Goal: Communication & Community: Share content

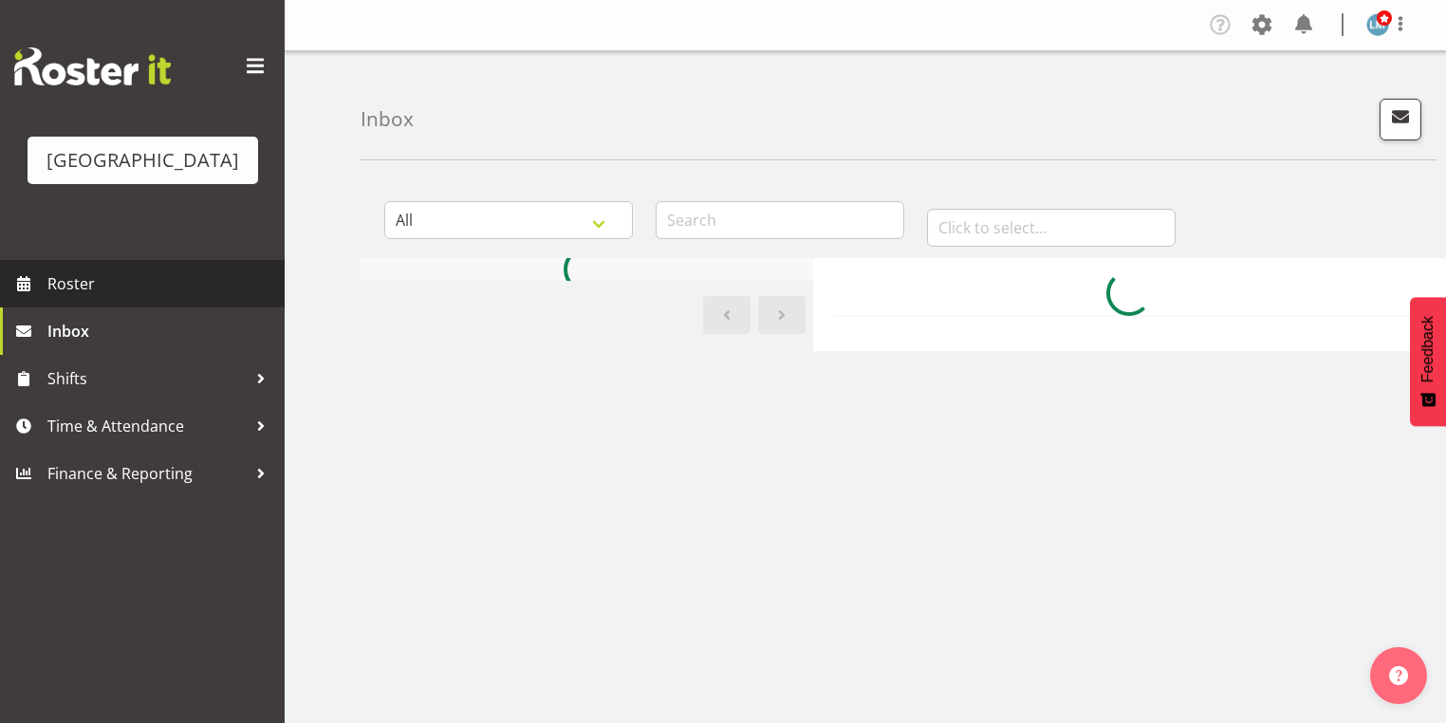
click at [73, 298] on span "Roster" at bounding box center [161, 283] width 228 height 28
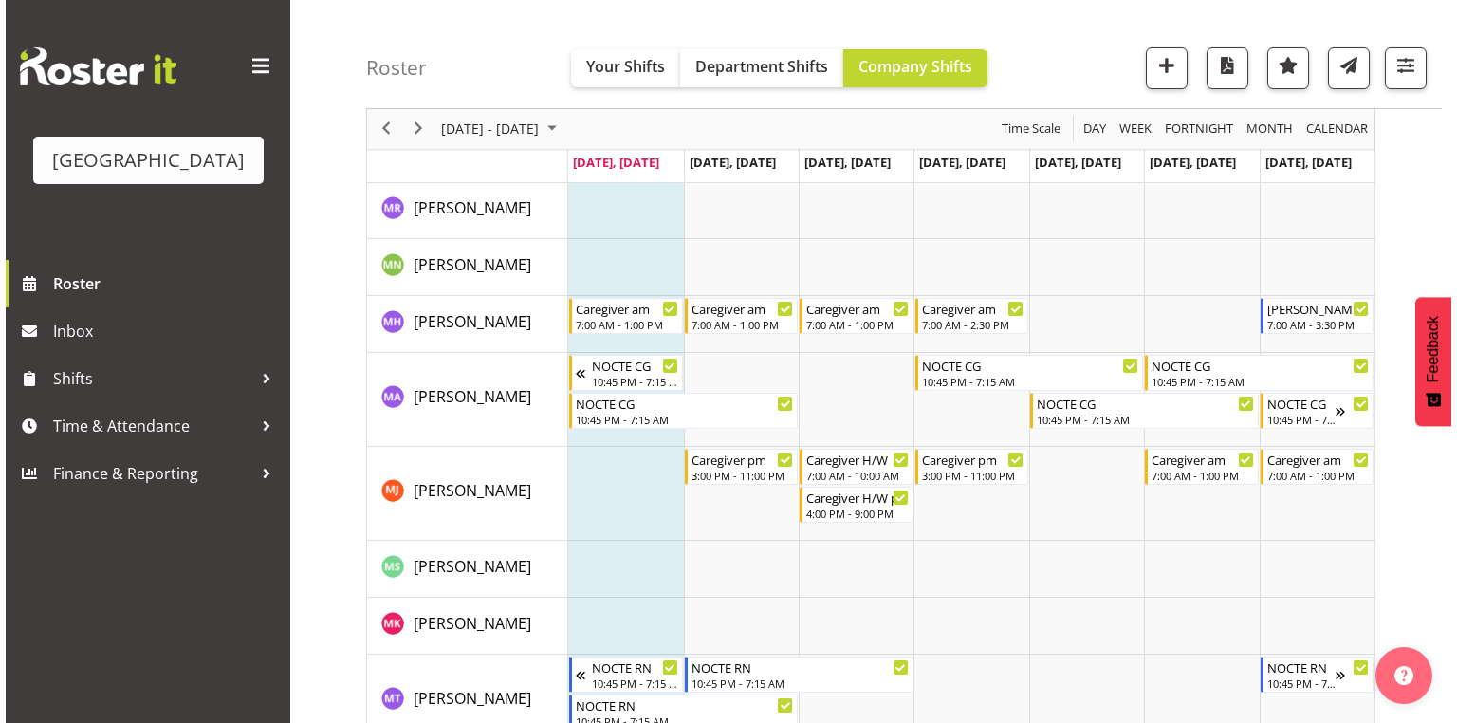
scroll to position [4554, 0]
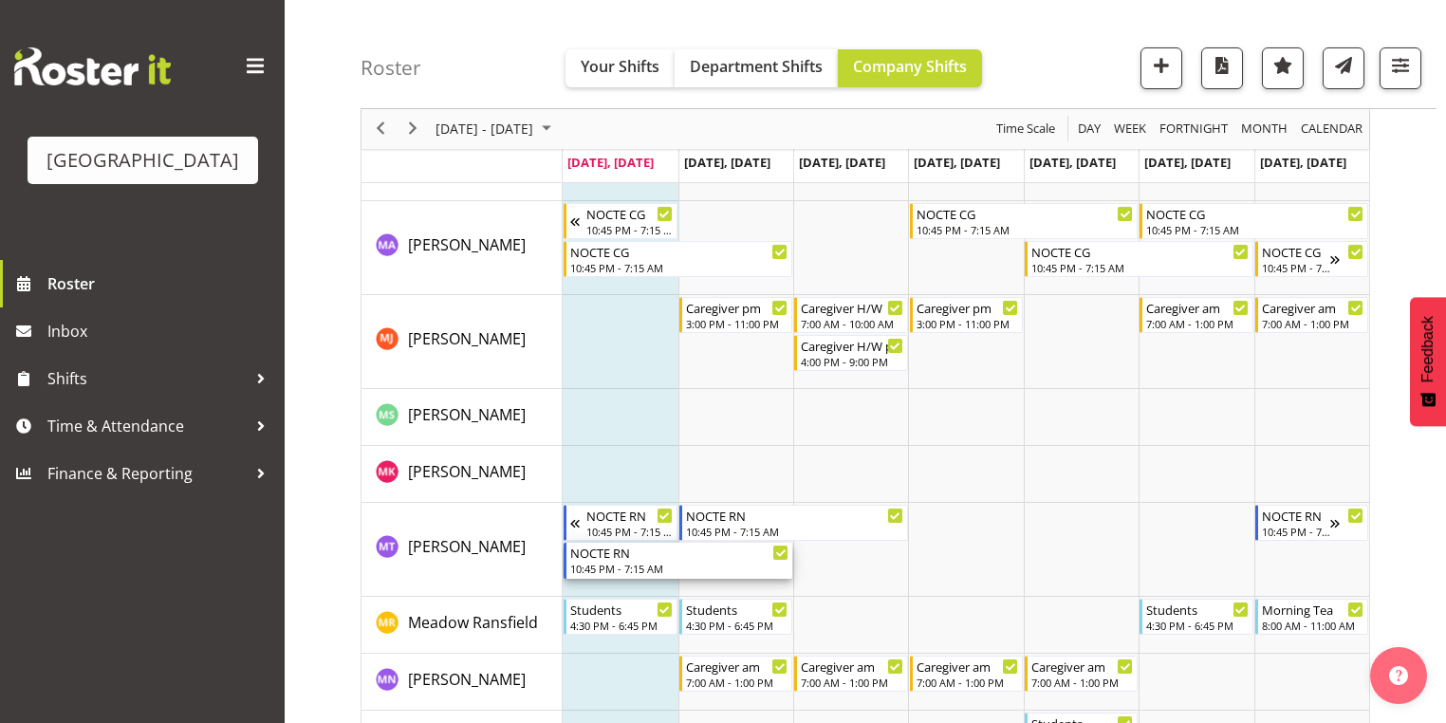
click at [615, 559] on div "NOCTE RN" at bounding box center [679, 552] width 218 height 19
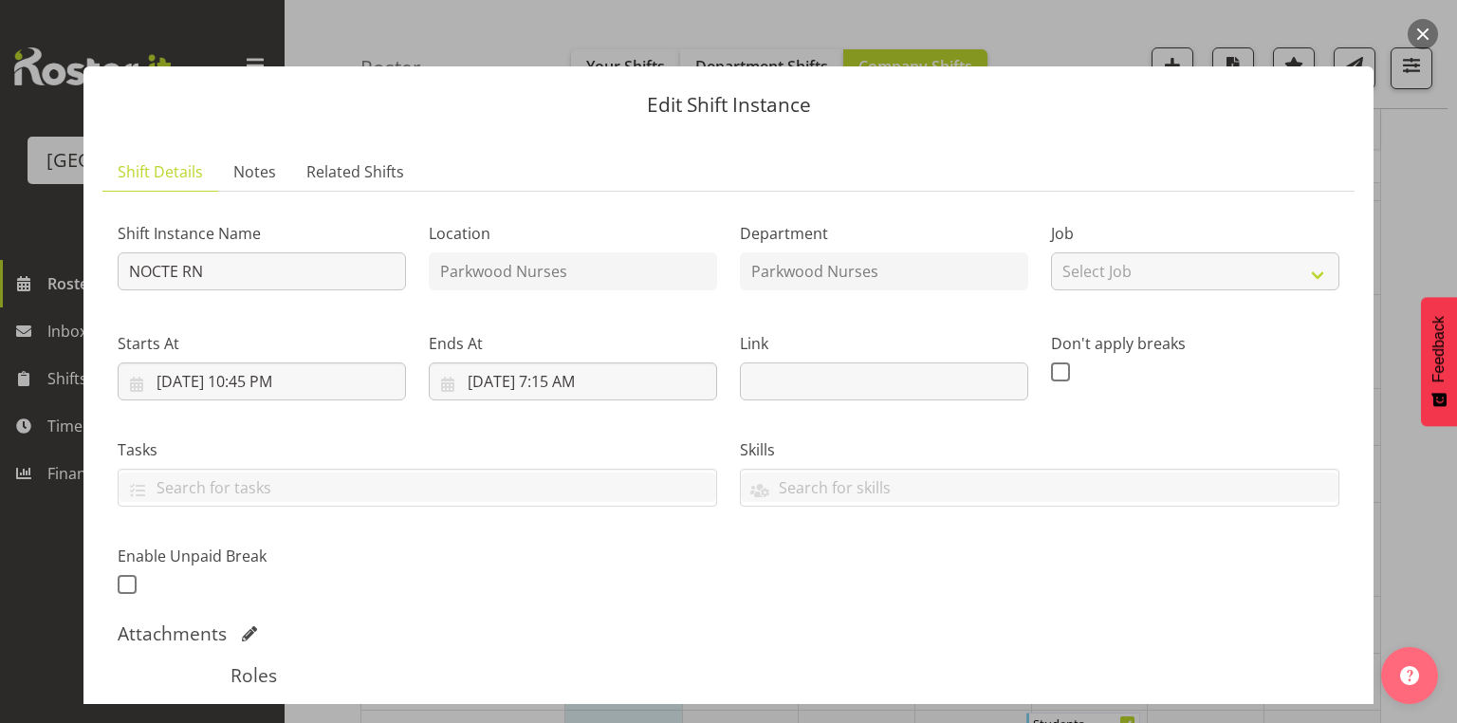
scroll to position [304, 0]
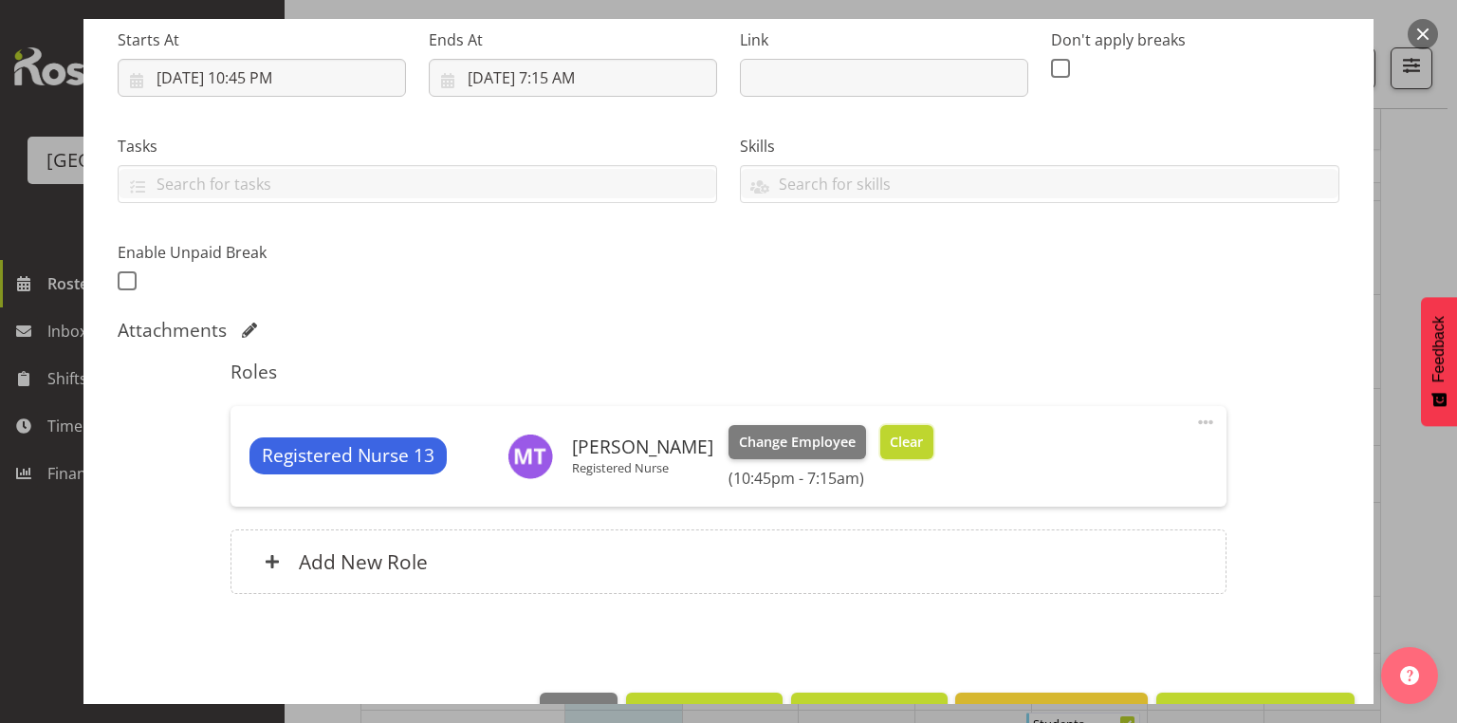
click at [899, 433] on span "Clear" at bounding box center [906, 442] width 33 height 21
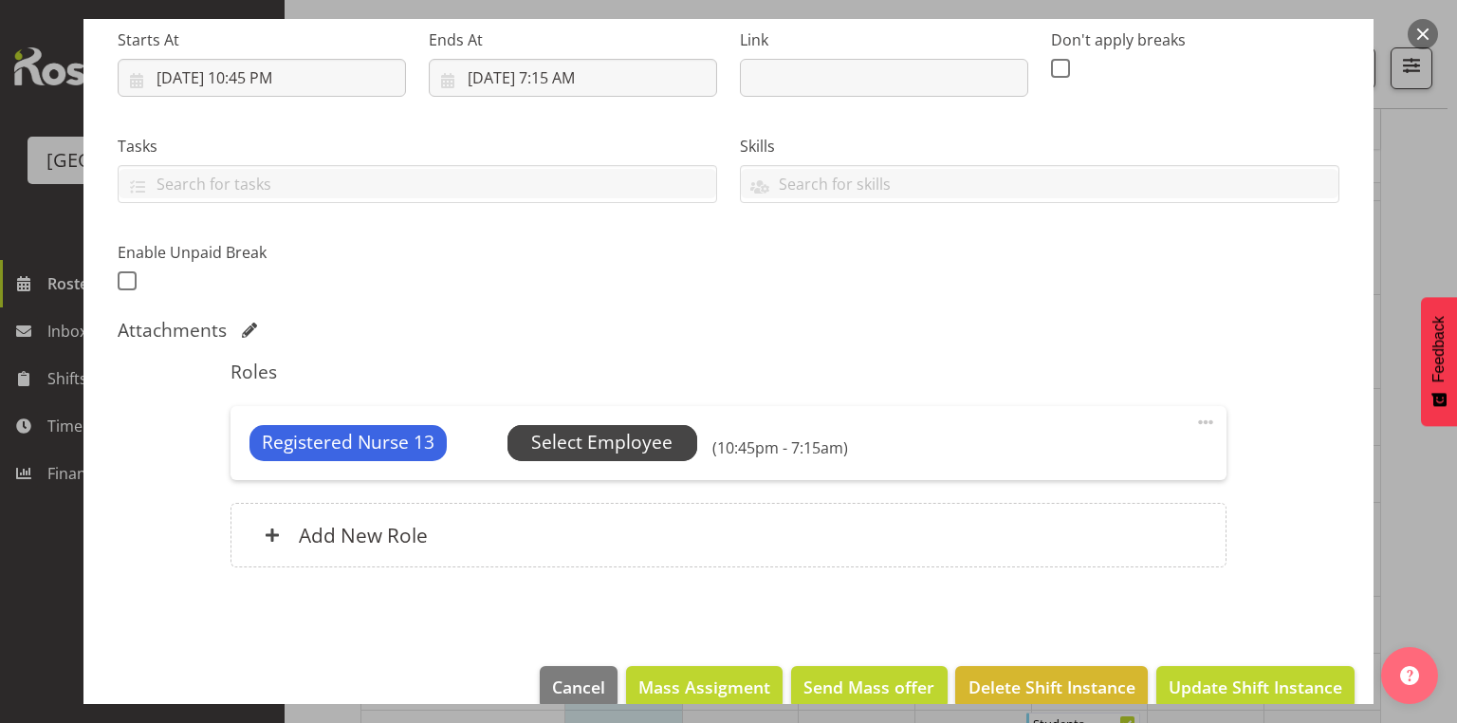
click at [569, 440] on span "Select Employee" at bounding box center [601, 443] width 141 height 28
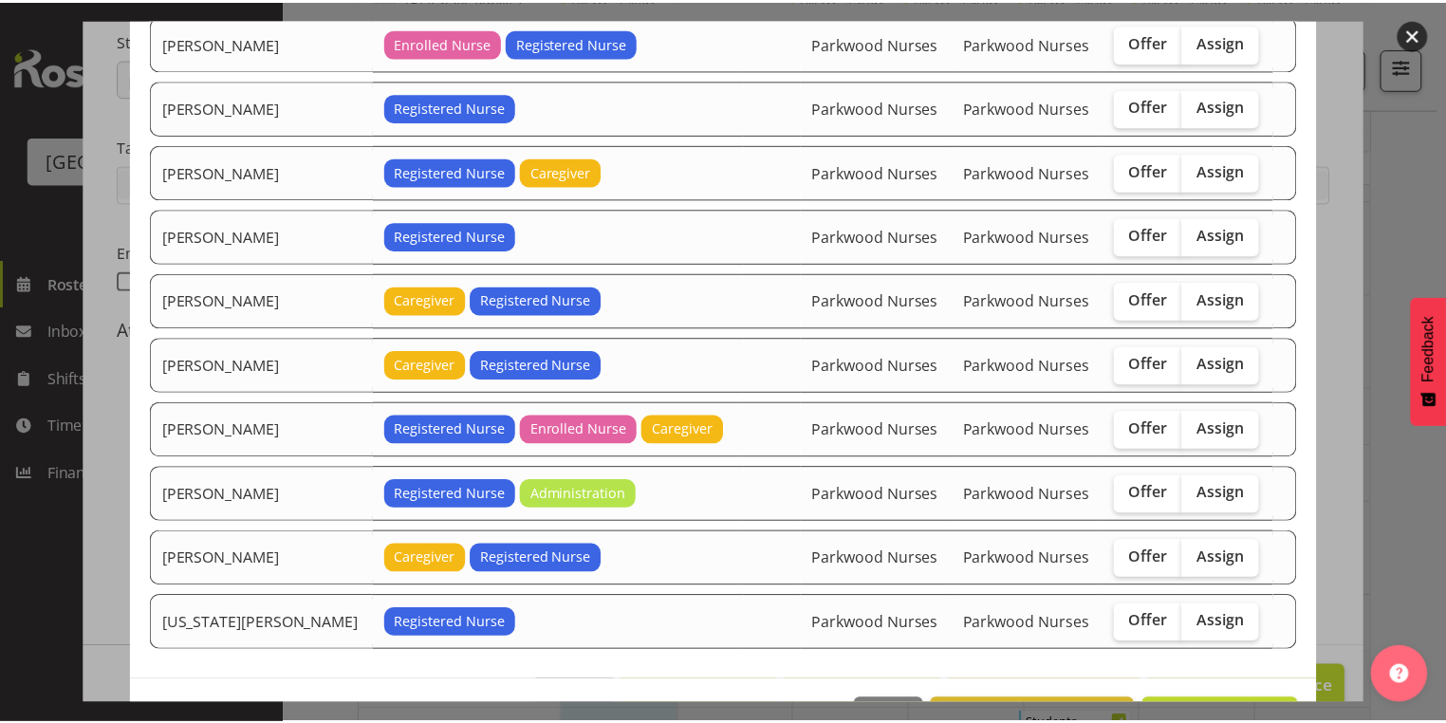
scroll to position [508, 0]
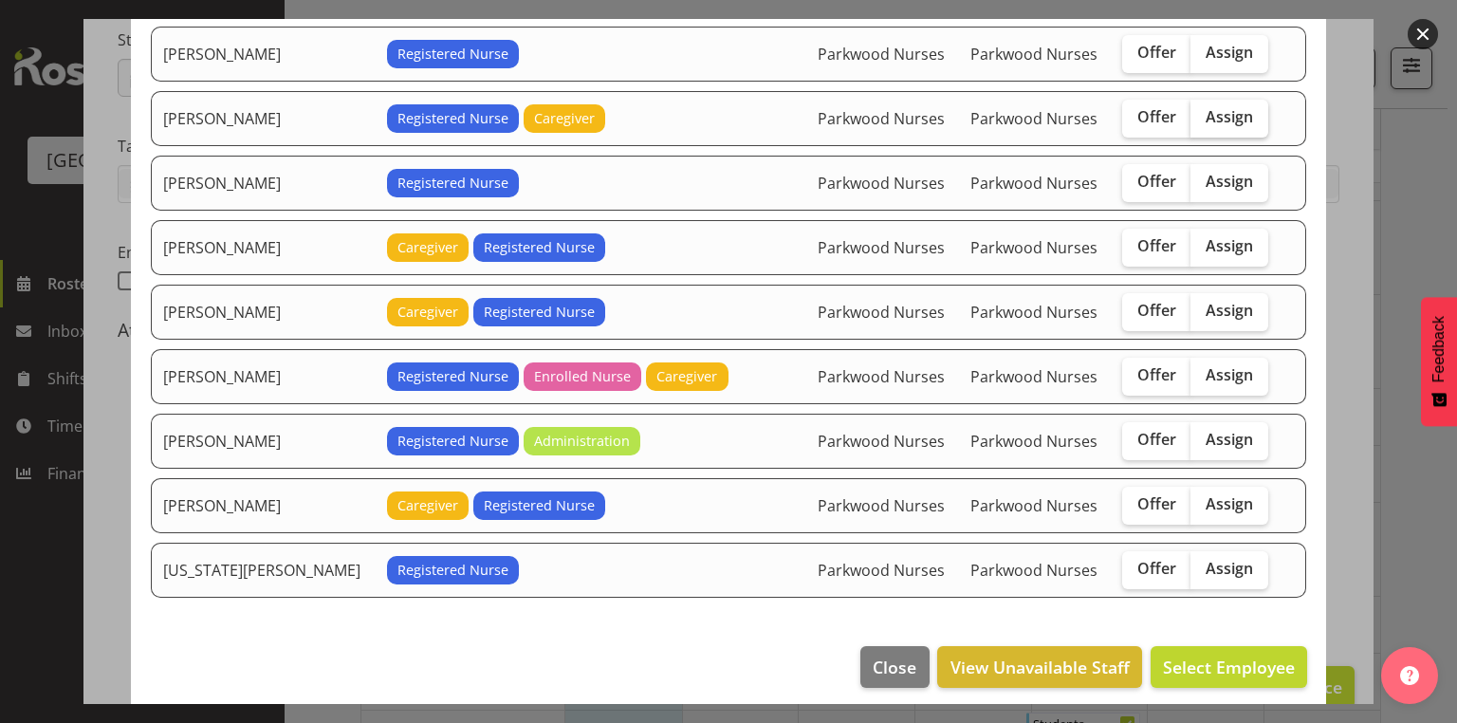
click at [1207, 107] on span "Assign" at bounding box center [1229, 116] width 47 height 19
click at [1203, 111] on input "Assign" at bounding box center [1197, 117] width 12 height 12
checkbox input "true"
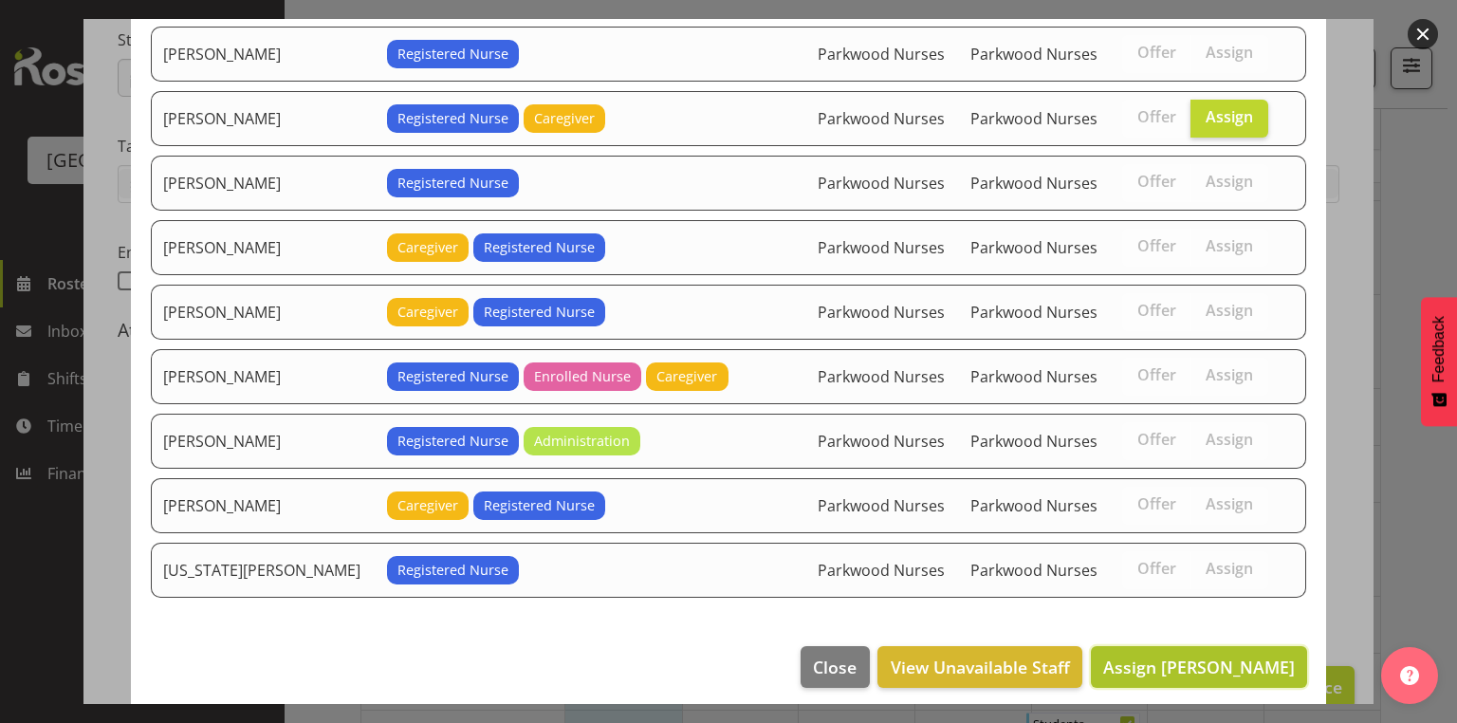
click at [1226, 656] on span "Assign Jennifer Santos" at bounding box center [1199, 667] width 192 height 23
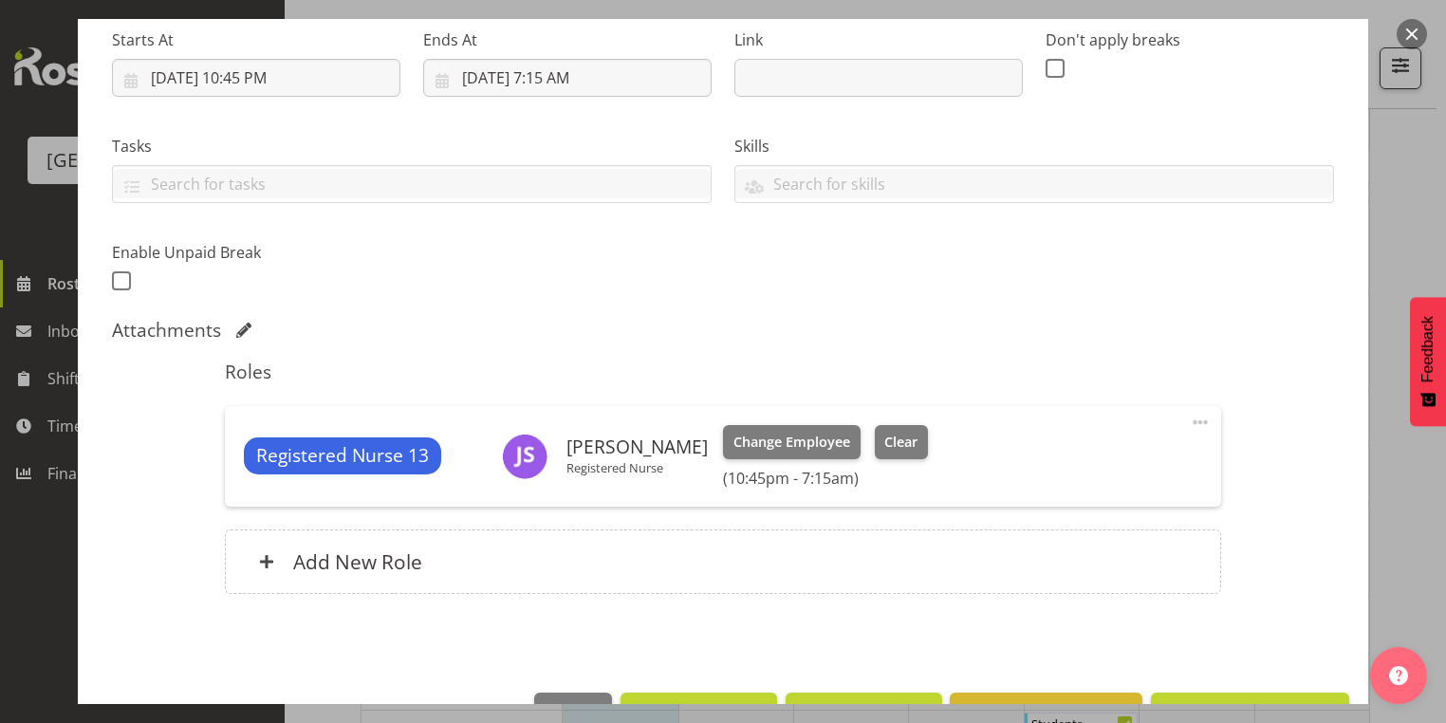
scroll to position [360, 0]
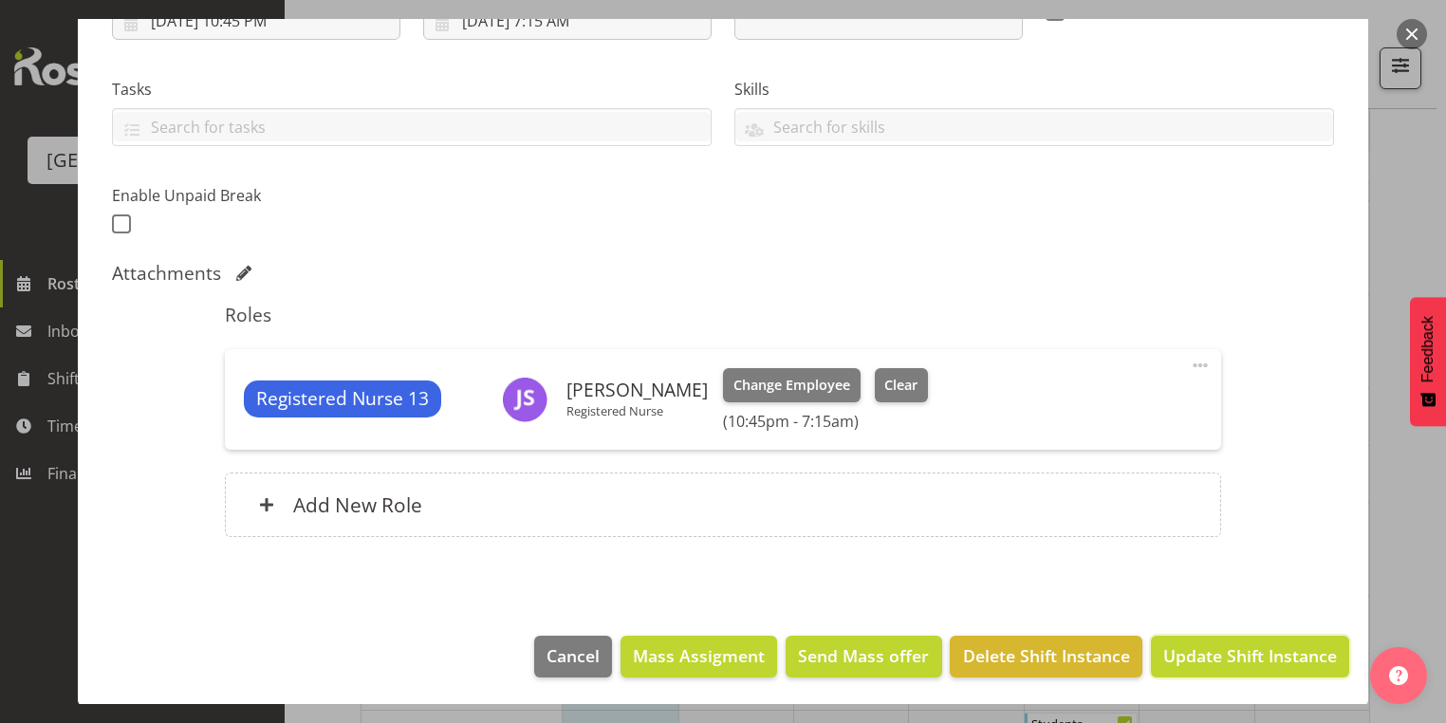
click at [1226, 654] on span "Update Shift Instance" at bounding box center [1250, 655] width 174 height 25
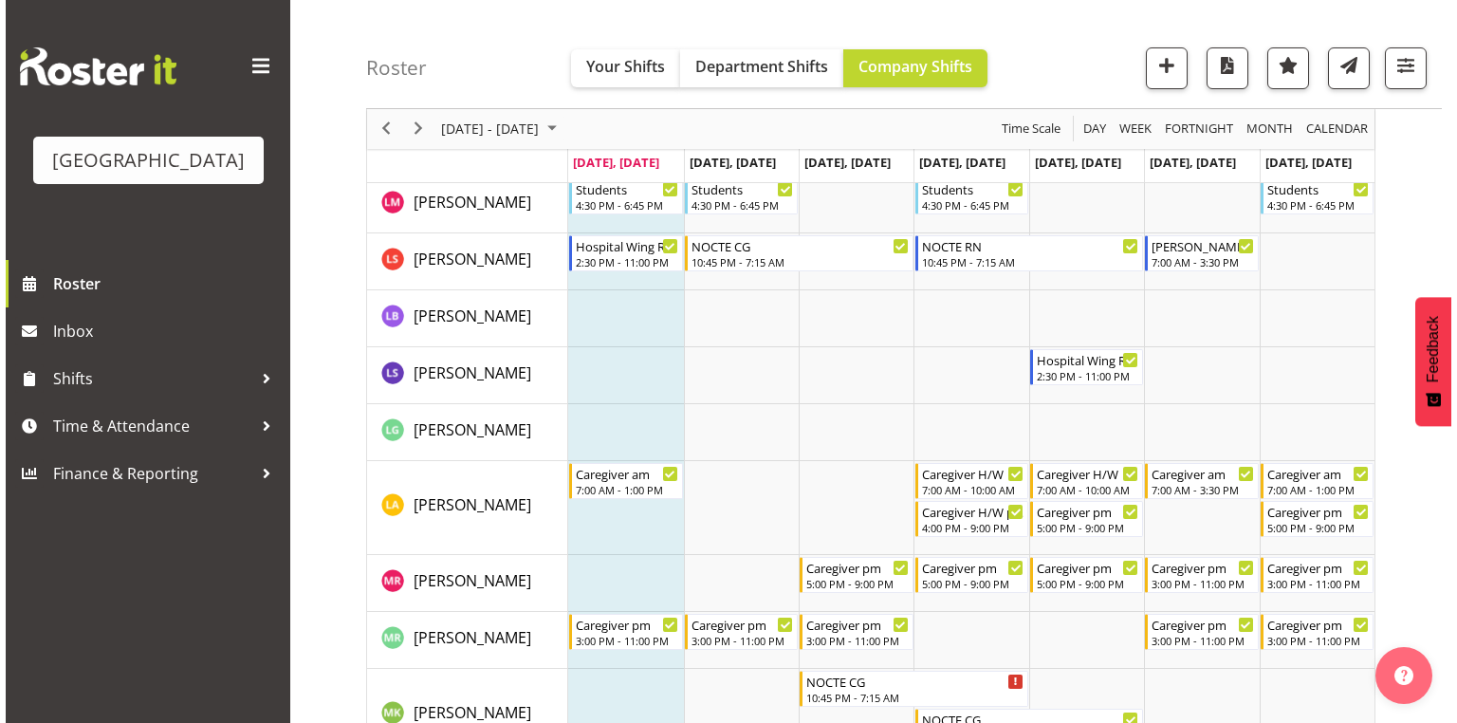
scroll to position [3643, 0]
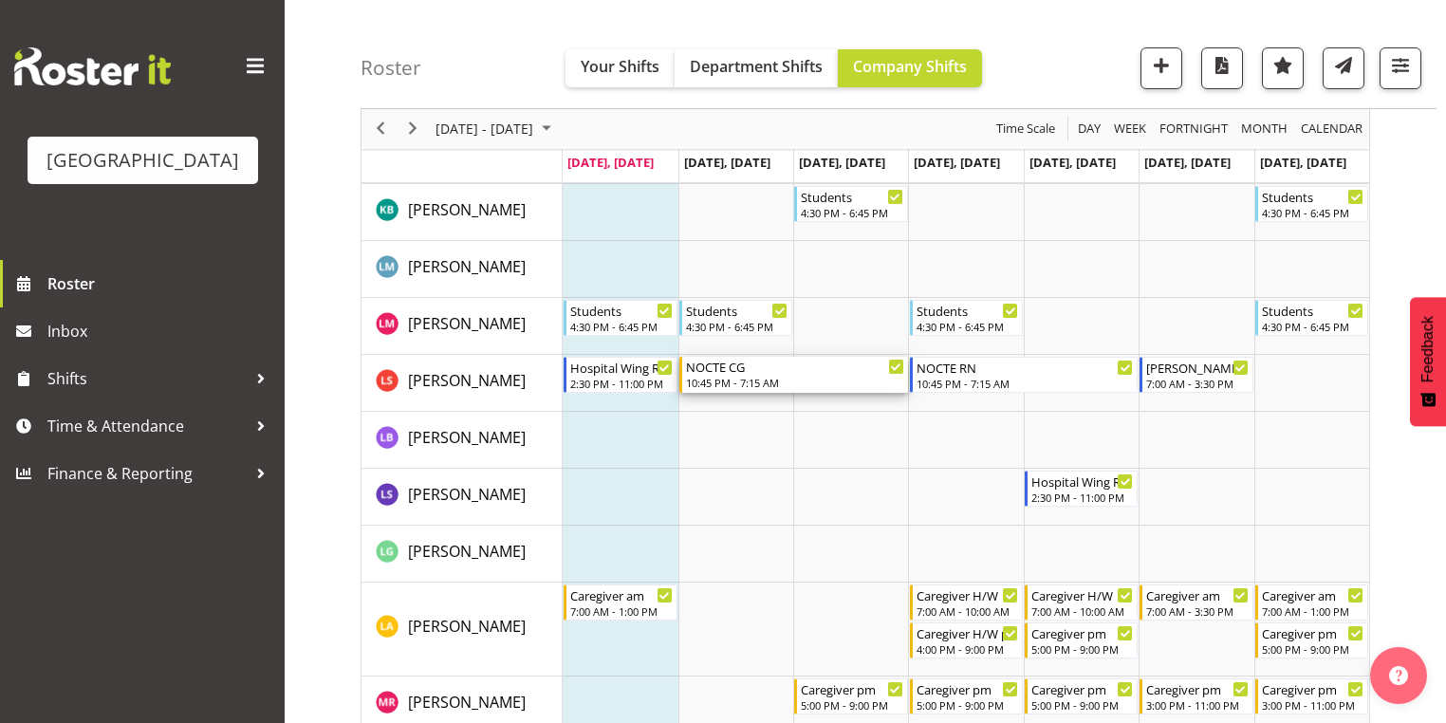
click at [716, 379] on div "10:45 PM - 7:15 AM" at bounding box center [795, 382] width 218 height 15
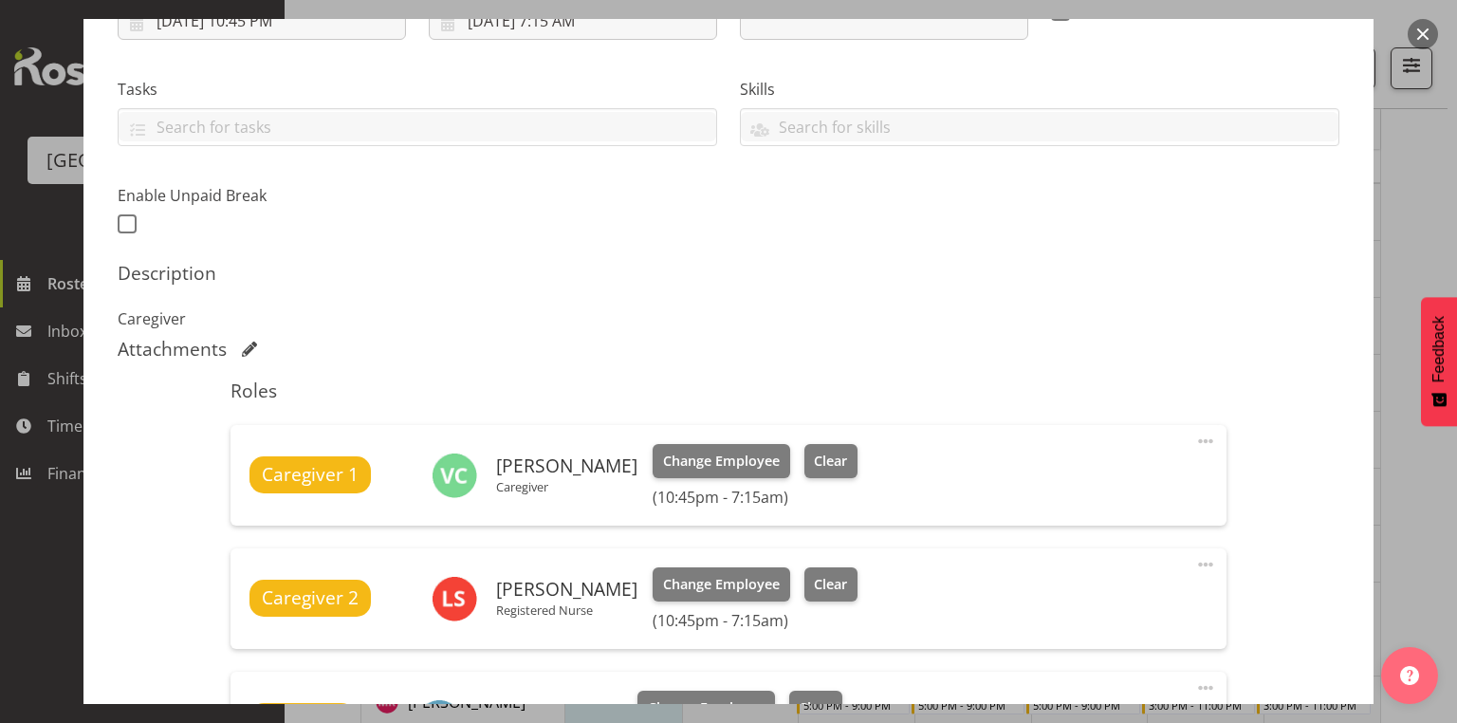
scroll to position [531, 0]
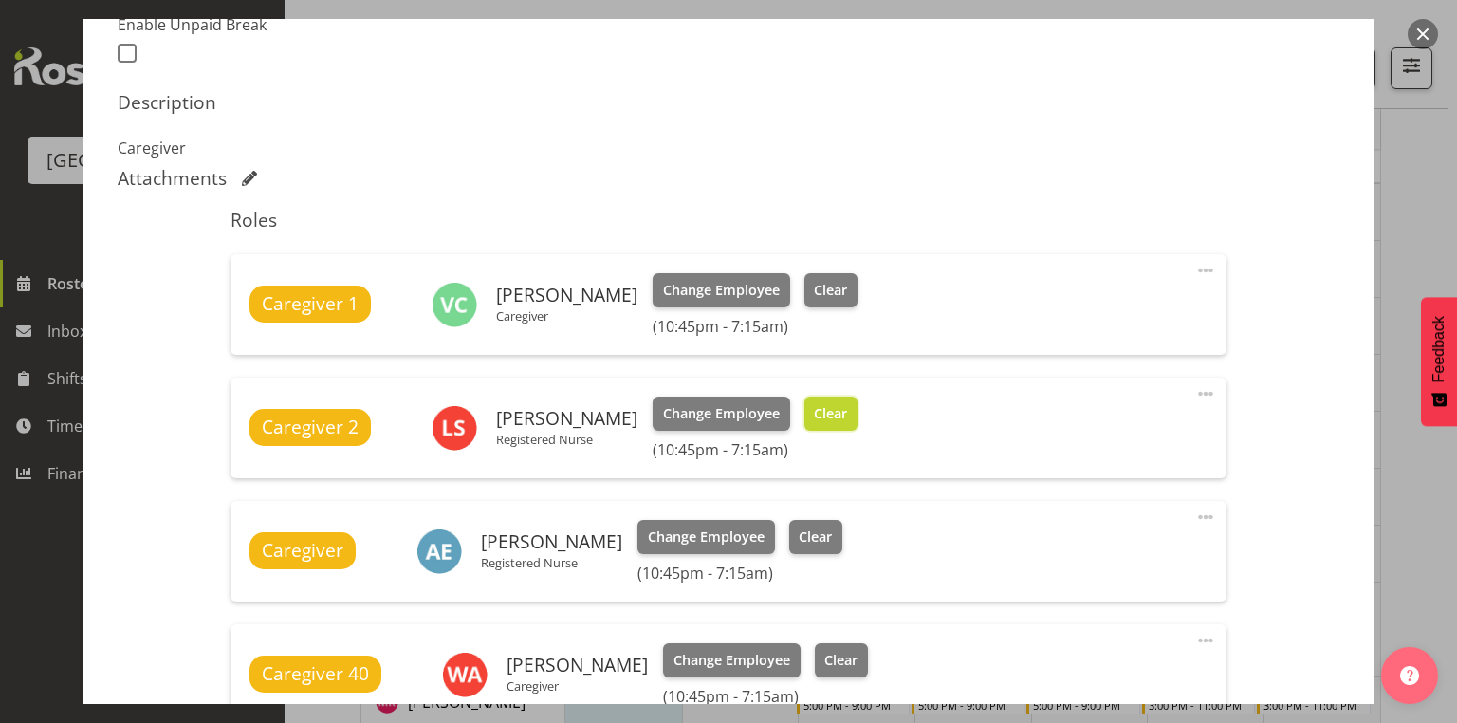
click at [823, 410] on span "Clear" at bounding box center [830, 413] width 33 height 21
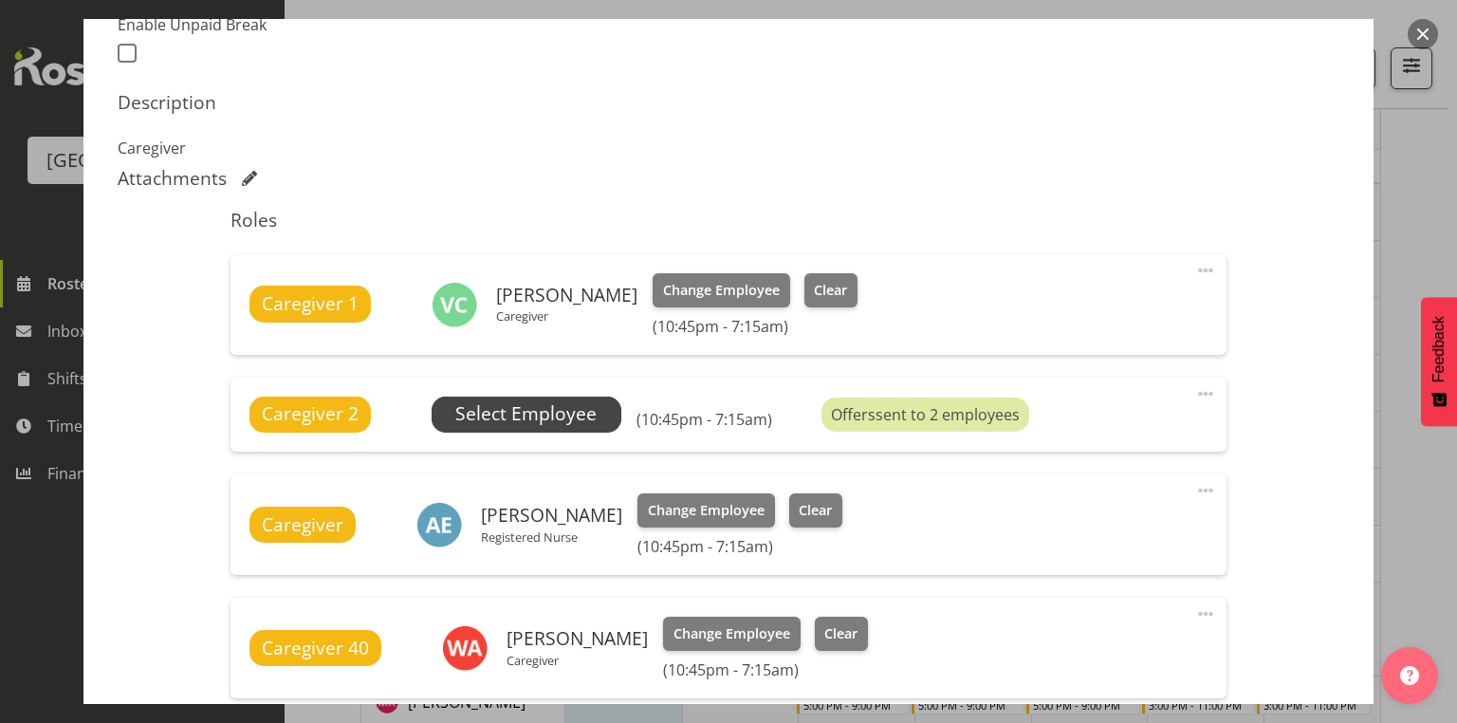
click at [492, 406] on span "Select Employee" at bounding box center [525, 414] width 141 height 28
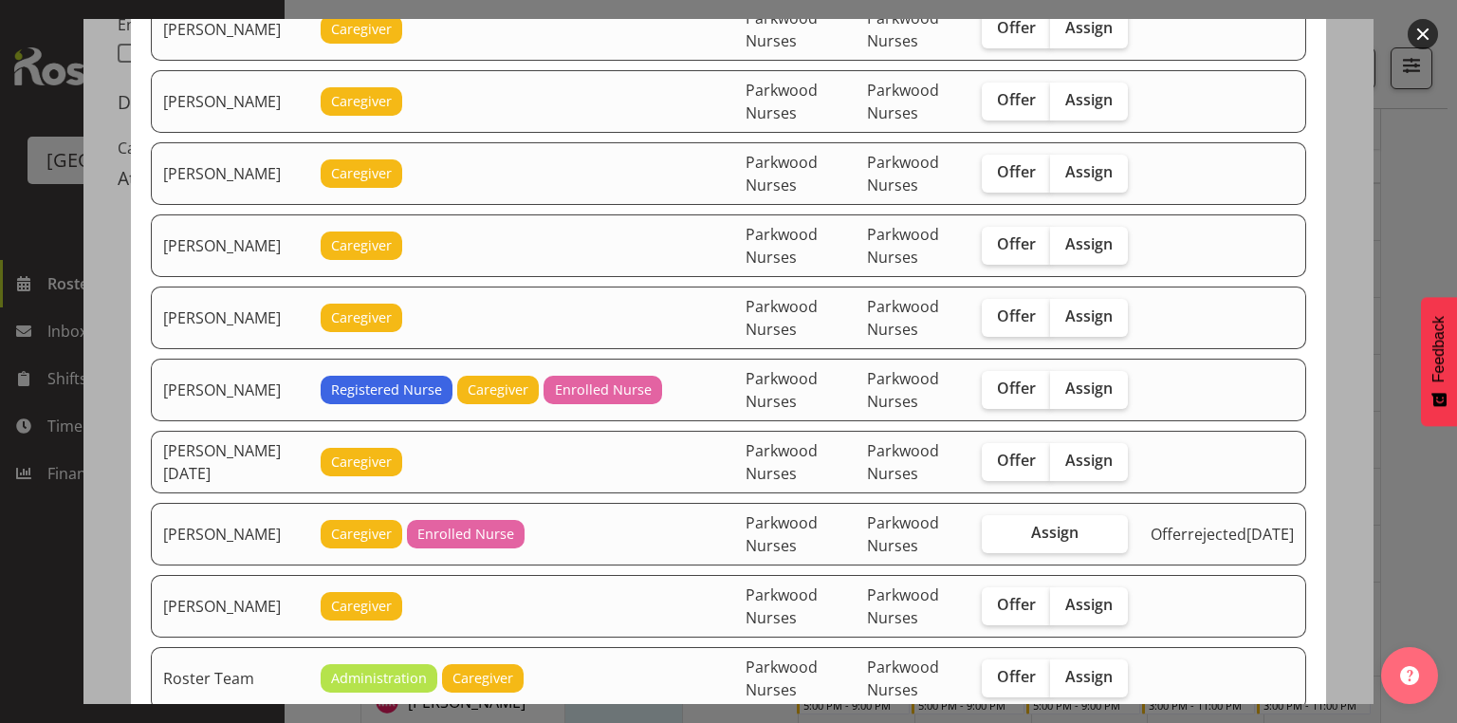
scroll to position [1746, 0]
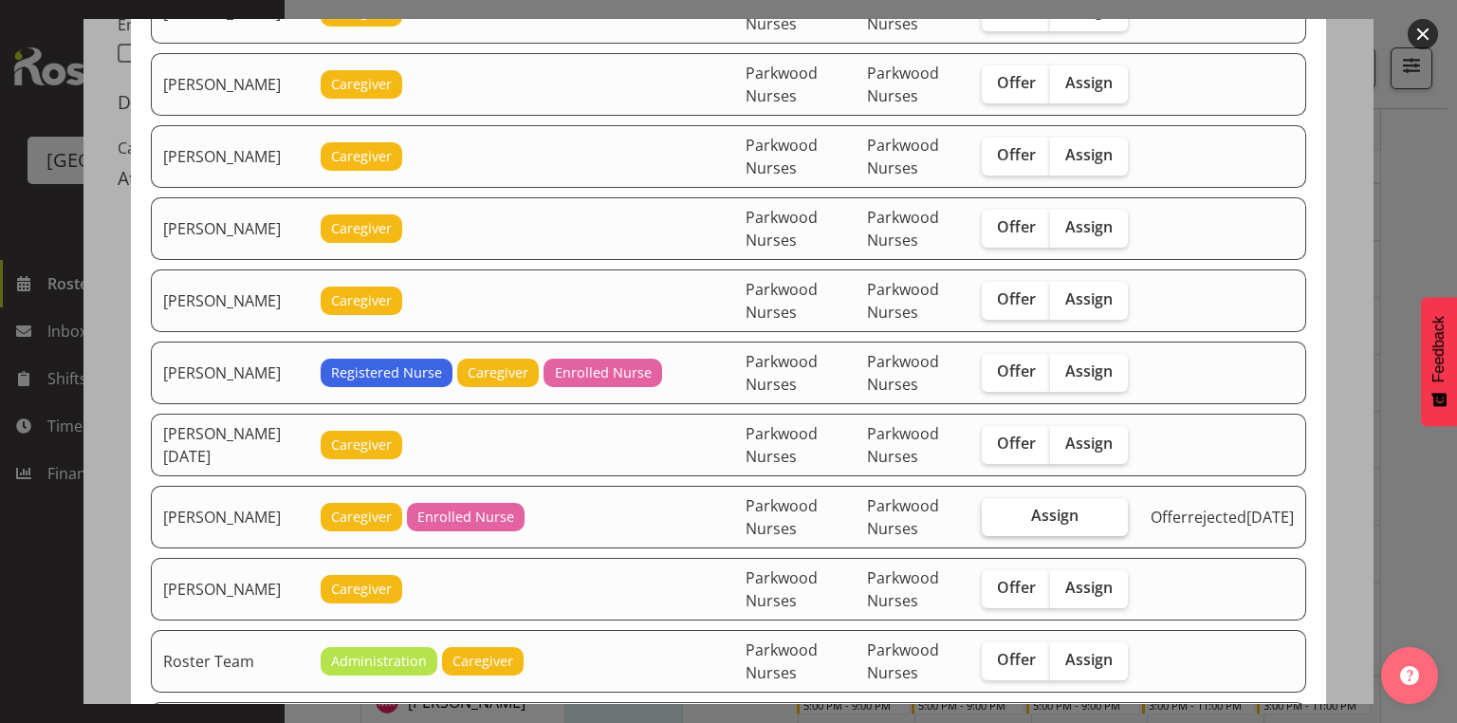
click at [1053, 506] on span "Assign" at bounding box center [1054, 515] width 47 height 19
click at [994, 509] on input "Assign" at bounding box center [988, 515] width 12 height 12
checkbox input "true"
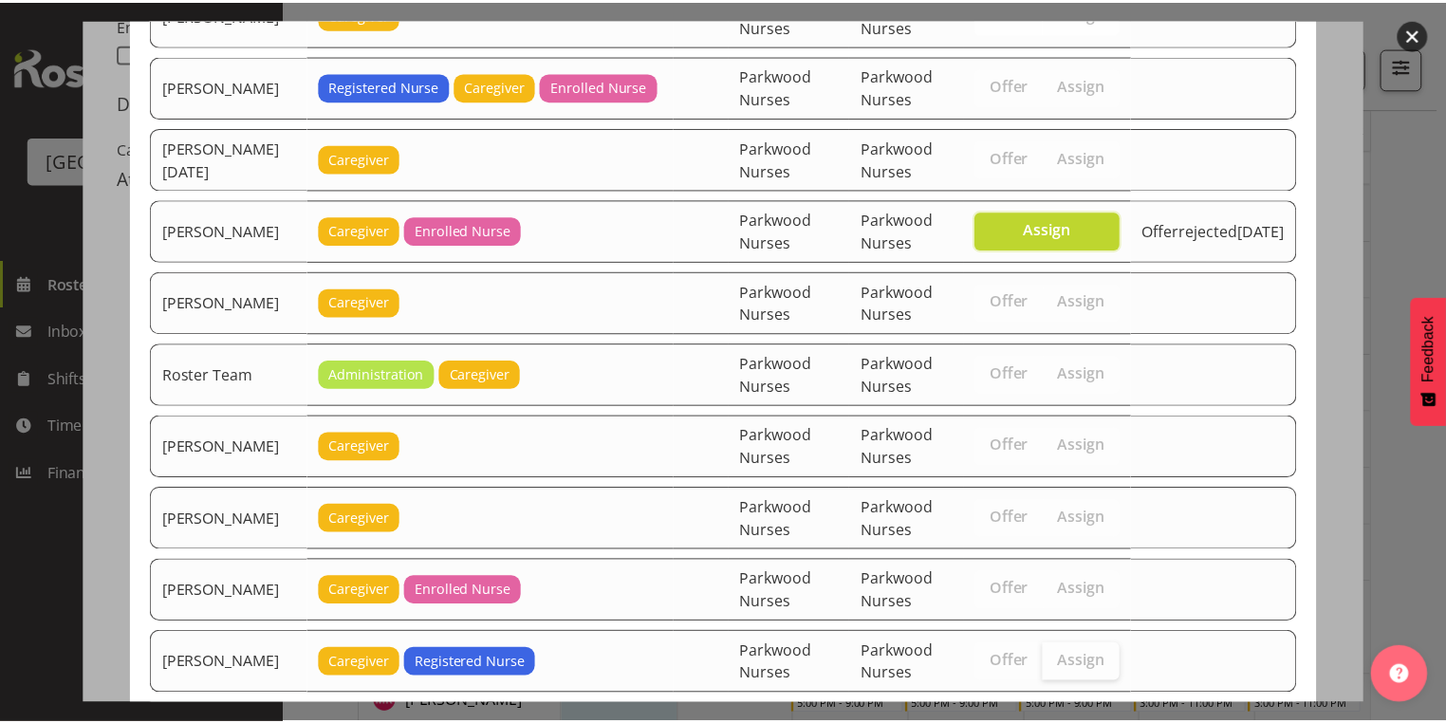
scroll to position [2113, 0]
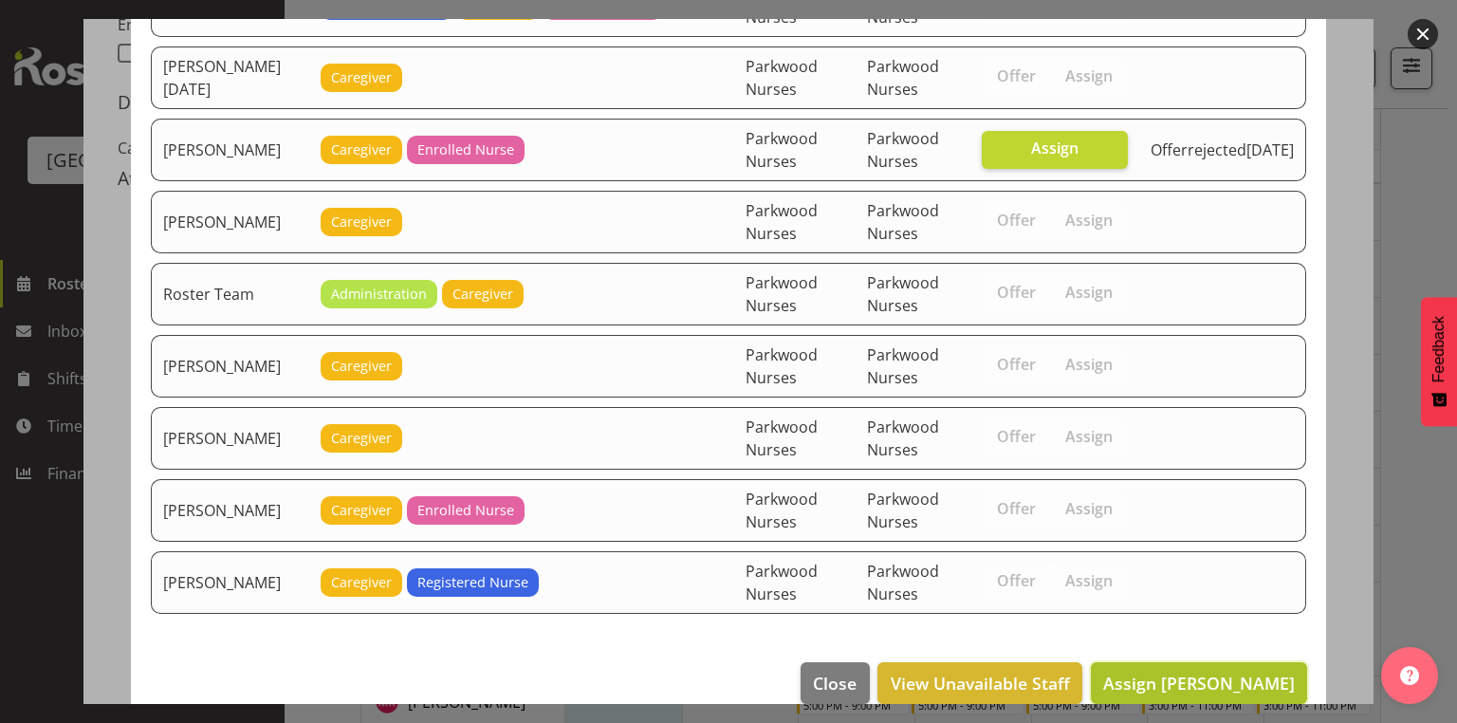
click at [1202, 672] on span "Assign Rina Armitage" at bounding box center [1199, 683] width 192 height 23
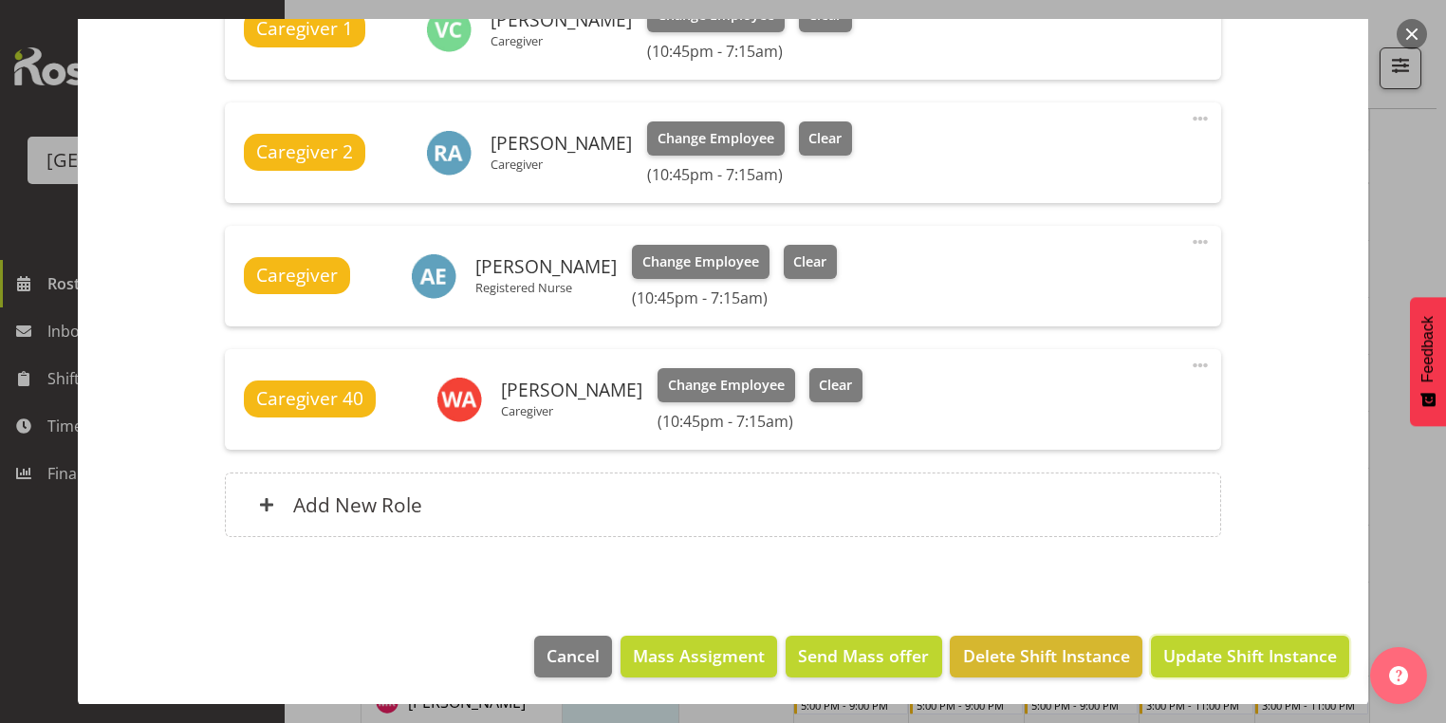
click at [1202, 653] on span "Update Shift Instance" at bounding box center [1250, 655] width 174 height 25
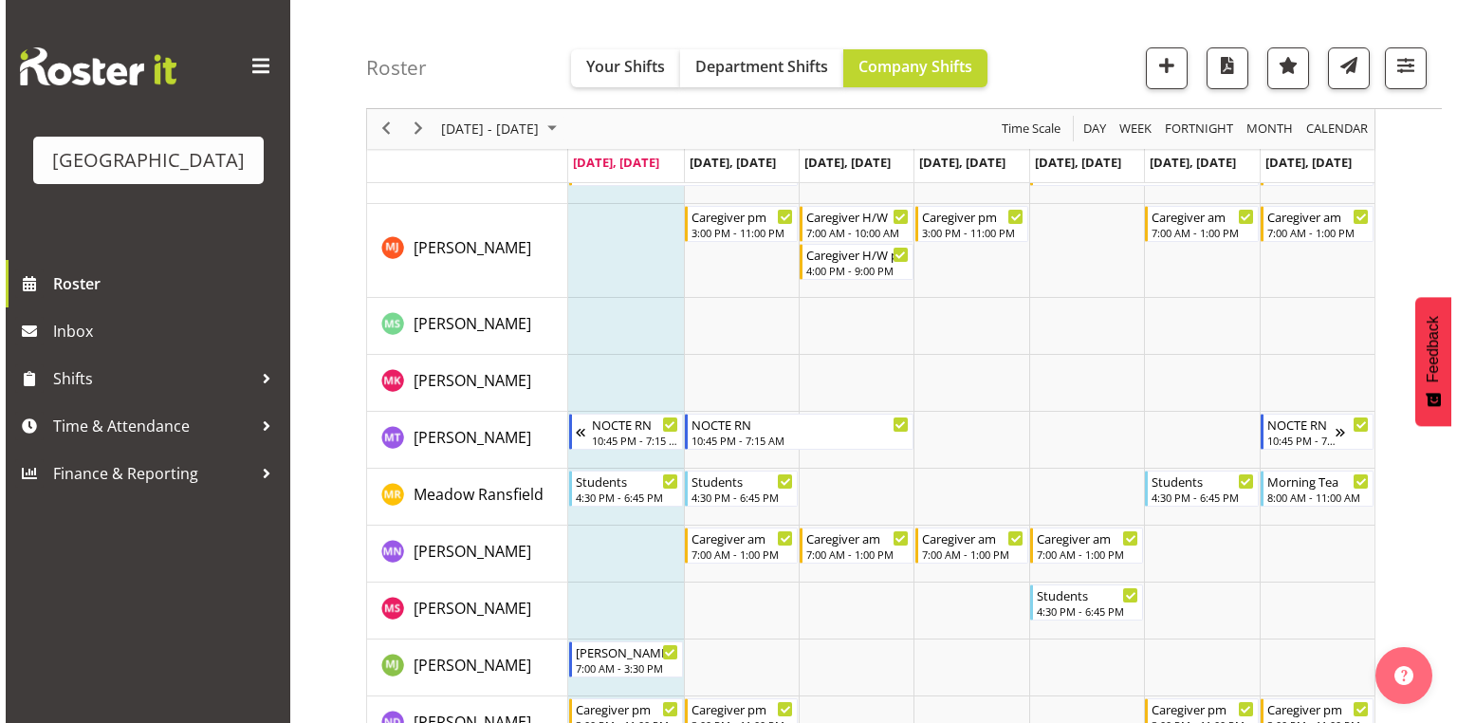
scroll to position [4705, 0]
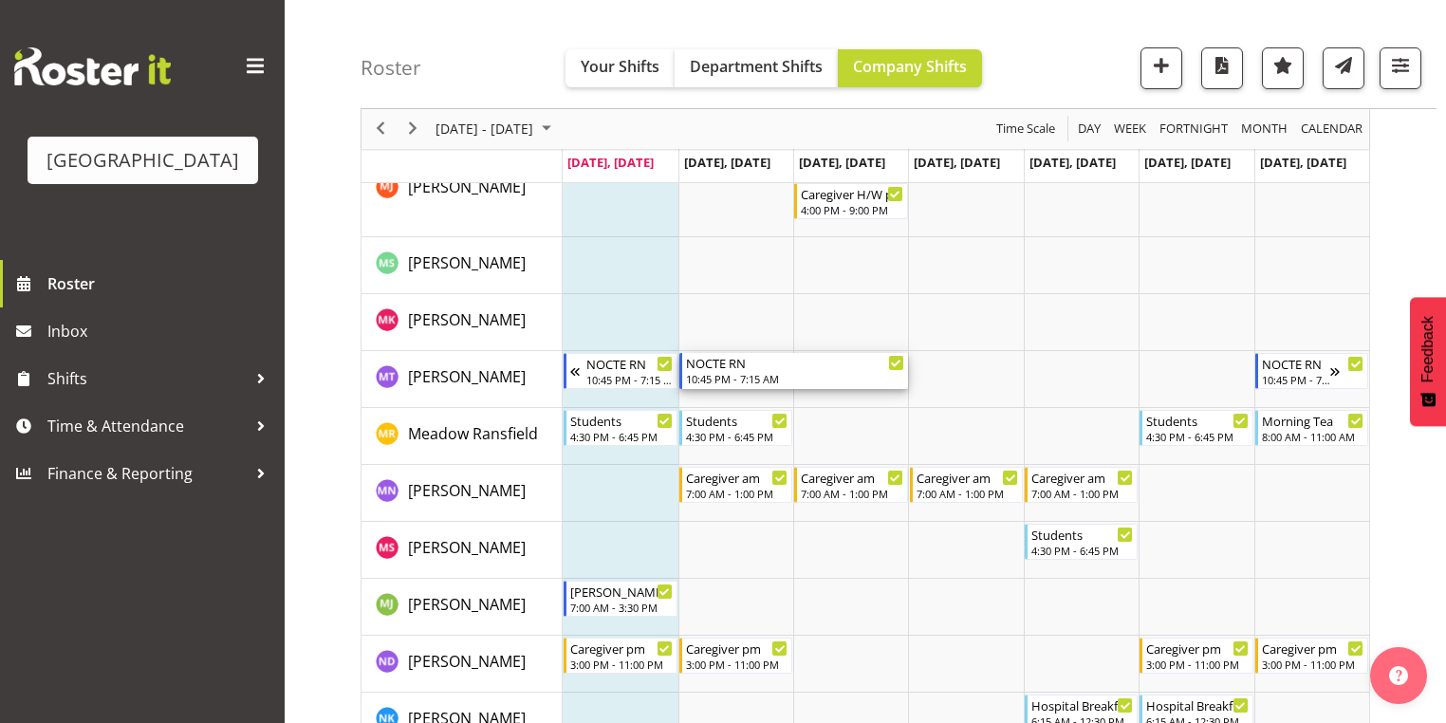
click at [737, 376] on div "10:45 PM - 7:15 AM" at bounding box center [795, 378] width 218 height 15
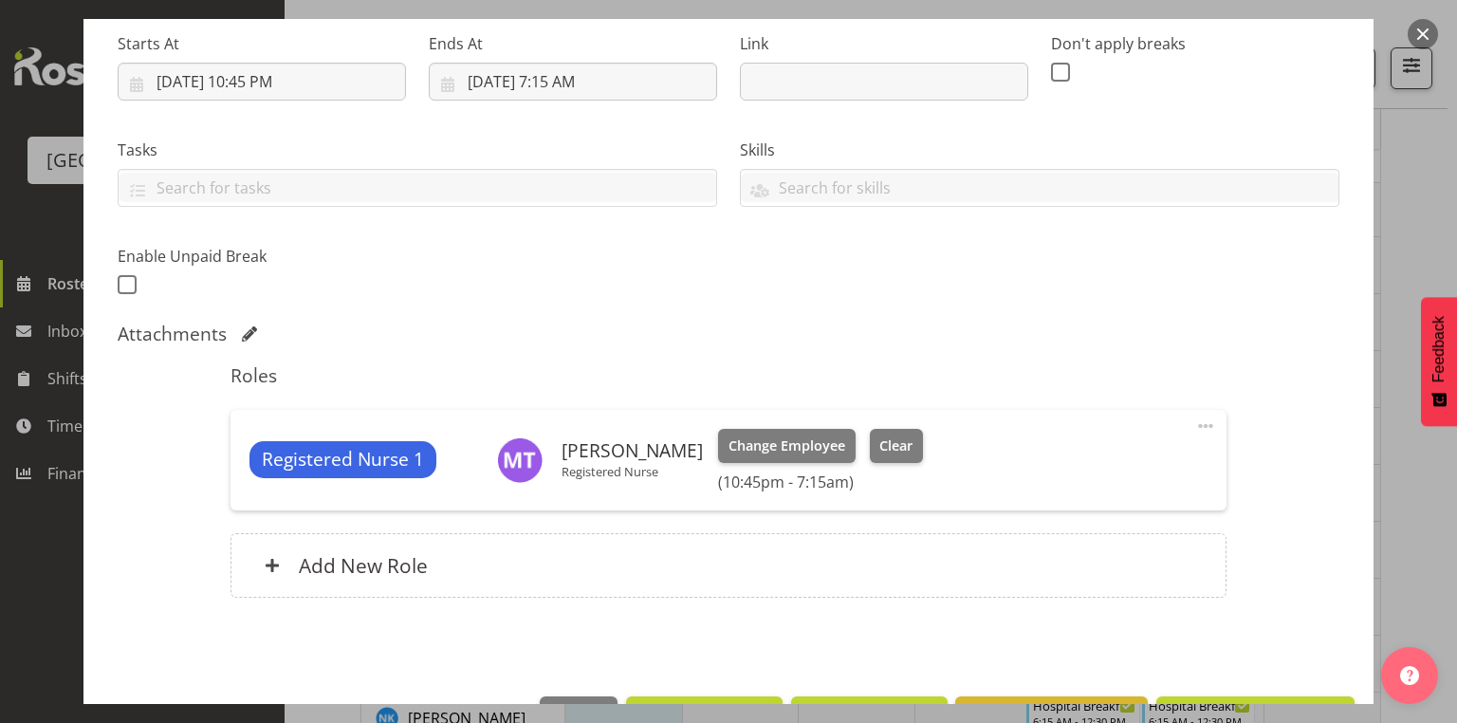
scroll to position [360, 0]
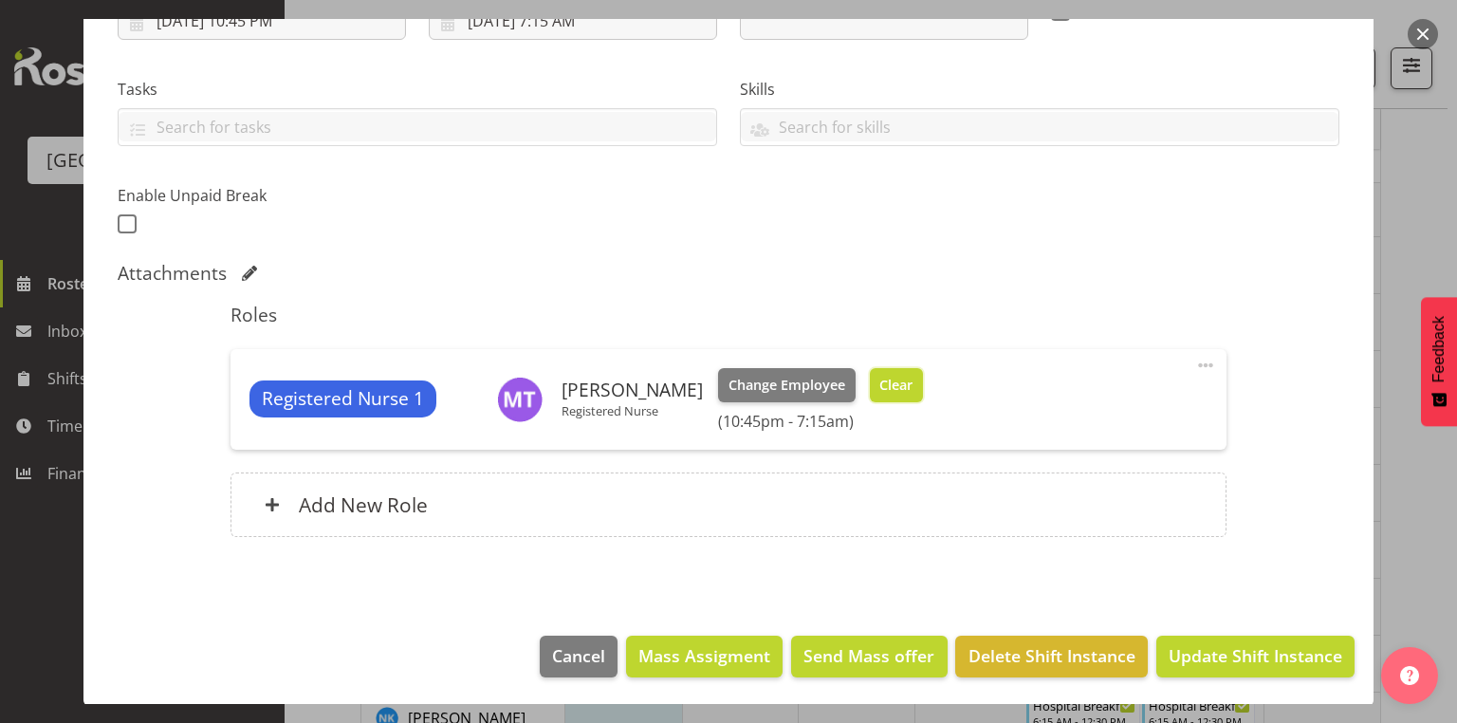
click at [880, 379] on span "Clear" at bounding box center [895, 385] width 33 height 21
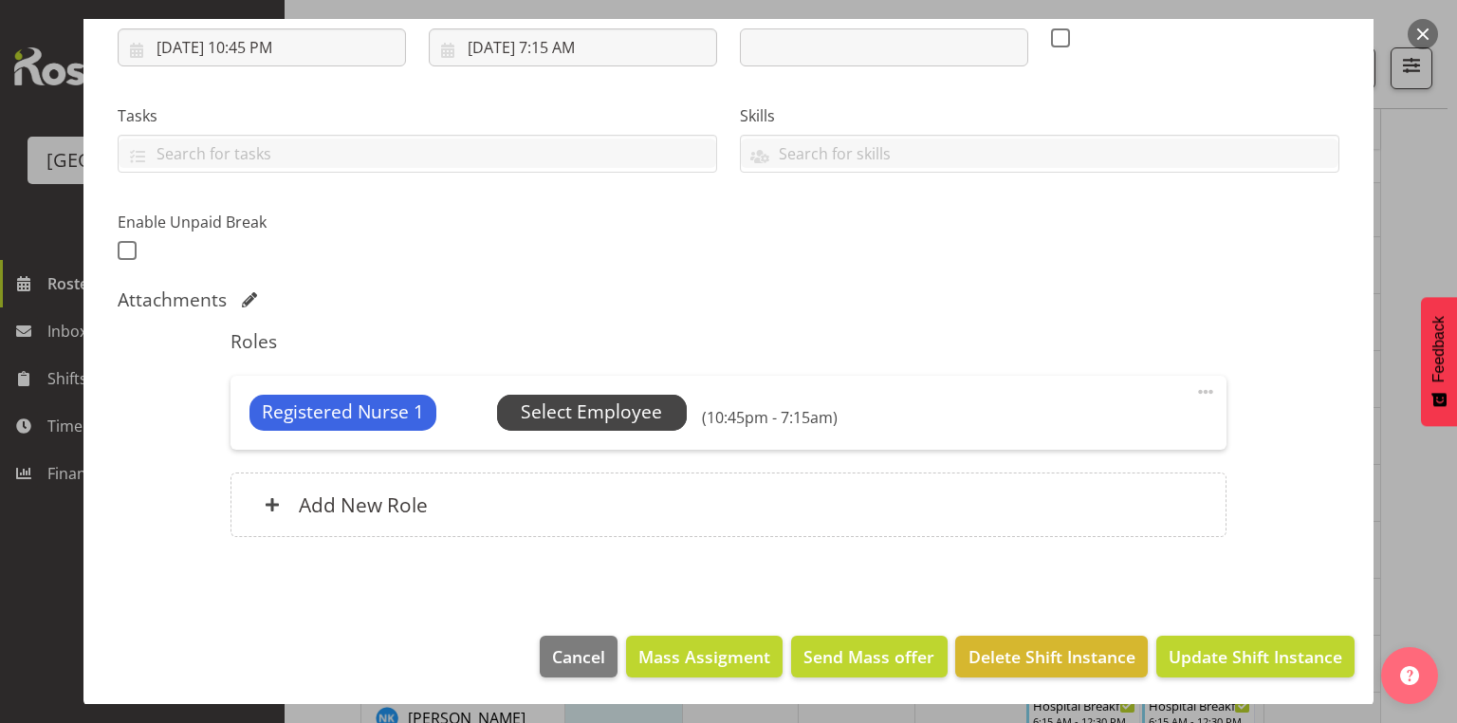
click at [596, 414] on span "Select Employee" at bounding box center [591, 412] width 141 height 28
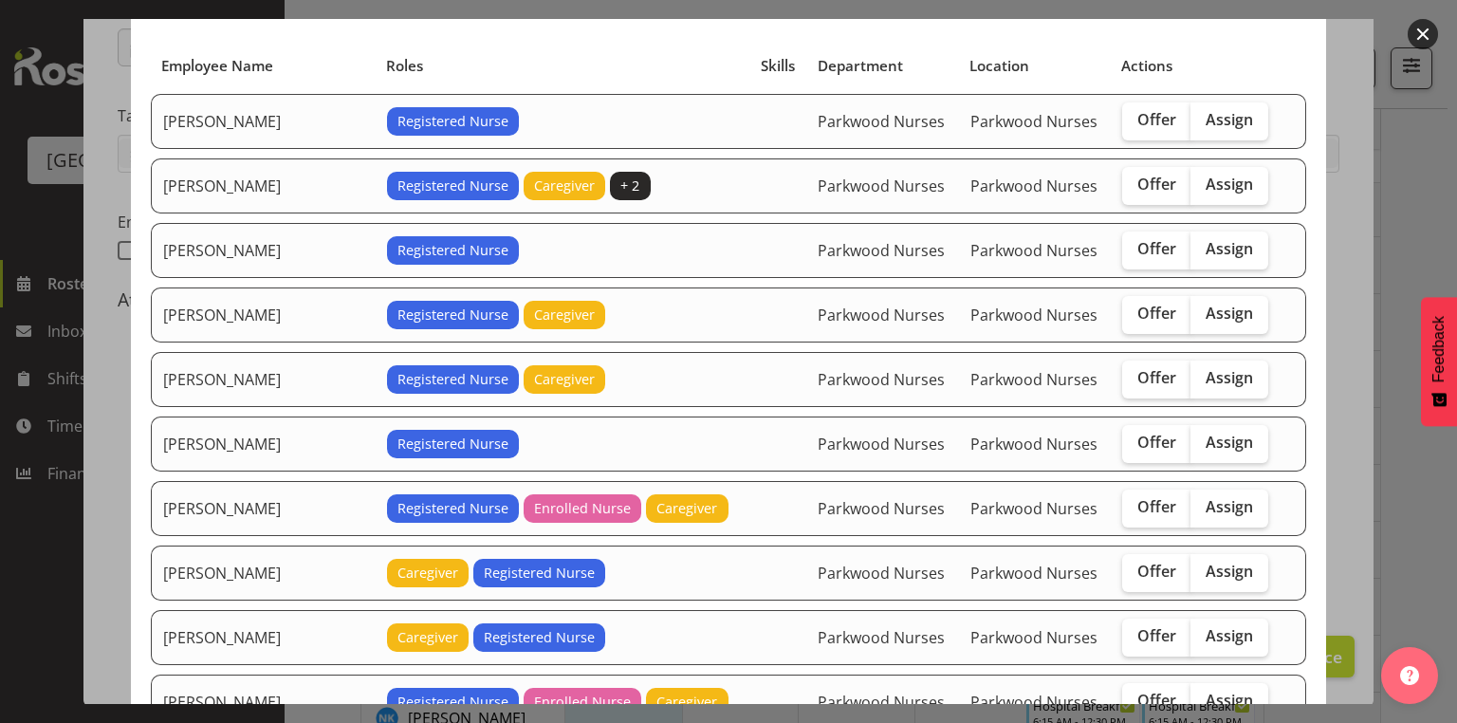
scroll to position [228, 0]
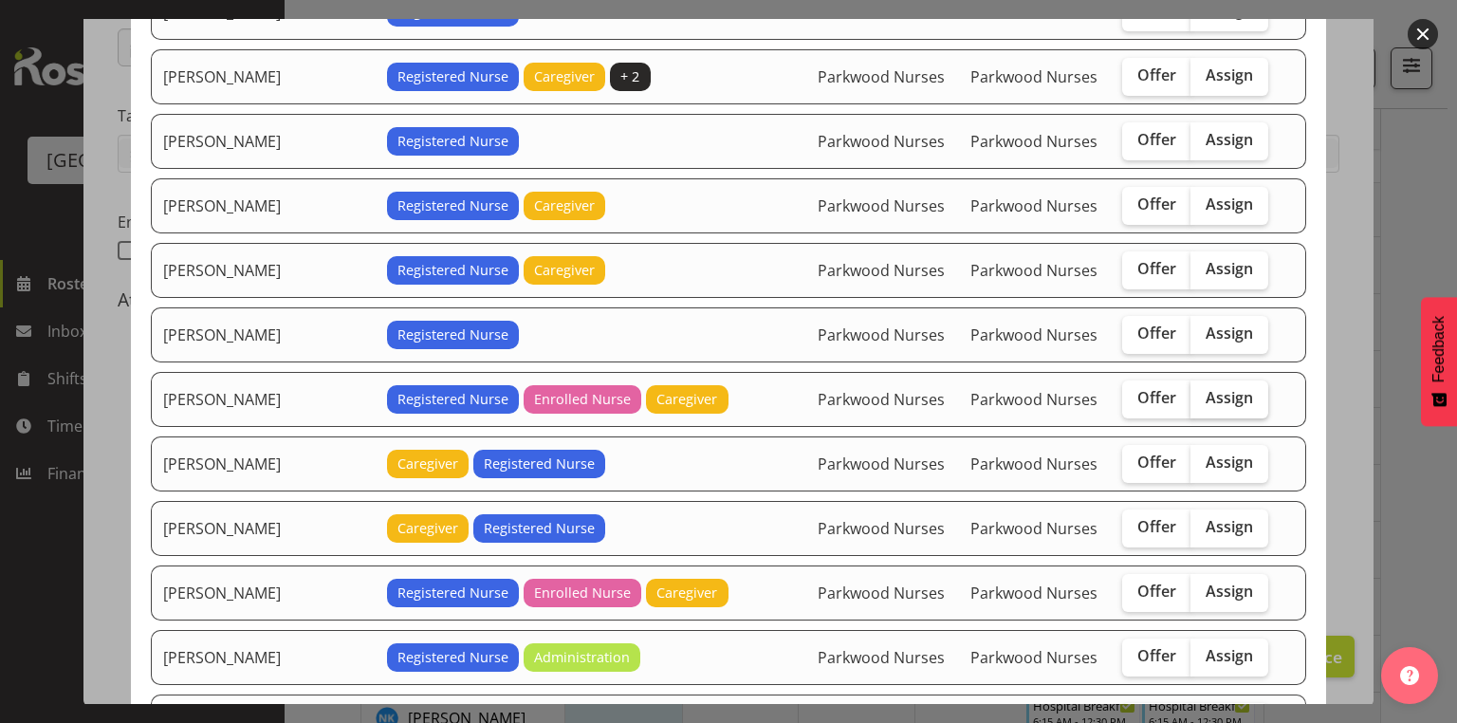
click at [1215, 388] on span "Assign" at bounding box center [1229, 397] width 47 height 19
click at [1203, 392] on input "Assign" at bounding box center [1197, 398] width 12 height 12
checkbox input "true"
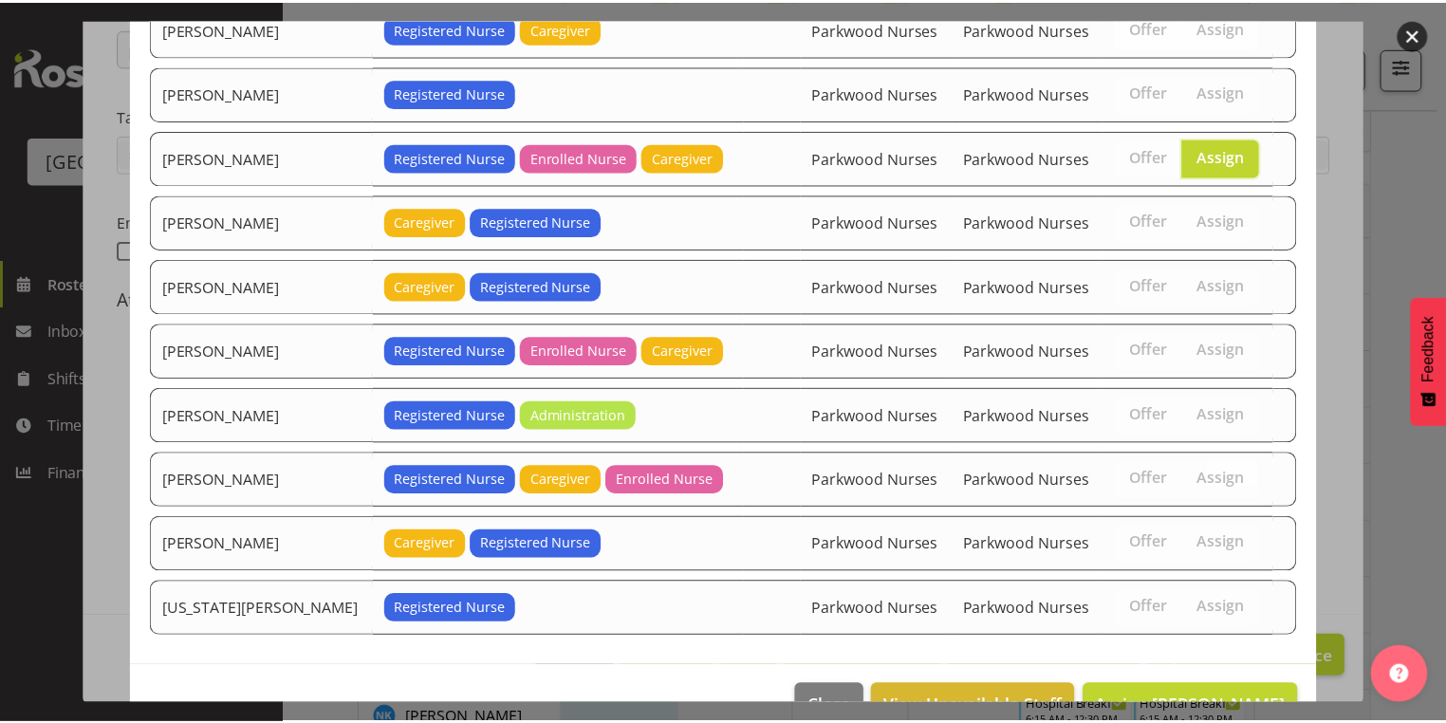
scroll to position [508, 0]
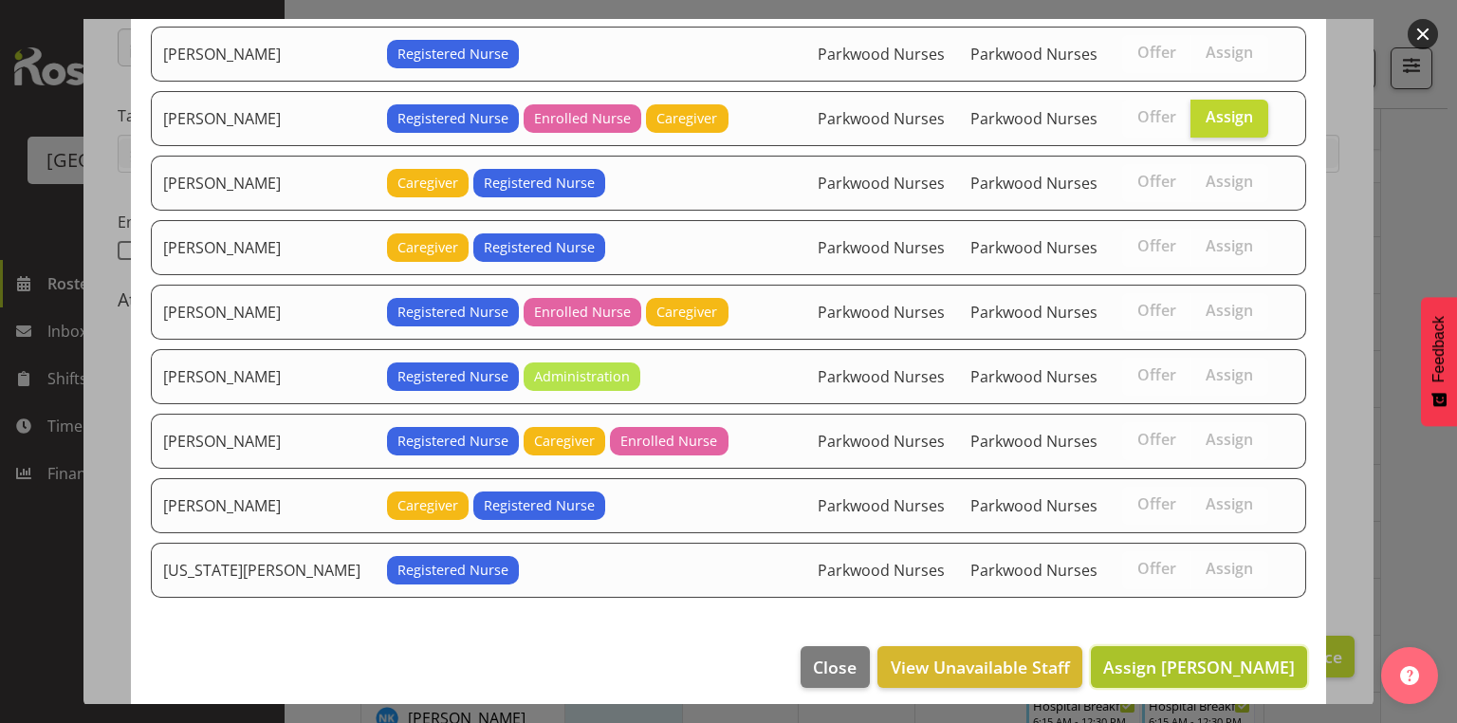
click at [1199, 656] on span "Assign Linda Shearman" at bounding box center [1199, 667] width 192 height 23
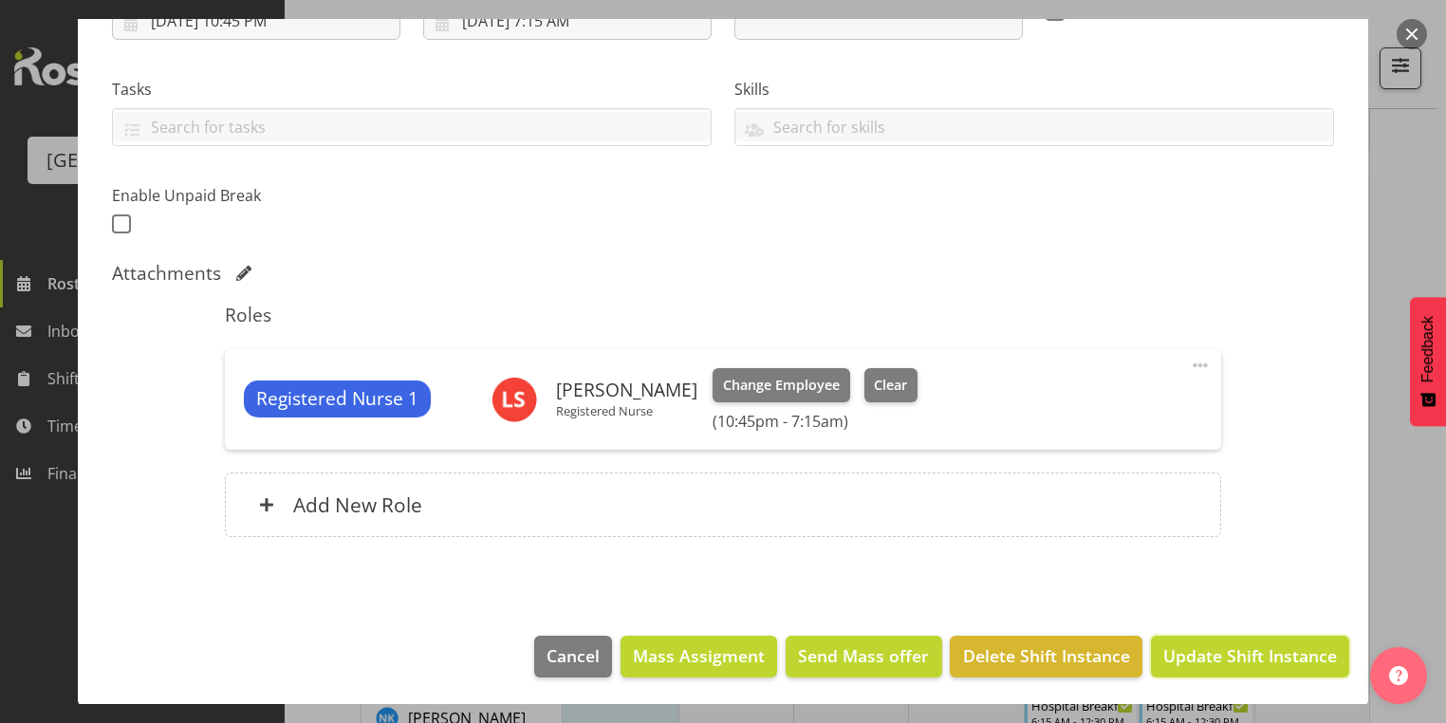
click at [1199, 650] on span "Update Shift Instance" at bounding box center [1250, 655] width 174 height 25
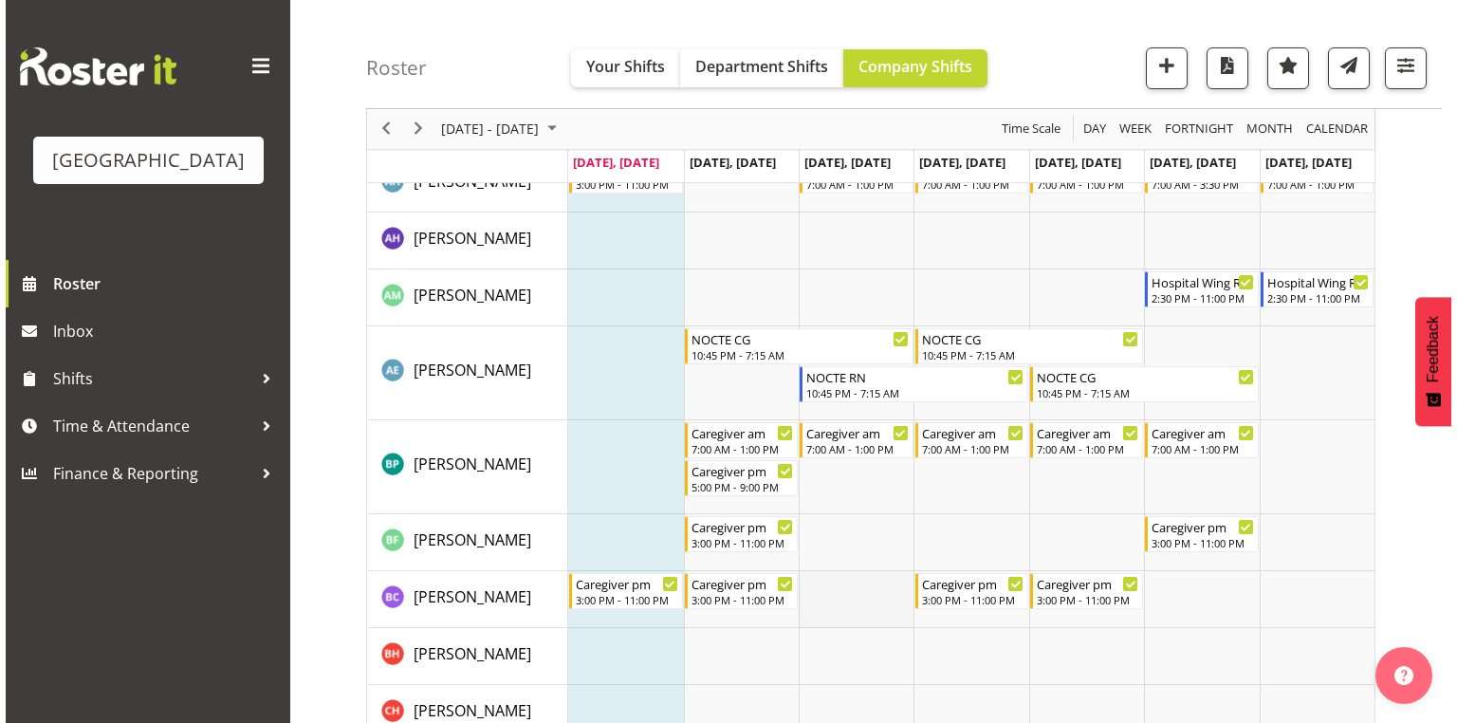
scroll to position [531, 0]
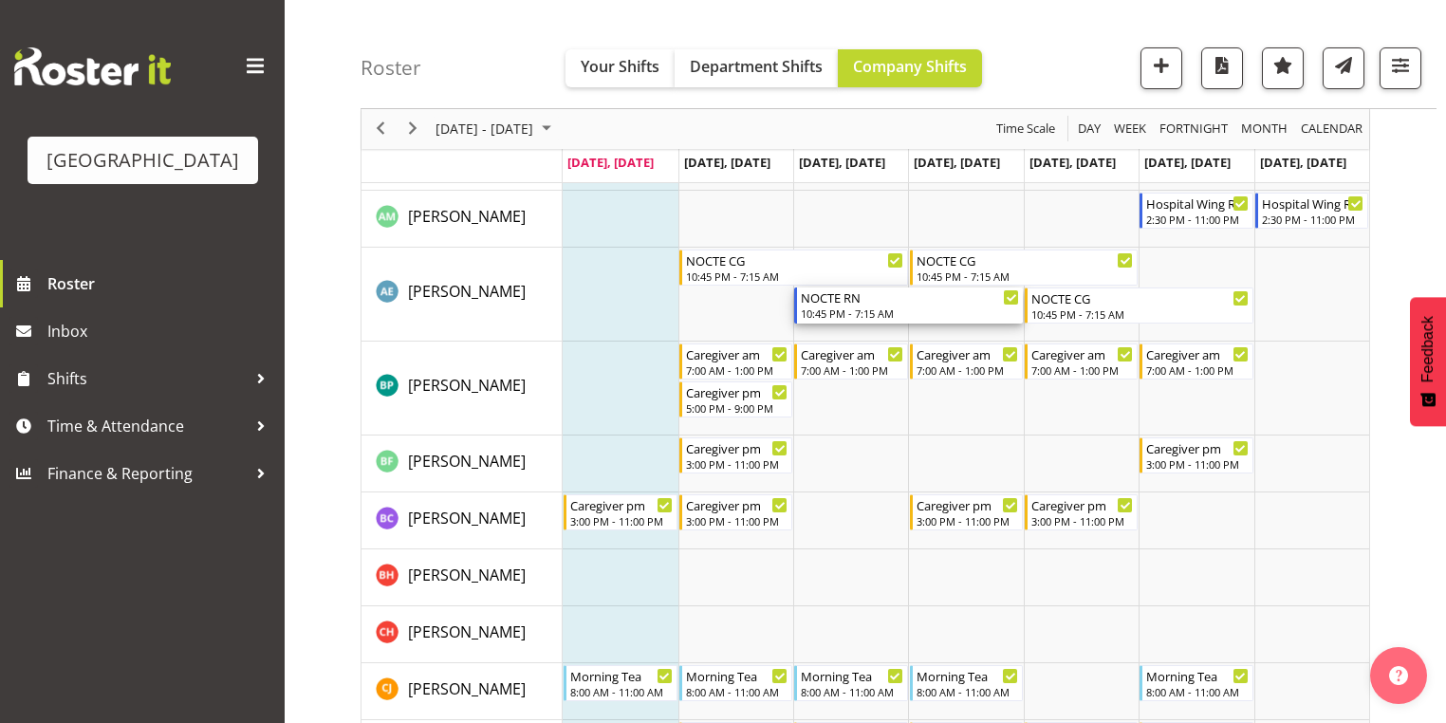
click at [840, 305] on div "NOCTE RN" at bounding box center [910, 296] width 218 height 19
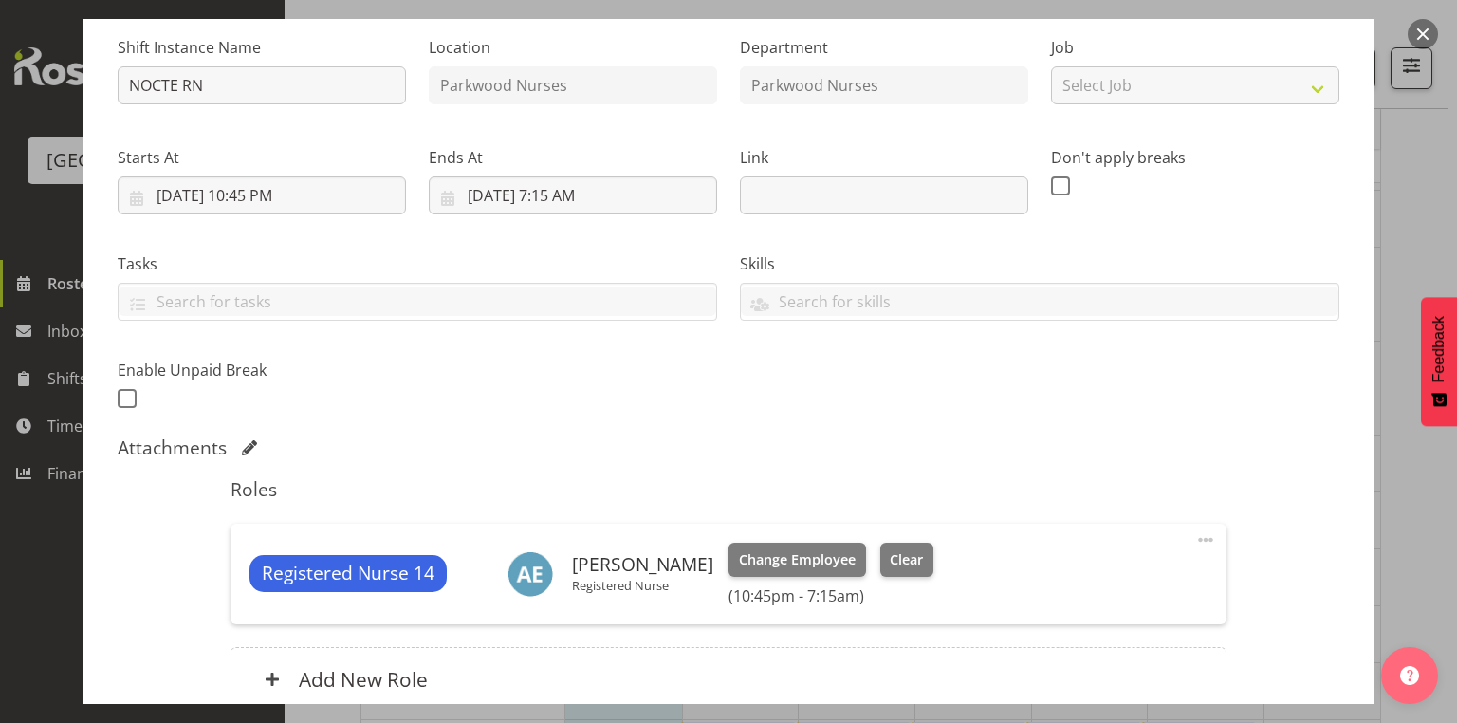
scroll to position [304, 0]
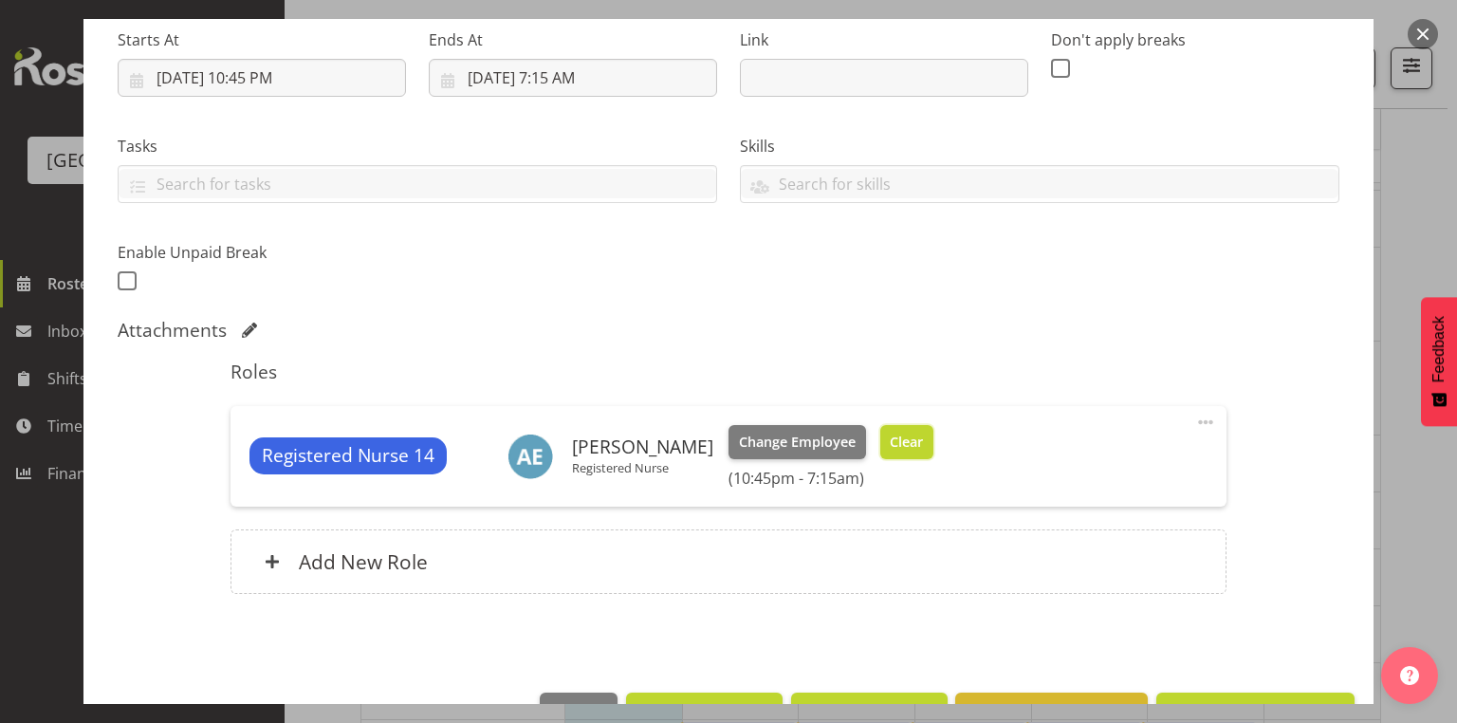
click at [908, 426] on button "Clear" at bounding box center [907, 442] width 54 height 34
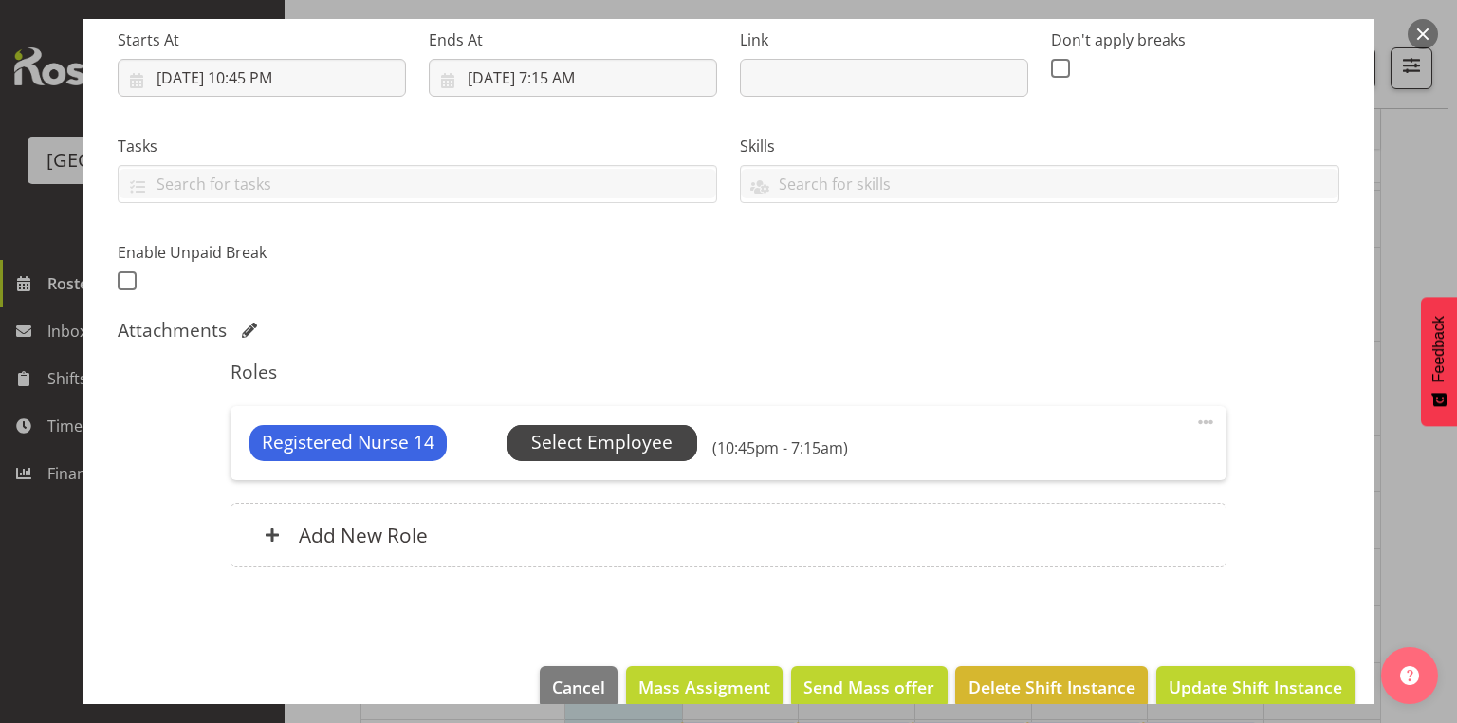
click at [578, 453] on span "Select Employee" at bounding box center [601, 443] width 141 height 28
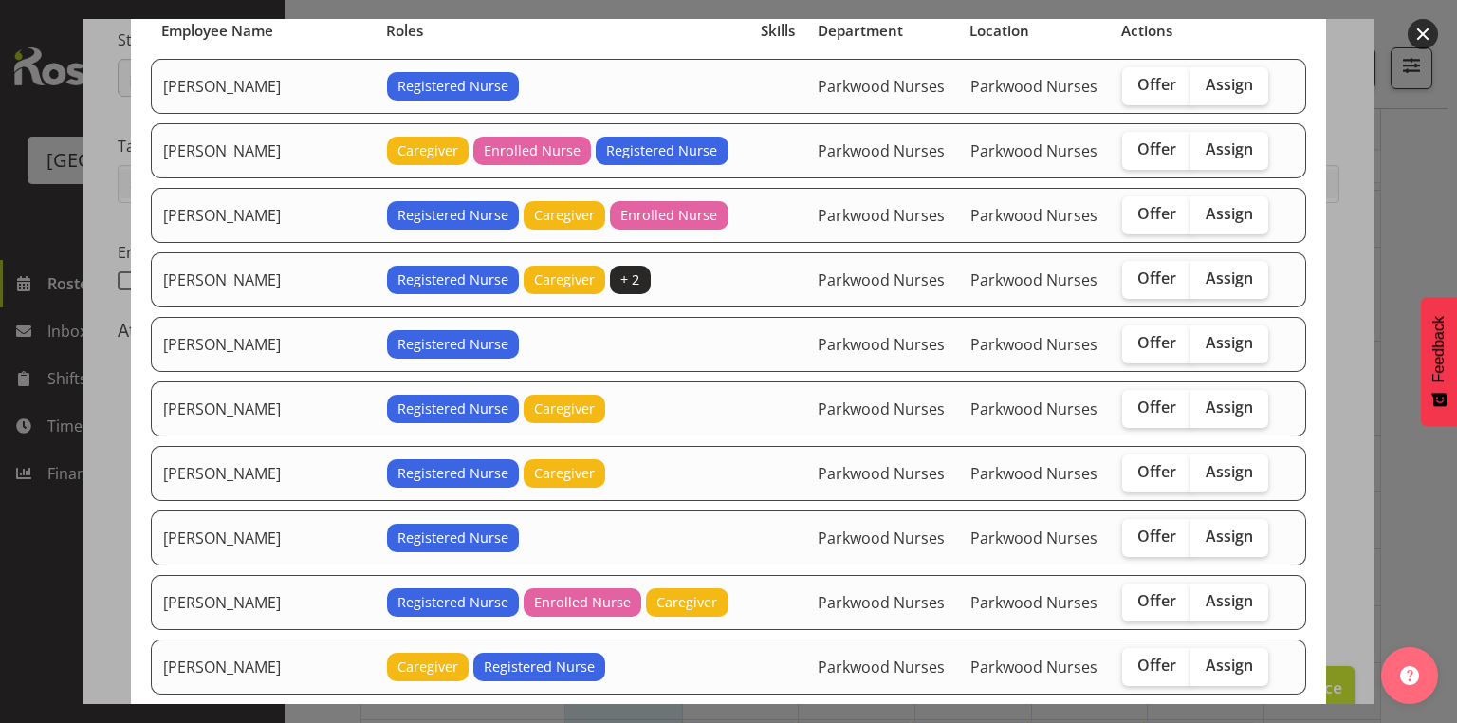
scroll to position [228, 0]
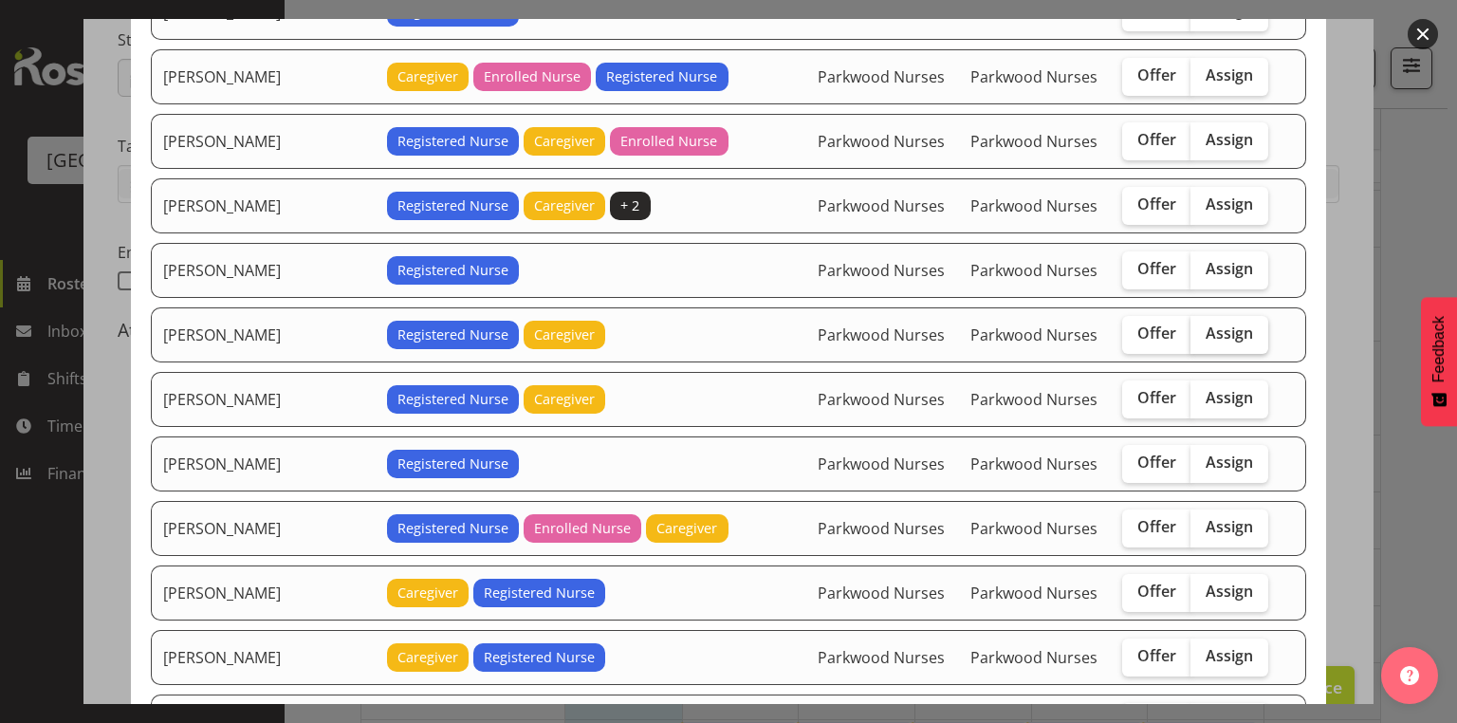
click at [1206, 326] on span "Assign" at bounding box center [1229, 332] width 47 height 19
click at [1203, 327] on input "Assign" at bounding box center [1197, 333] width 12 height 12
checkbox input "true"
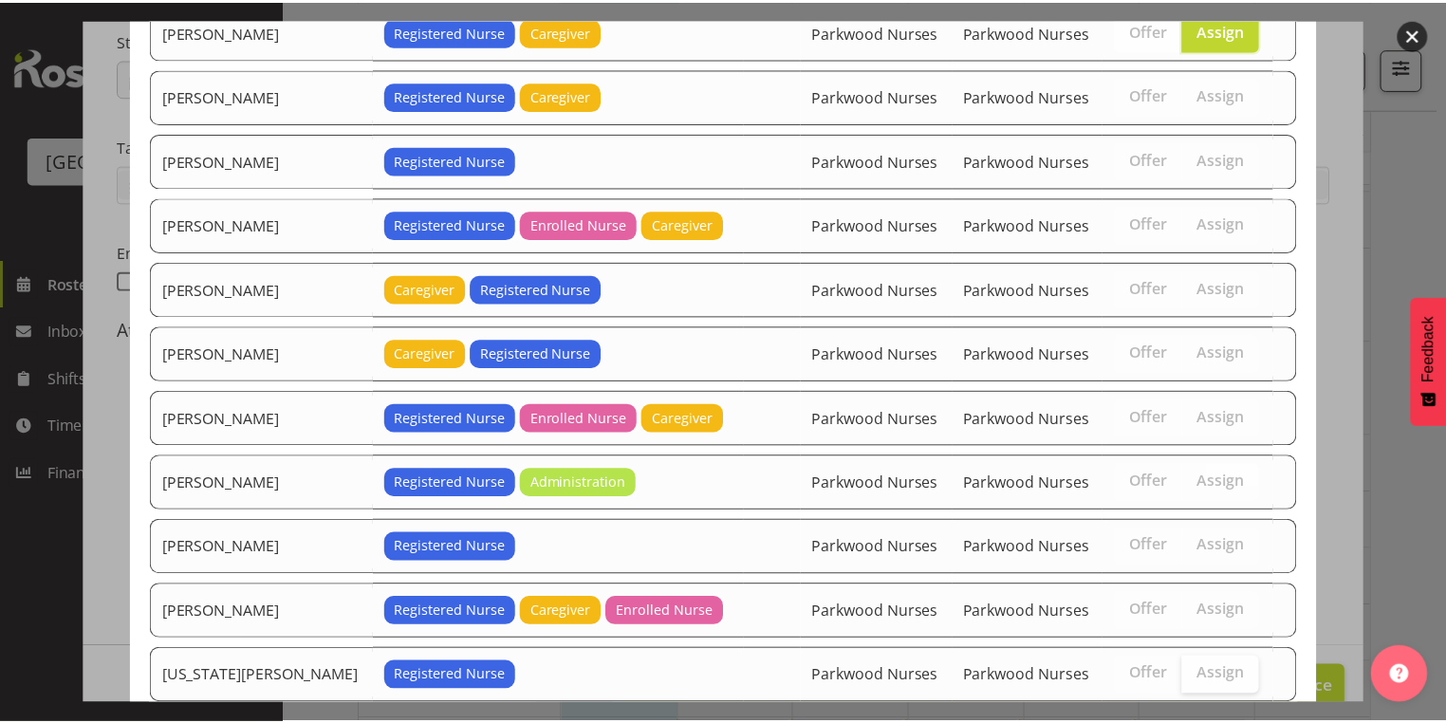
scroll to position [636, 0]
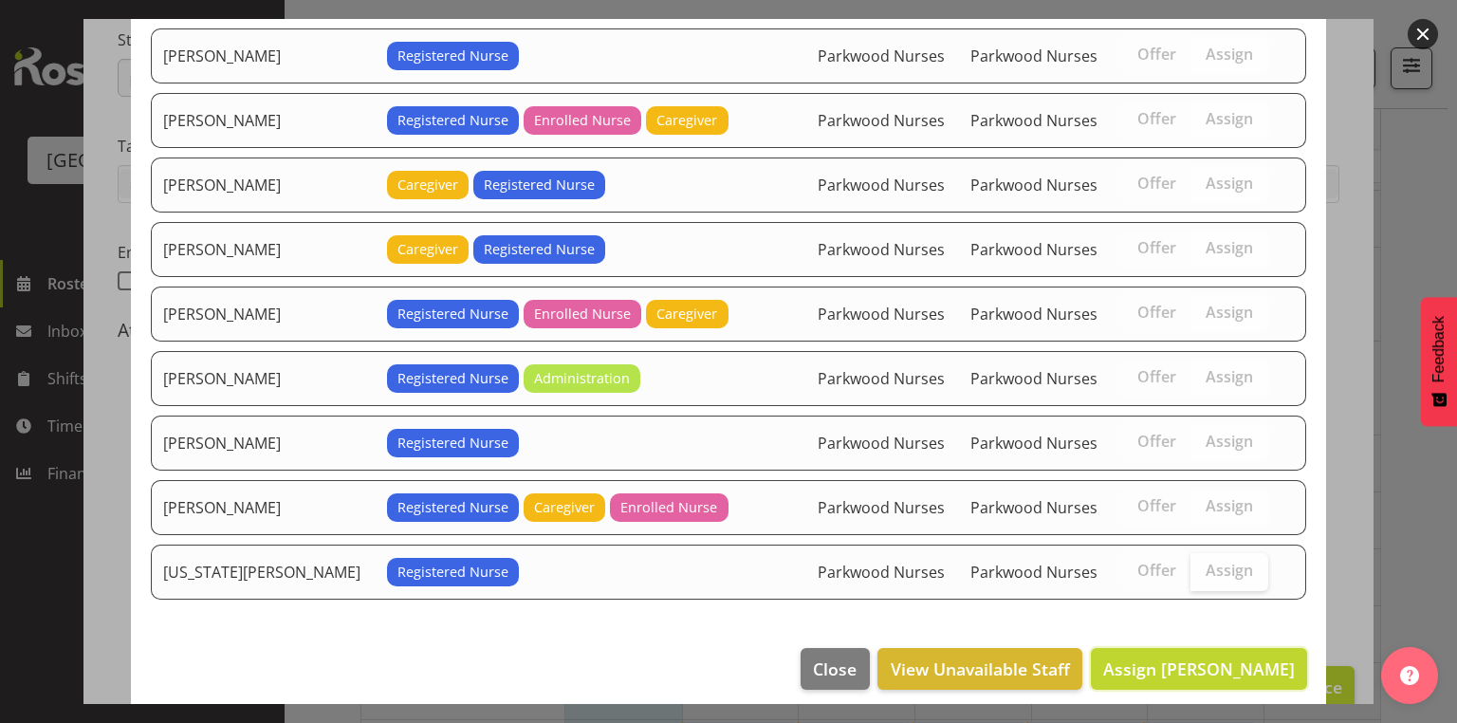
click at [1180, 657] on span "Assign Jennifer Santos" at bounding box center [1199, 668] width 192 height 23
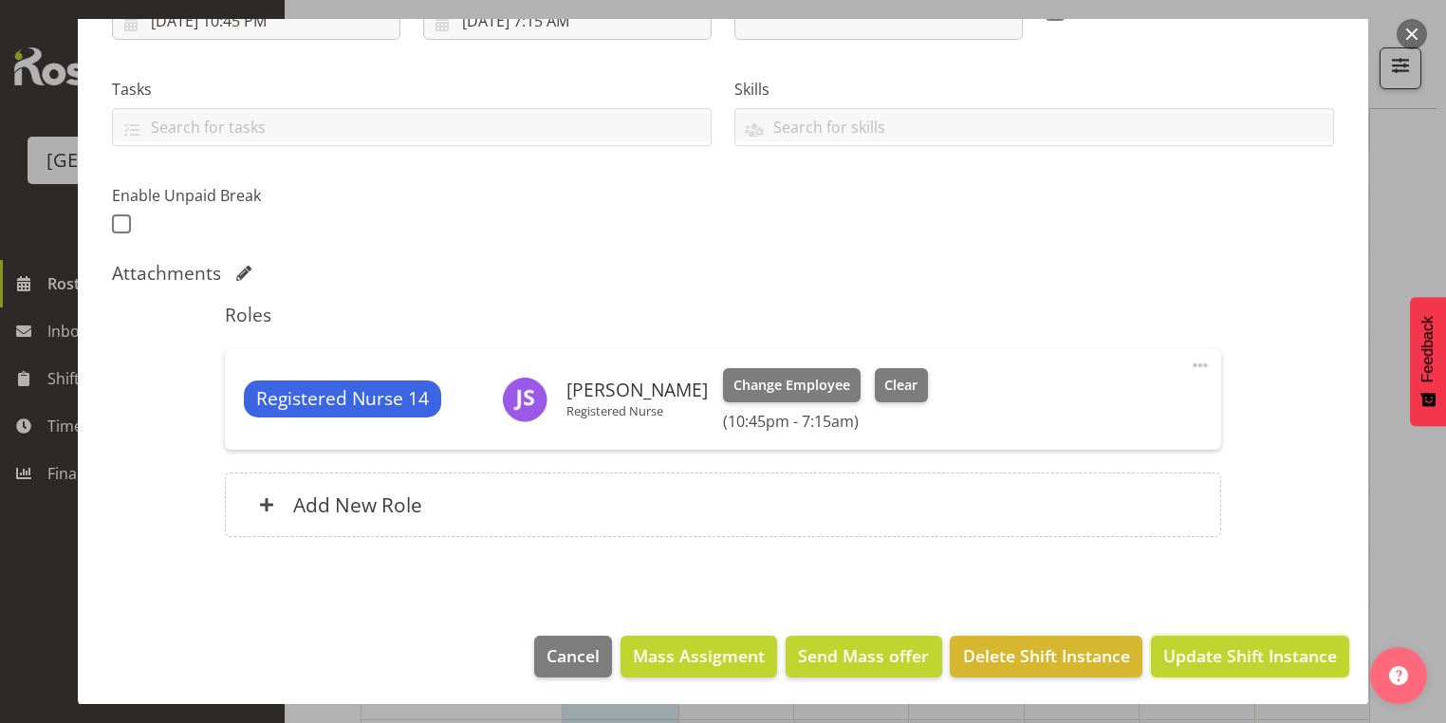
click at [1180, 649] on span "Update Shift Instance" at bounding box center [1250, 655] width 174 height 25
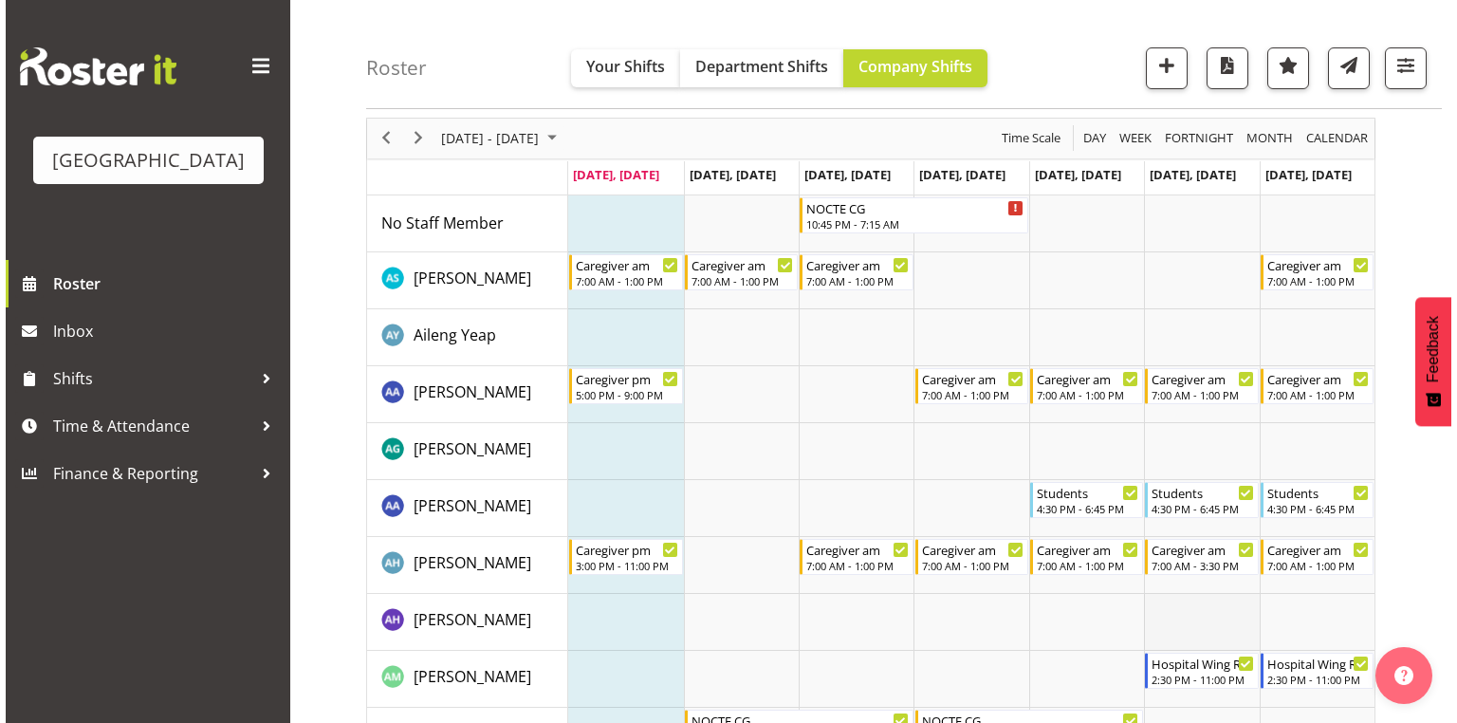
scroll to position [0, 0]
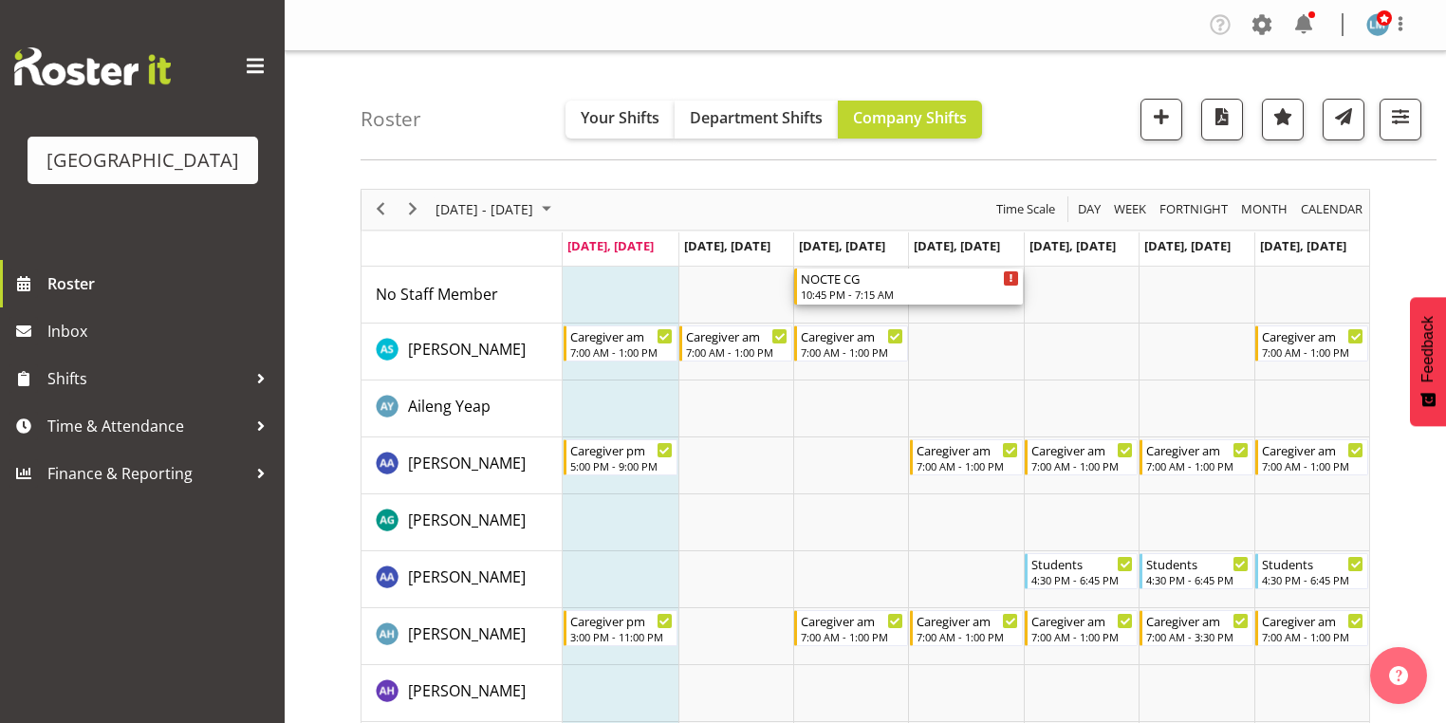
click at [847, 285] on div "NOCTE CG" at bounding box center [910, 277] width 218 height 19
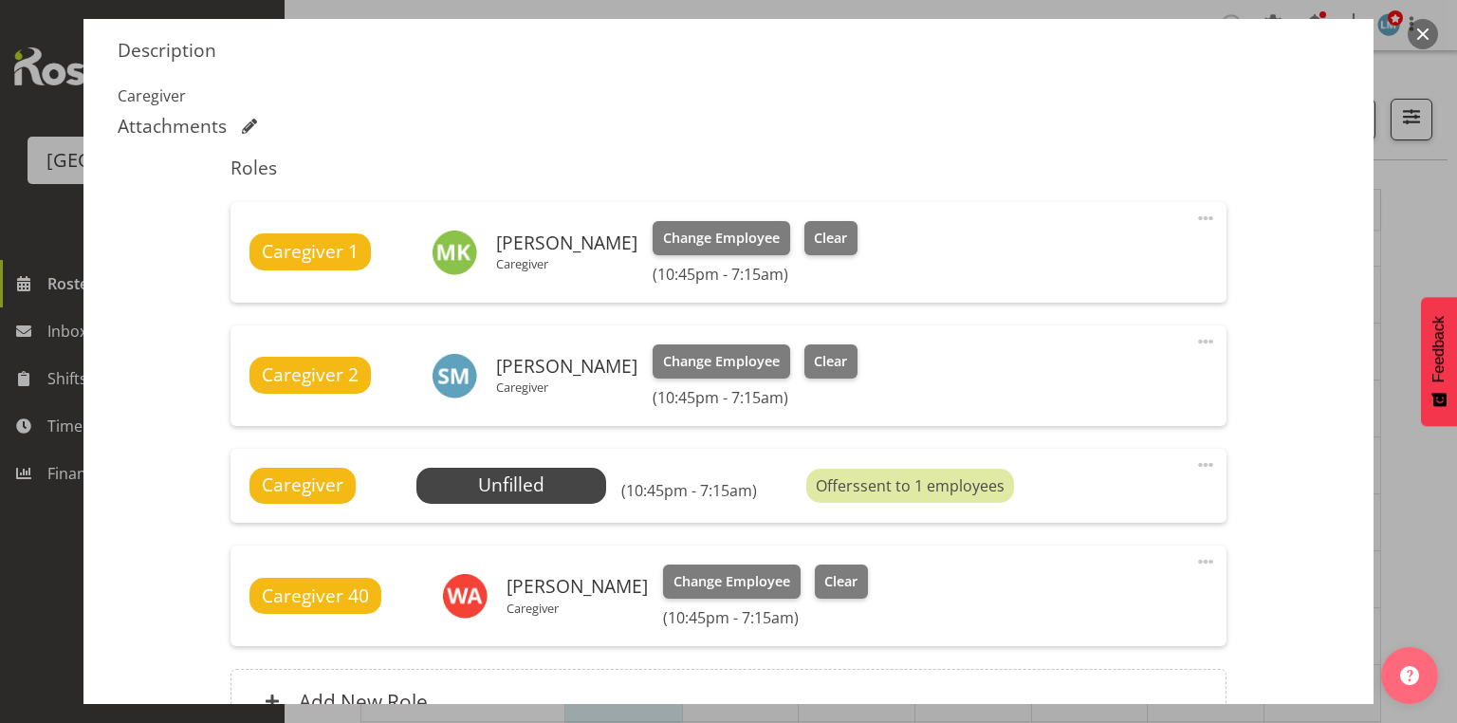
scroll to position [683, 0]
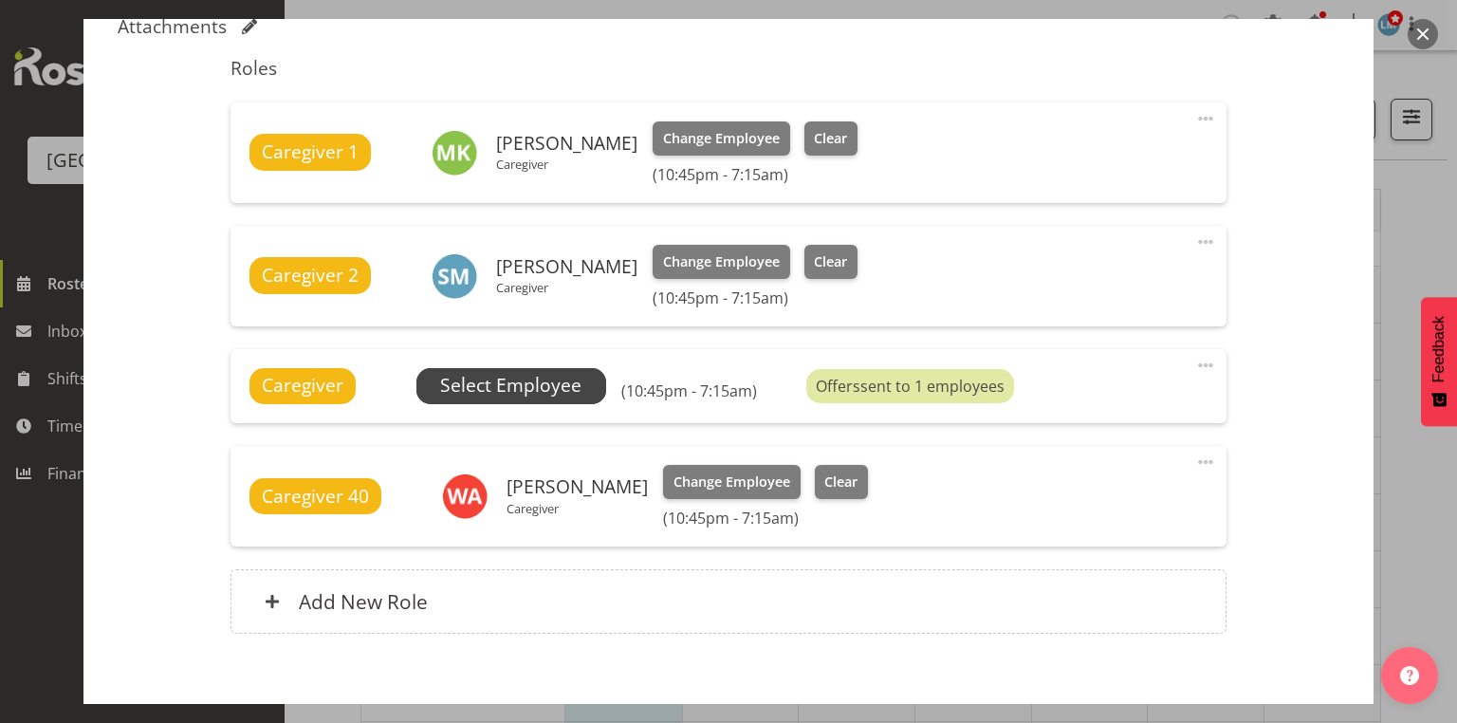
click at [512, 379] on span "Select Employee" at bounding box center [510, 386] width 141 height 28
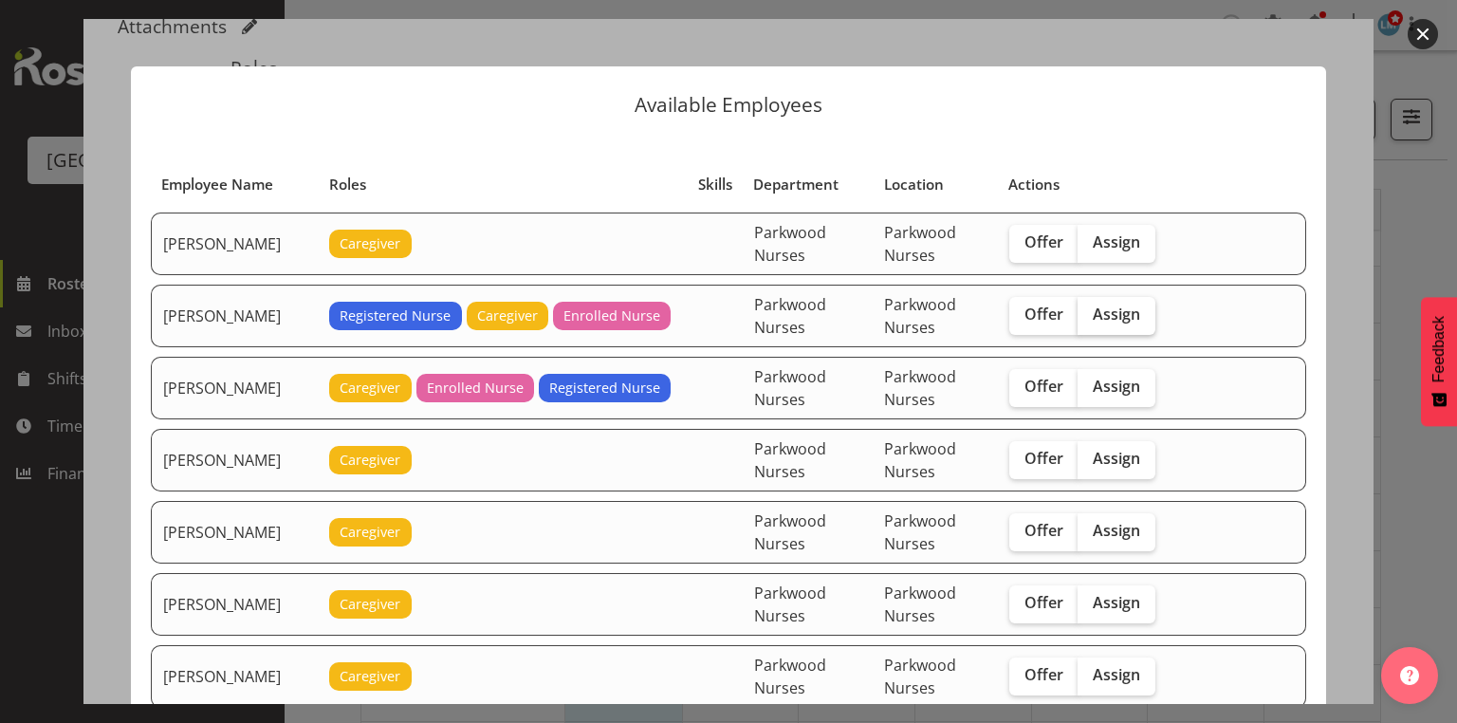
click at [1099, 310] on span "Assign" at bounding box center [1116, 314] width 47 height 19
click at [1090, 310] on input "Assign" at bounding box center [1084, 314] width 12 height 12
checkbox input "true"
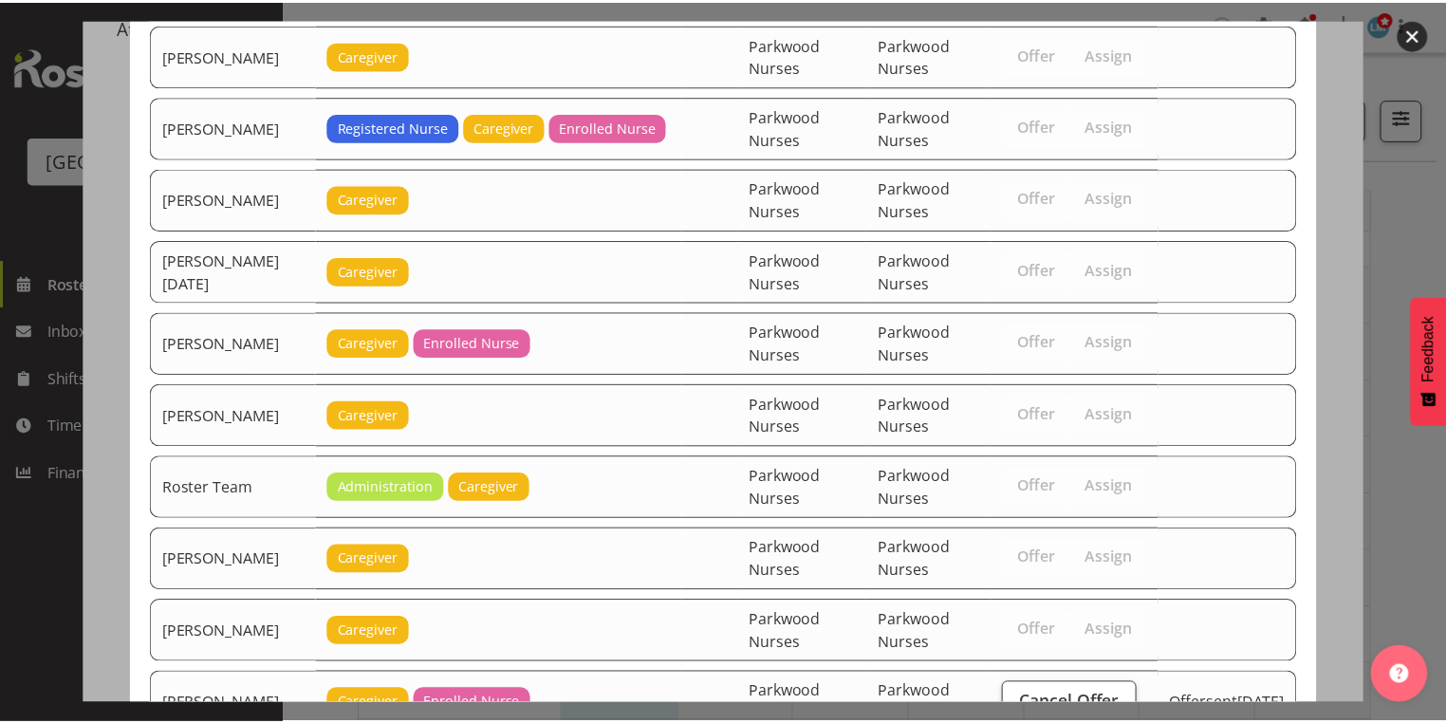
scroll to position [2113, 0]
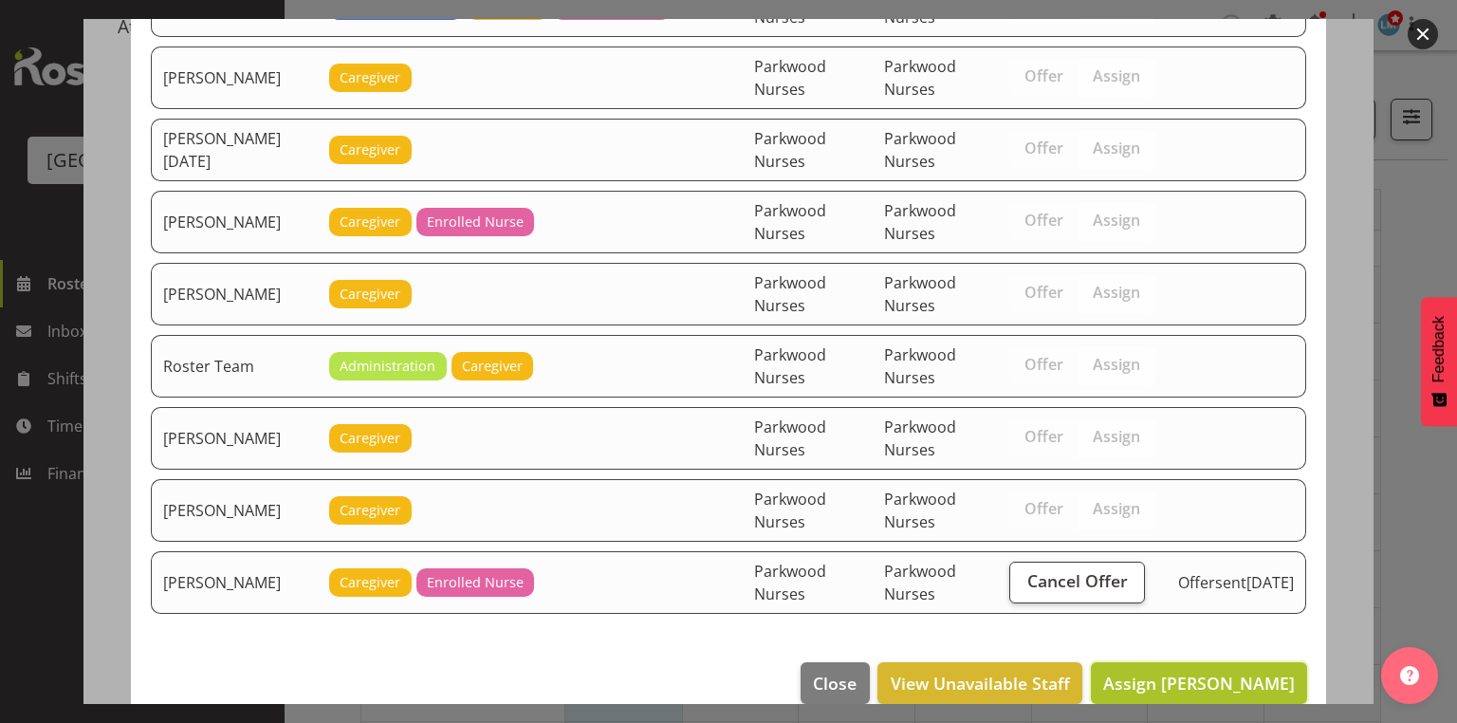
click at [1162, 672] on span "Assign Arianna Escalera" at bounding box center [1199, 683] width 192 height 23
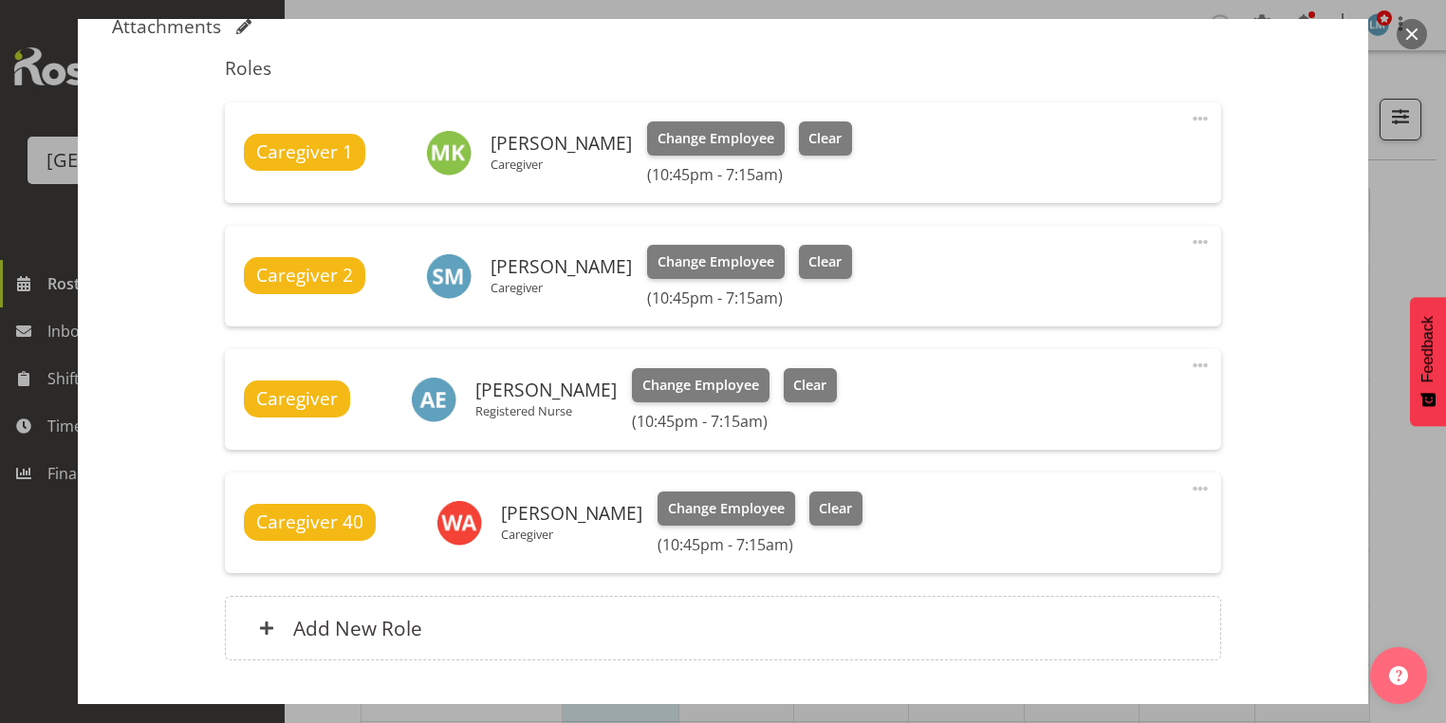
scroll to position [806, 0]
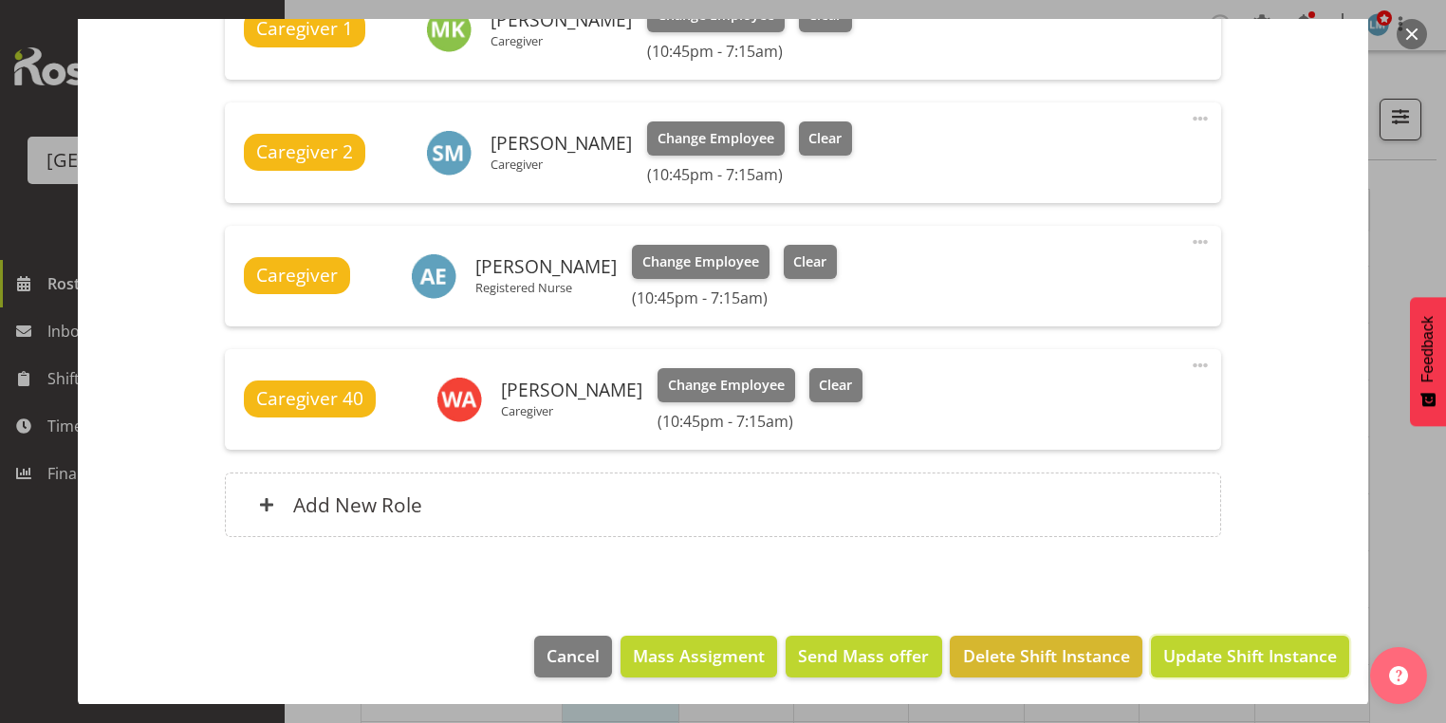
click at [1163, 649] on span "Update Shift Instance" at bounding box center [1250, 655] width 174 height 25
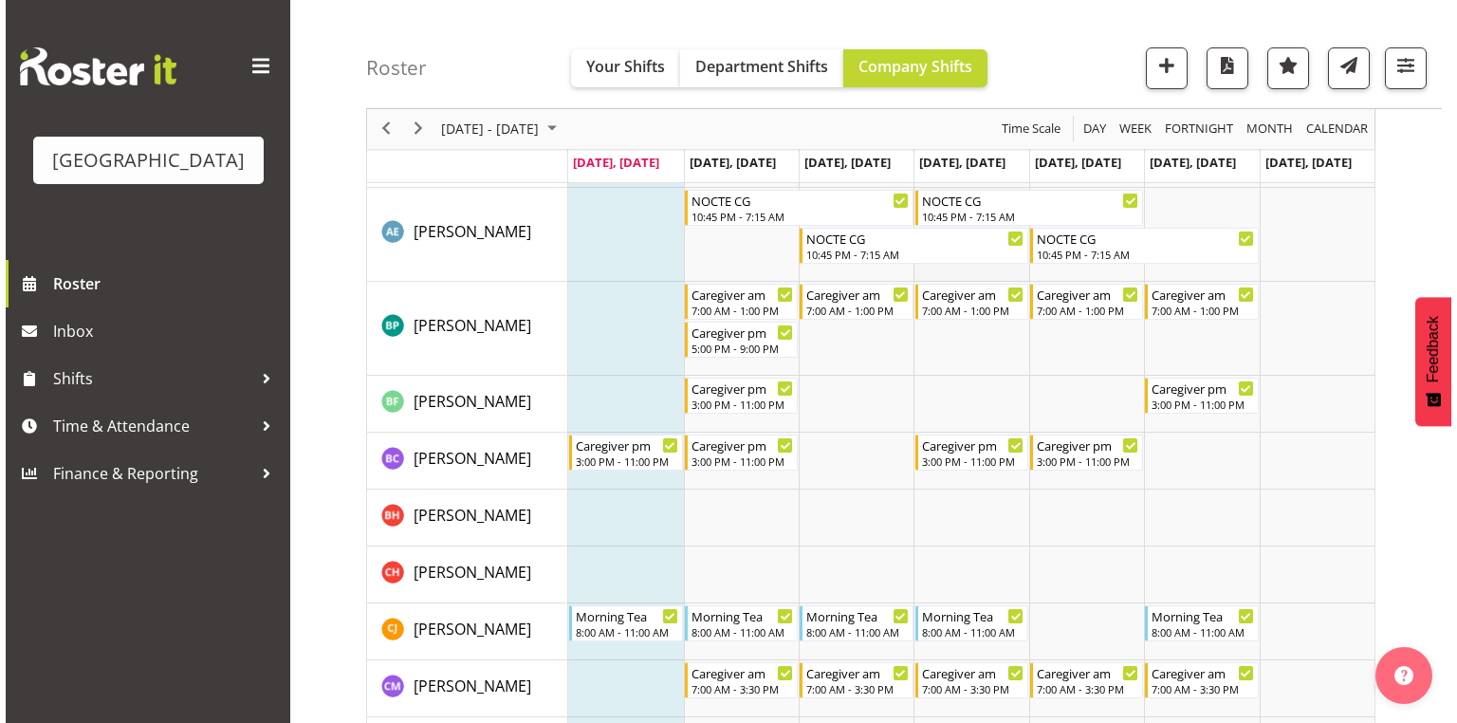
scroll to position [455, 0]
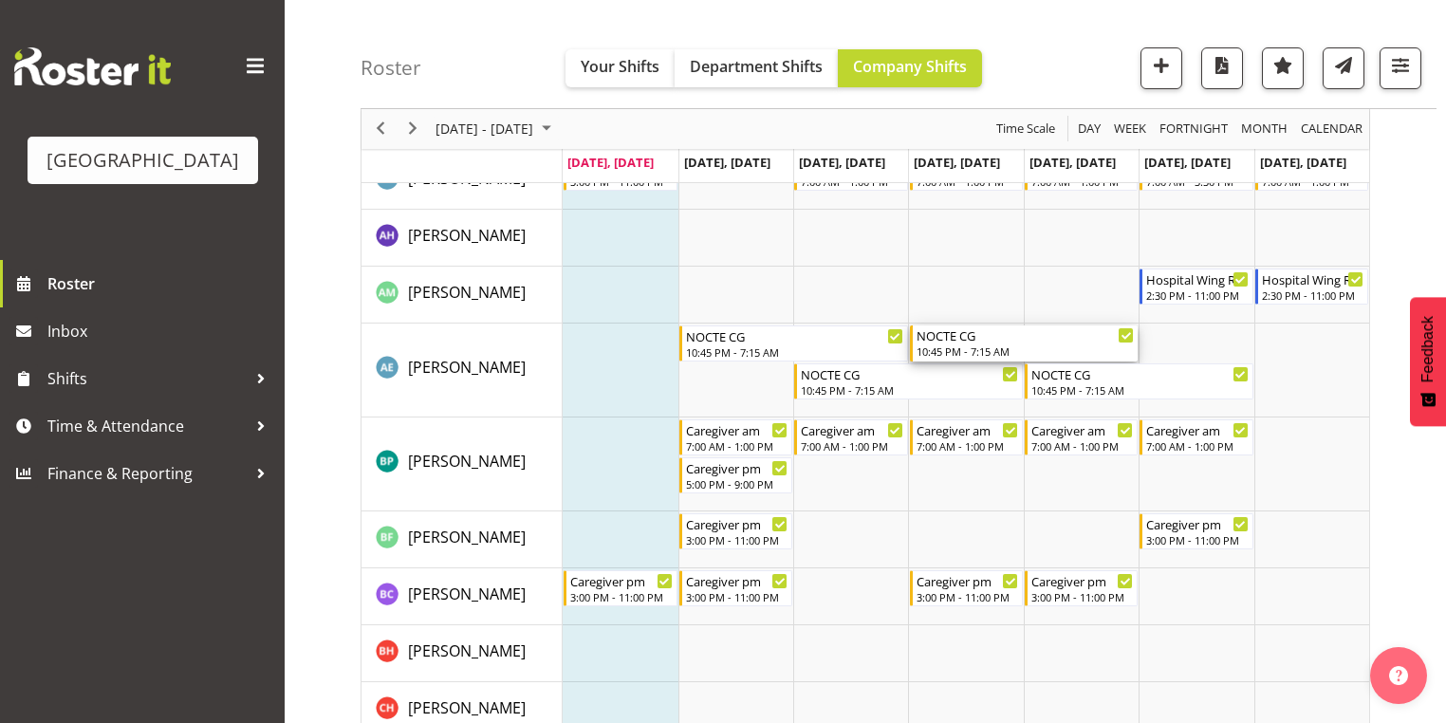
click at [969, 338] on div "NOCTE CG" at bounding box center [1025, 334] width 218 height 19
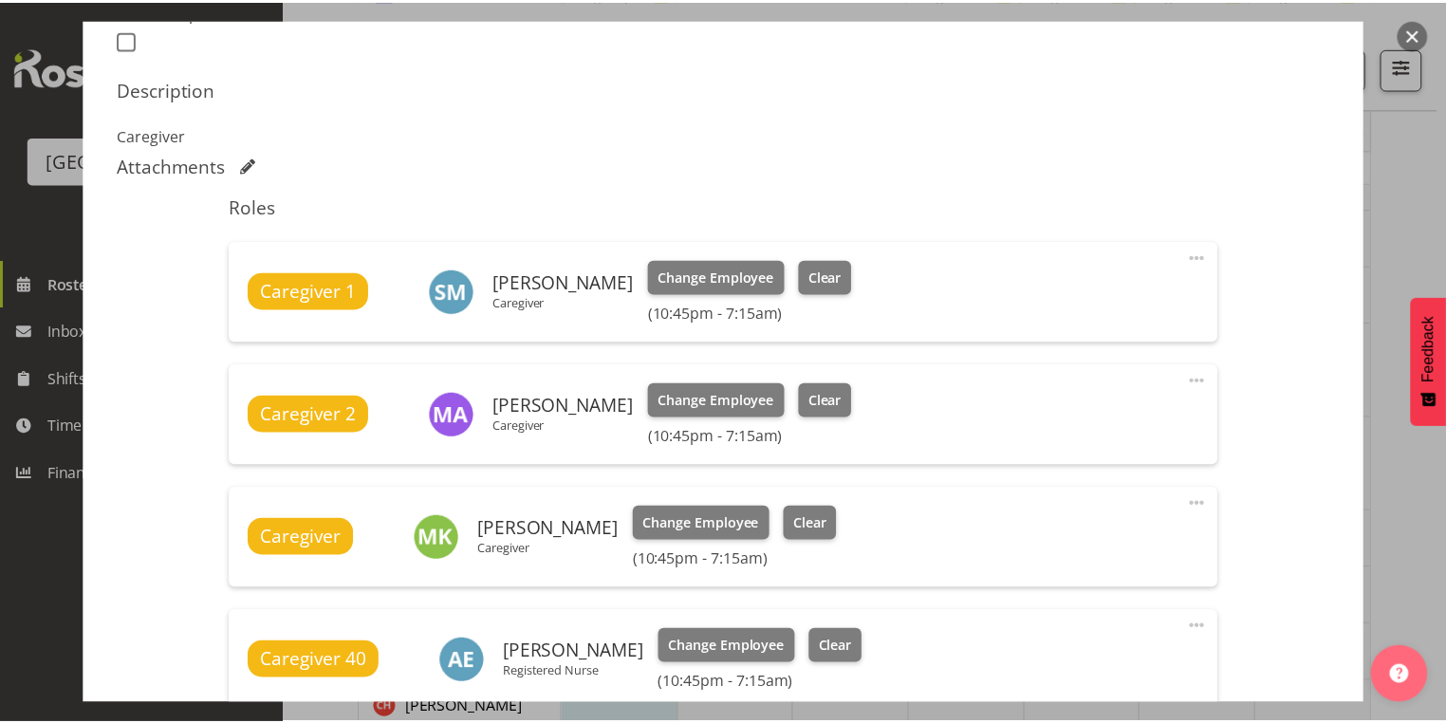
scroll to position [683, 0]
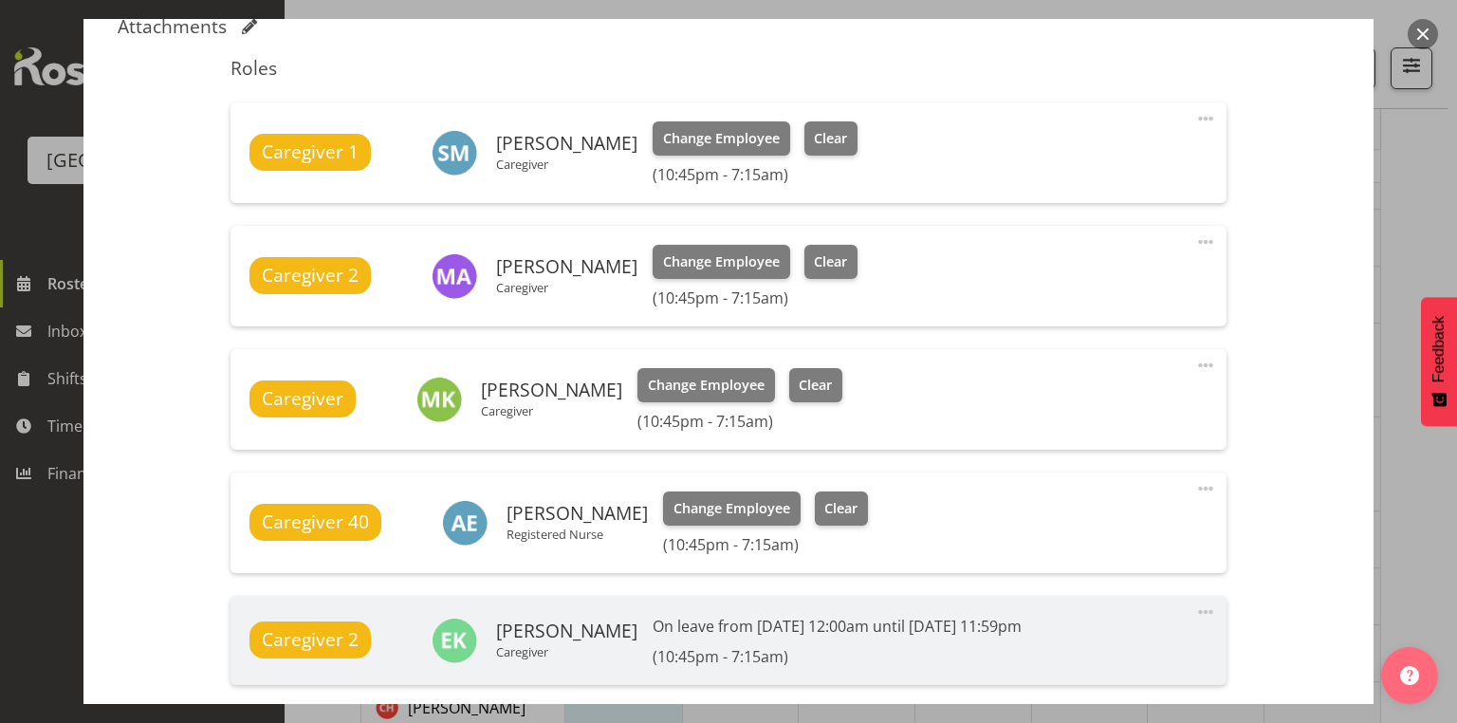
click at [1424, 37] on button "button" at bounding box center [1423, 34] width 30 height 30
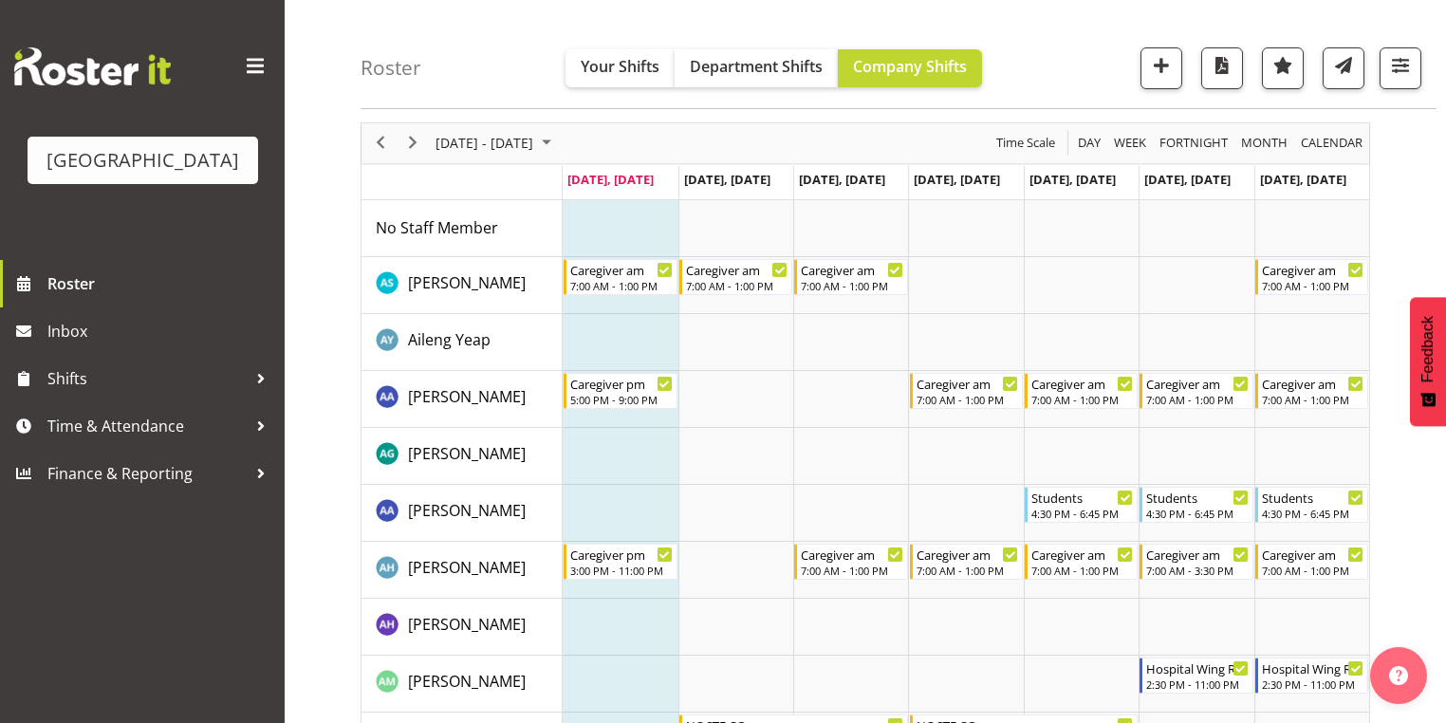
scroll to position [0, 0]
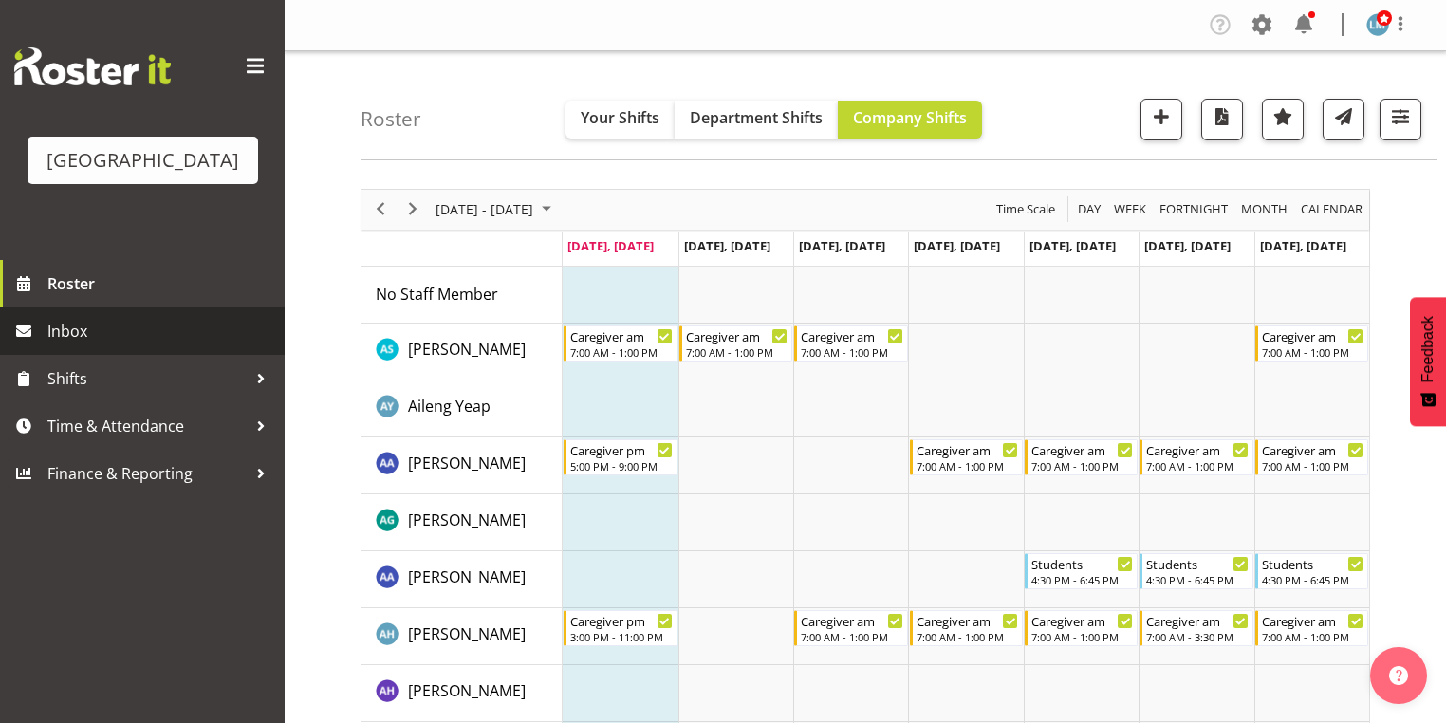
click at [65, 345] on span "Inbox" at bounding box center [161, 331] width 228 height 28
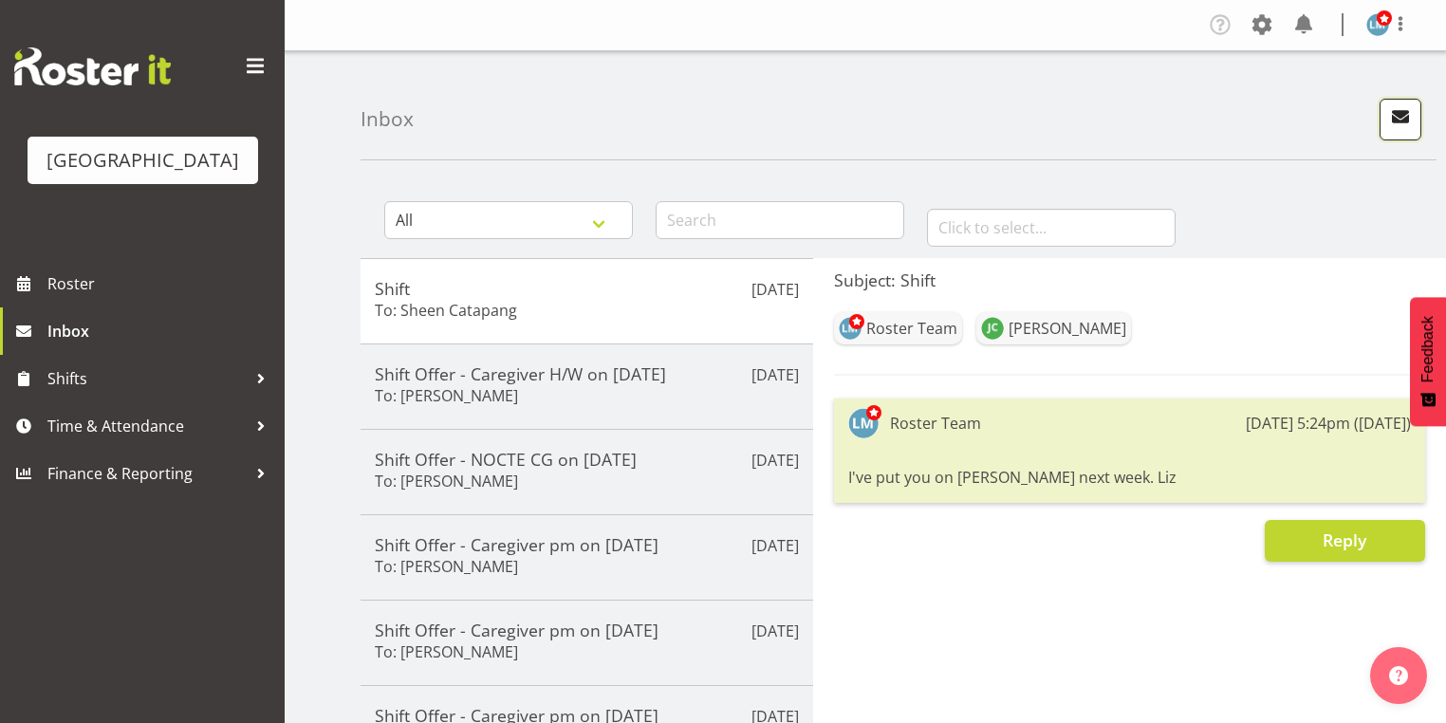
click at [1400, 112] on span "button" at bounding box center [1400, 116] width 25 height 25
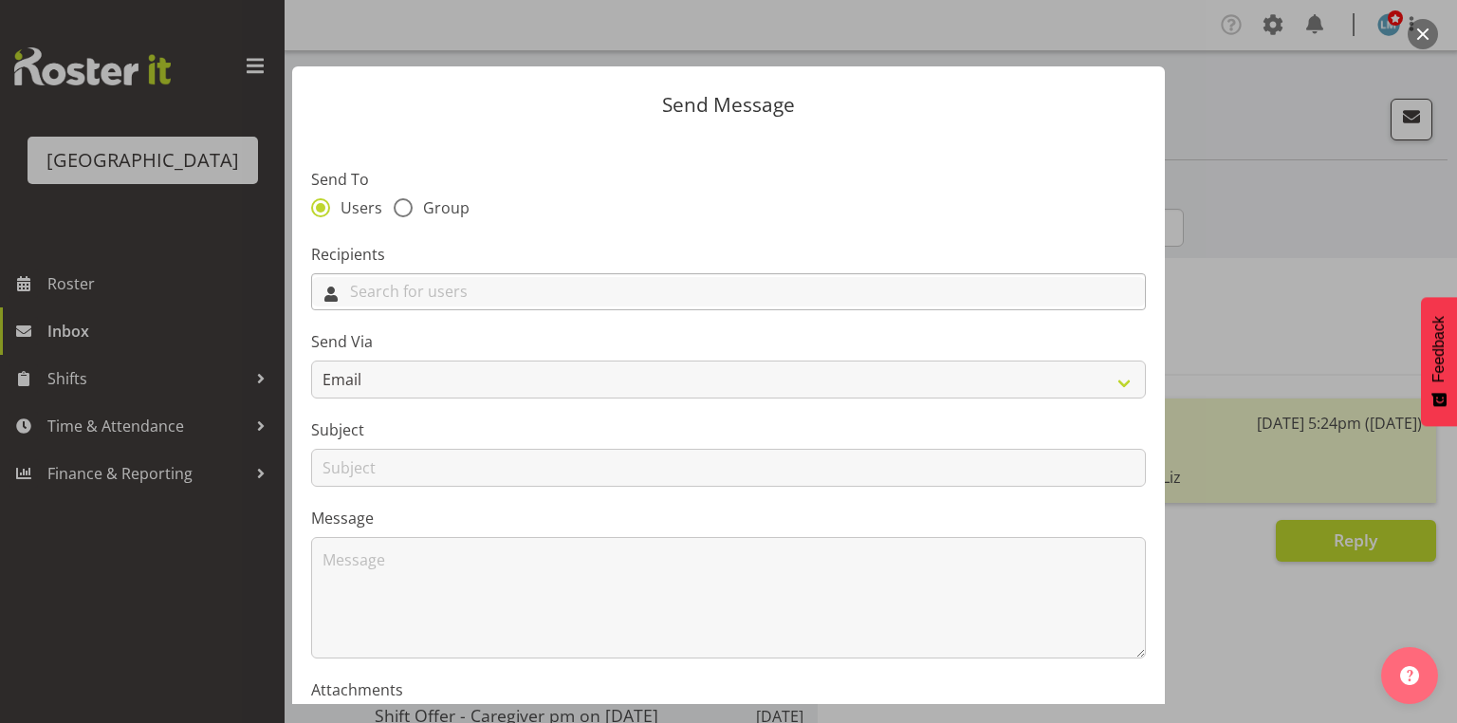
click at [481, 297] on input "text" at bounding box center [728, 291] width 833 height 29
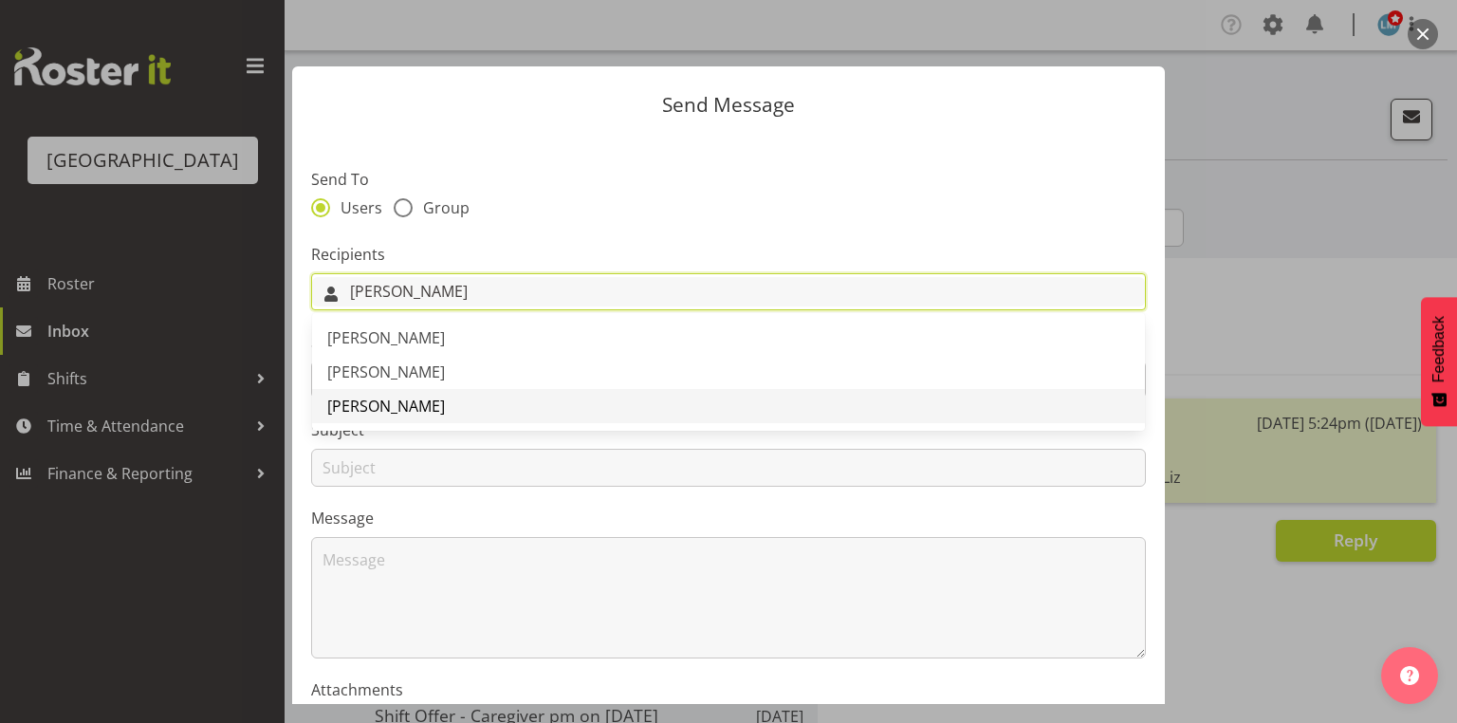
type input "Maria"
click at [408, 413] on span "[PERSON_NAME]" at bounding box center [386, 406] width 118 height 21
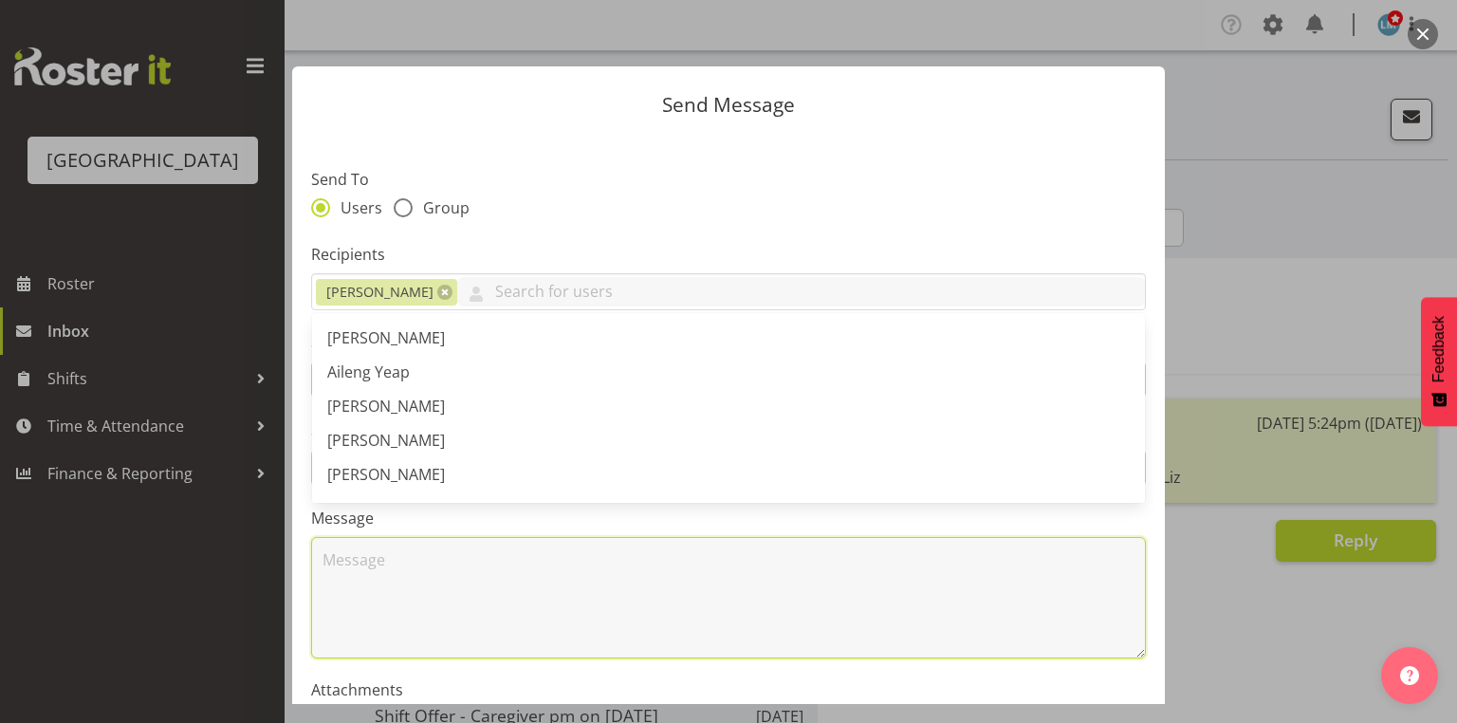
click at [447, 545] on textarea at bounding box center [728, 597] width 835 height 121
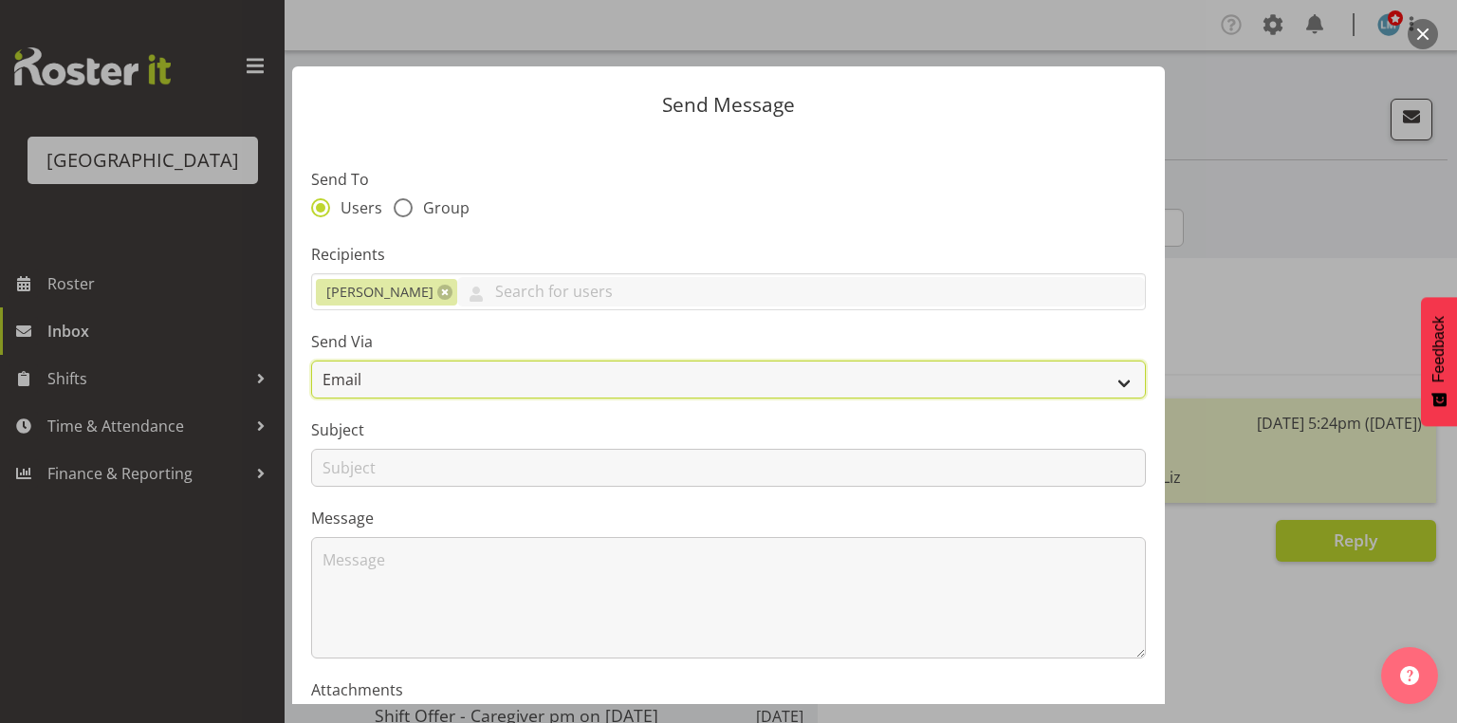
click at [1111, 368] on select "Email SMS" at bounding box center [728, 379] width 835 height 38
select select "sms"
click at [311, 360] on select "Email SMS" at bounding box center [728, 379] width 835 height 38
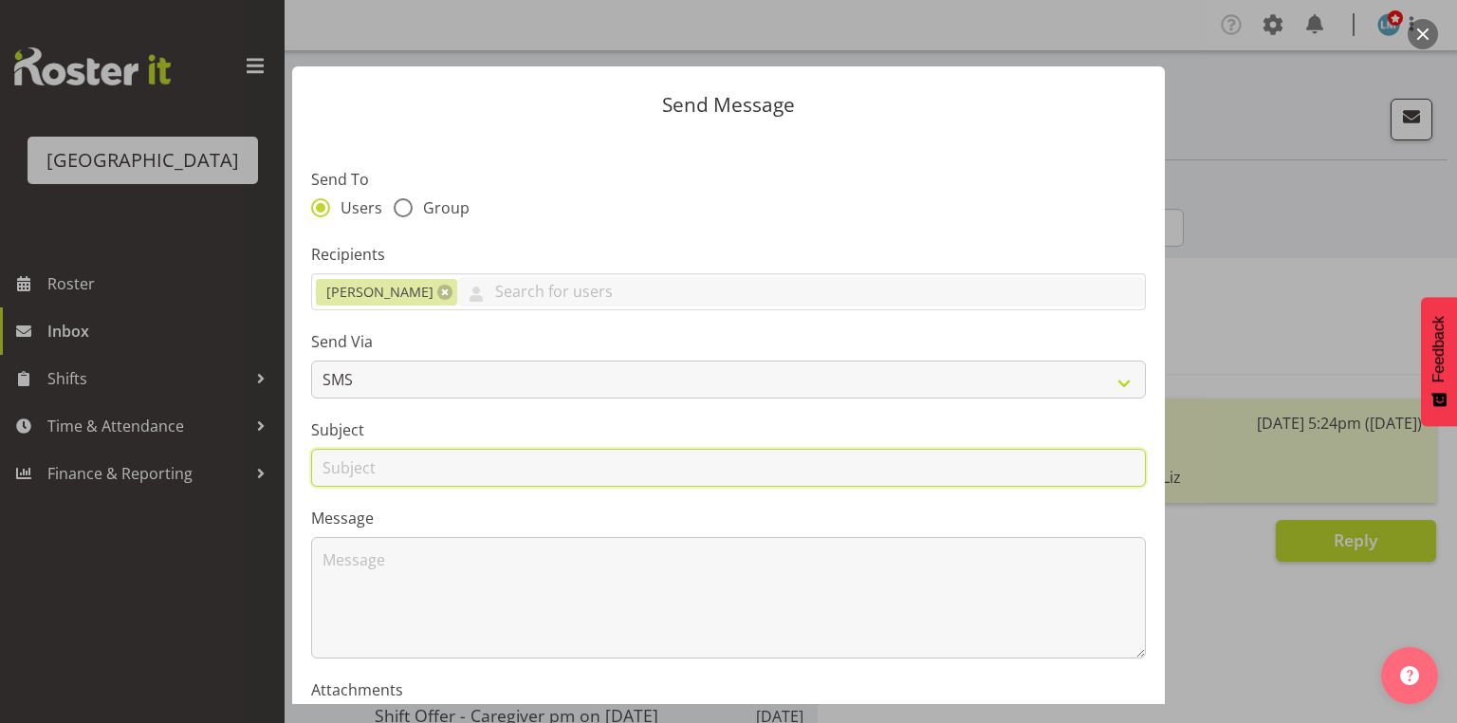
click at [333, 464] on input "text" at bounding box center [728, 468] width 835 height 38
type input "Shifts"
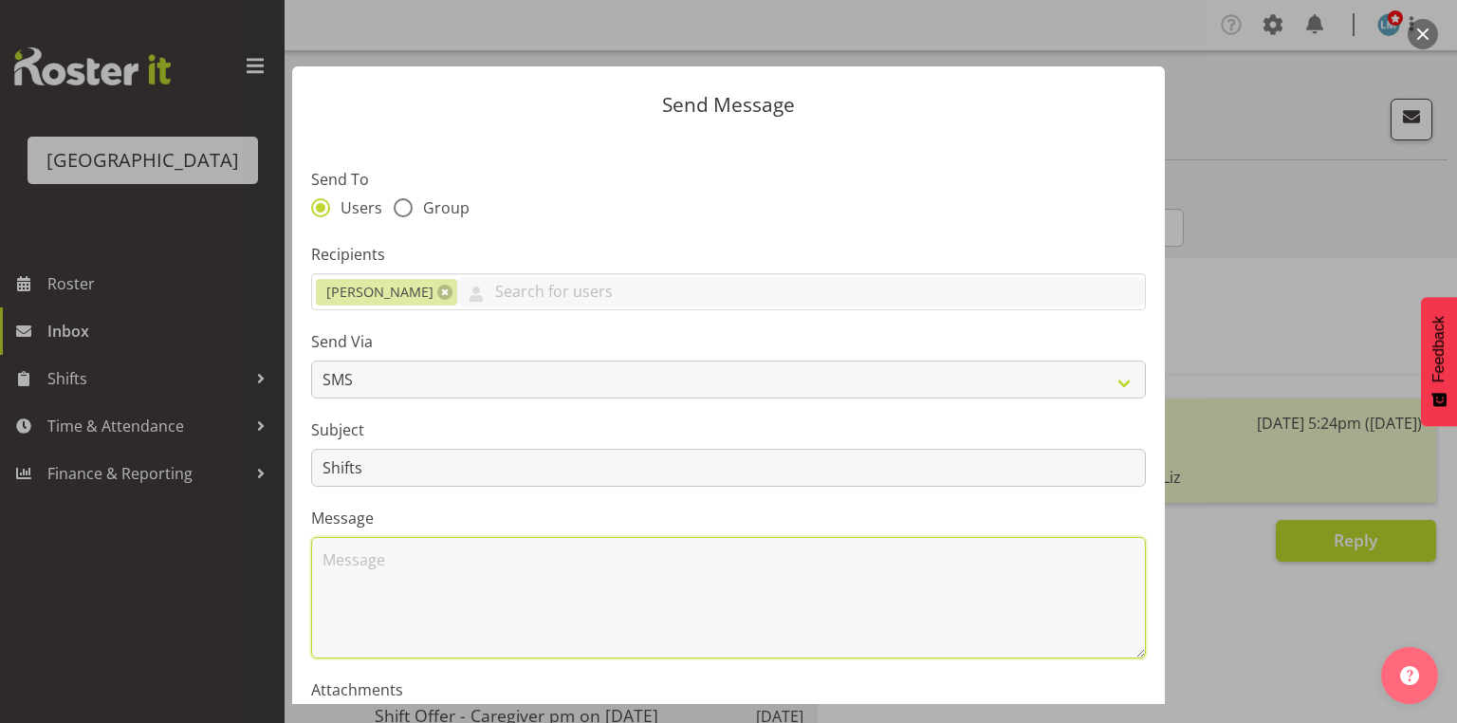
click at [398, 564] on textarea at bounding box center [728, 597] width 835 height 121
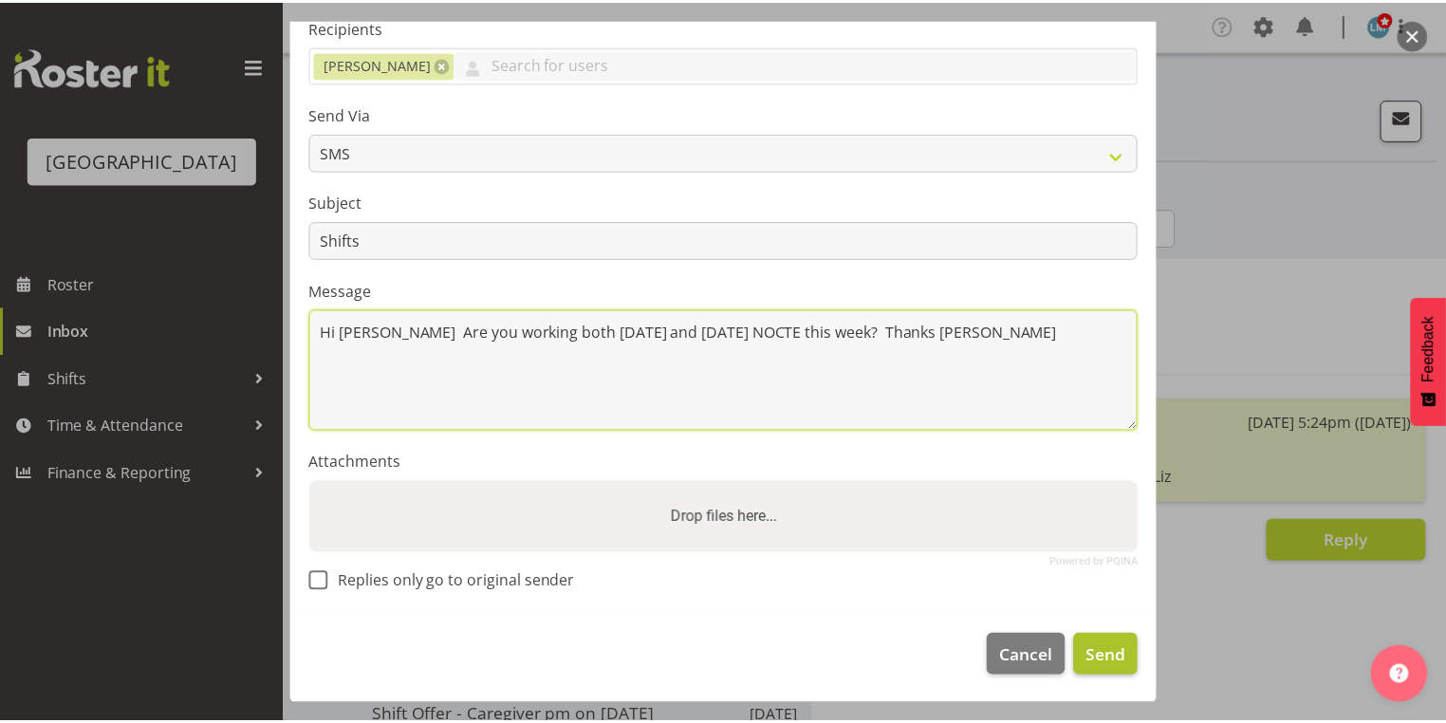
scroll to position [229, 0]
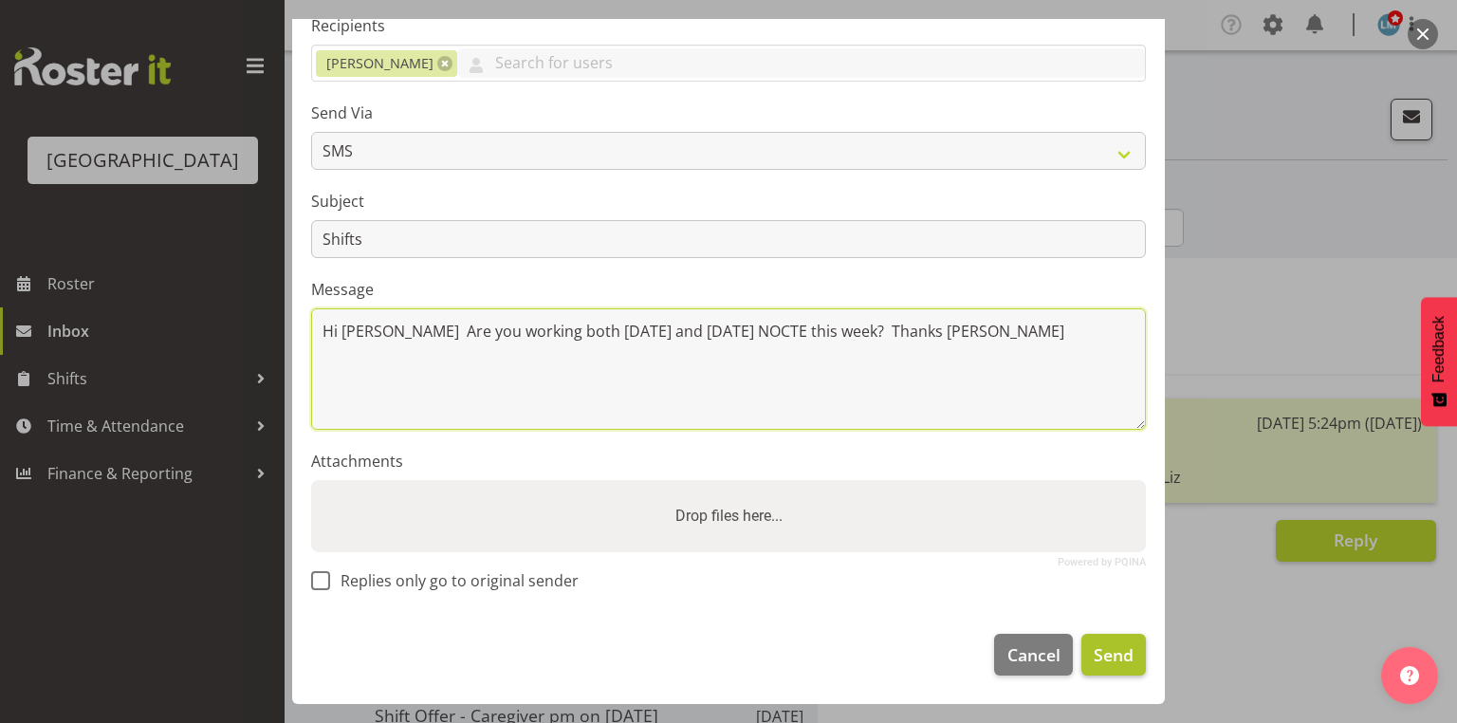
type textarea "Hi Maria Are you working both Wednesday and Thursday NOCTE this week? Thanks Le…"
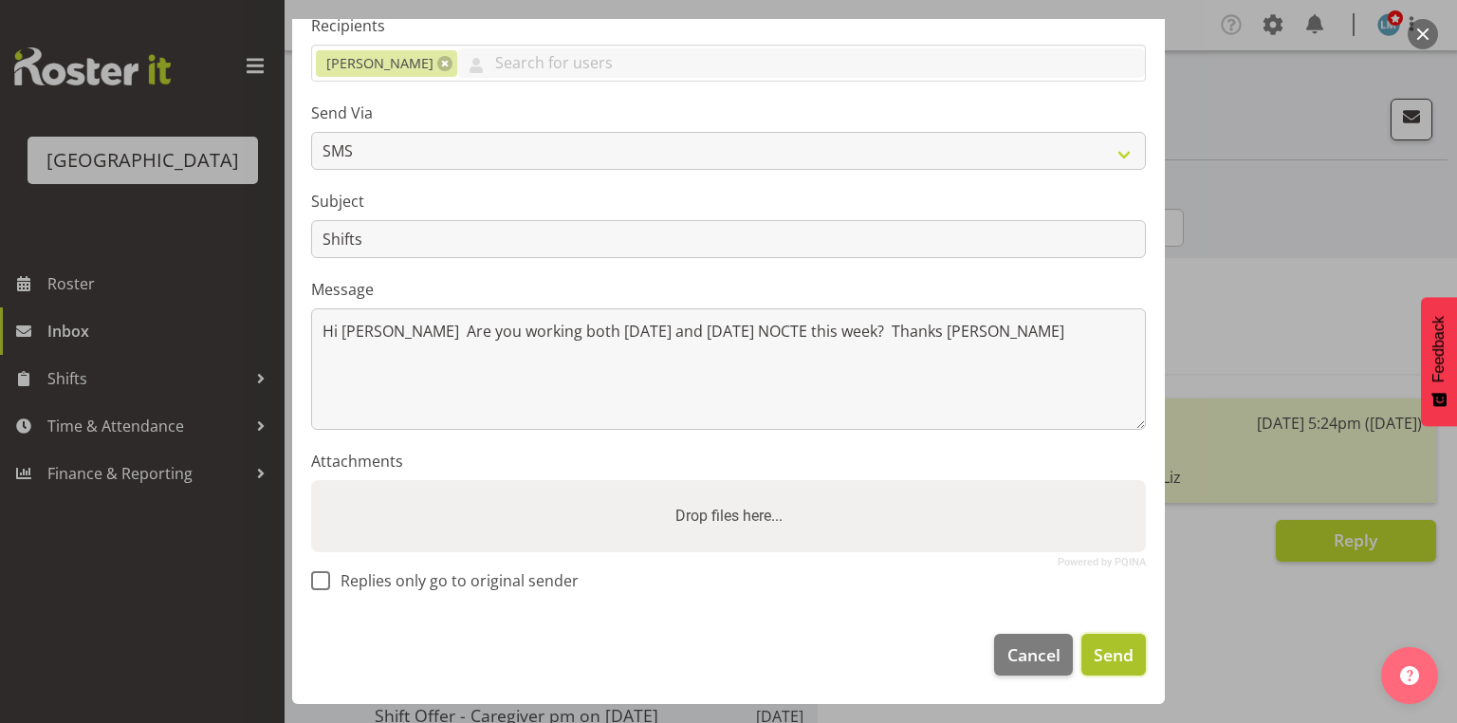
click at [1099, 651] on span "Send" at bounding box center [1114, 654] width 40 height 25
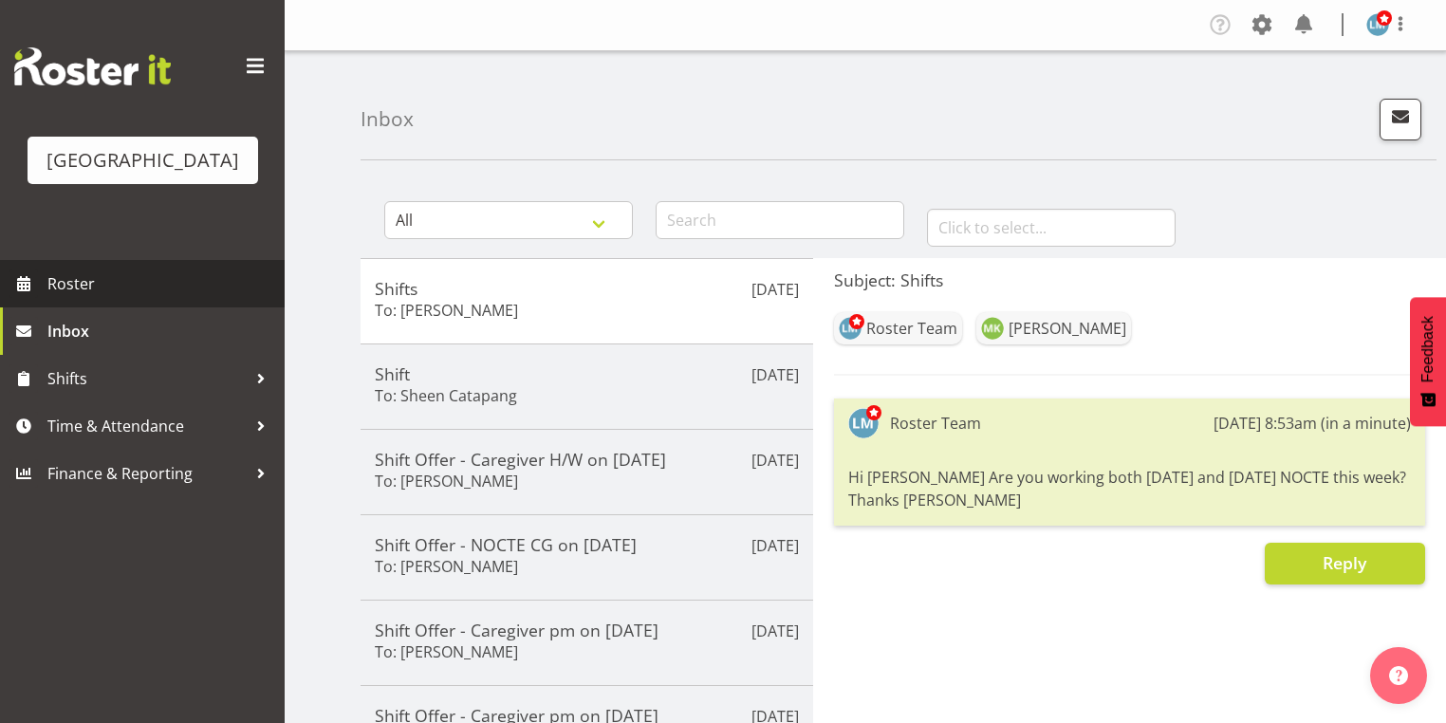
click at [83, 298] on span "Roster" at bounding box center [161, 283] width 228 height 28
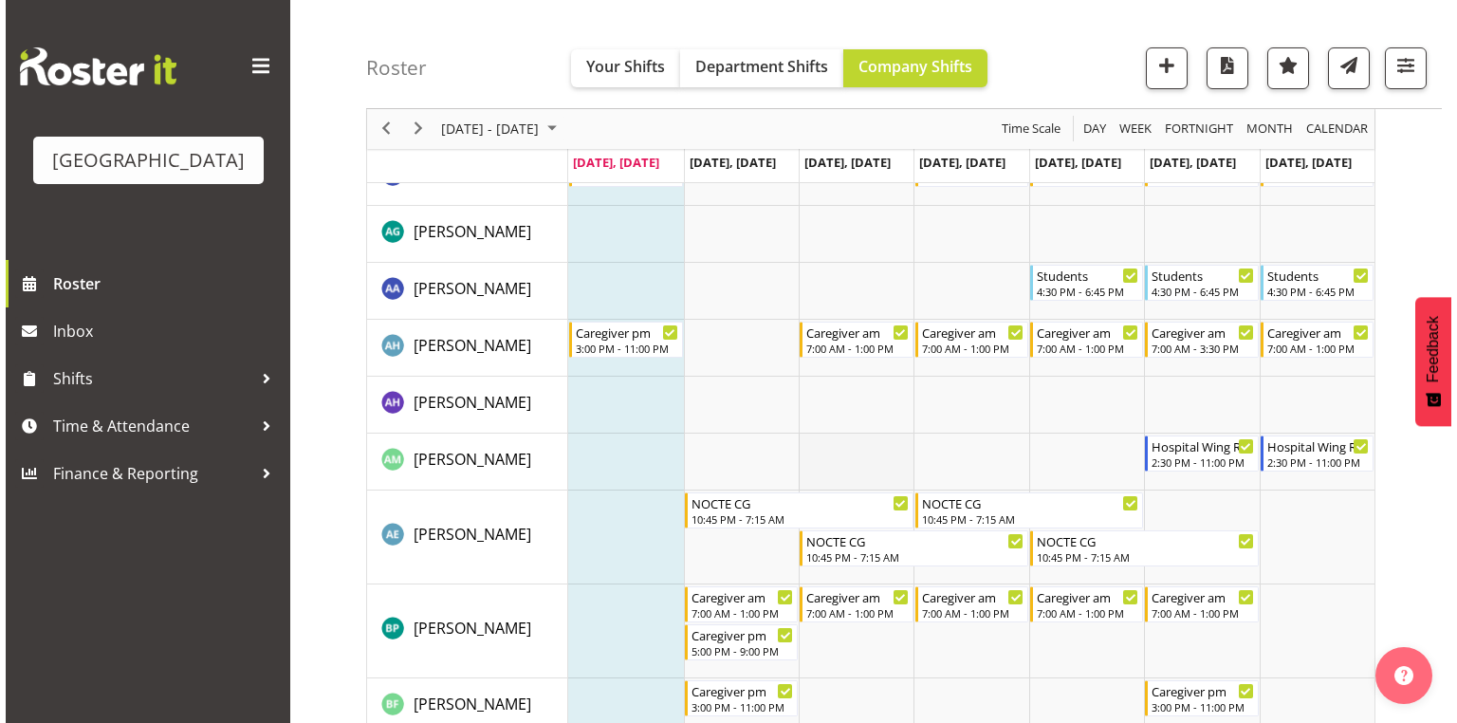
scroll to position [379, 0]
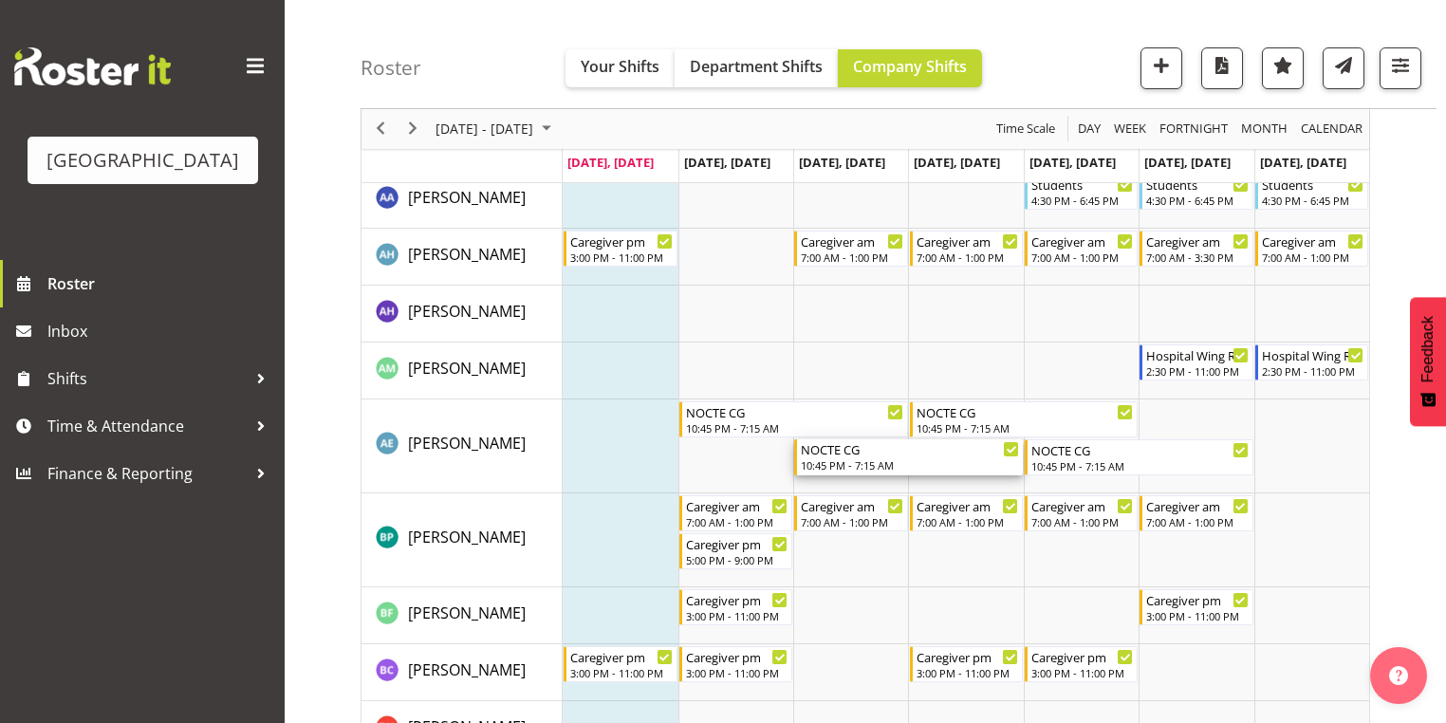
click at [844, 453] on div "NOCTE CG" at bounding box center [910, 448] width 218 height 19
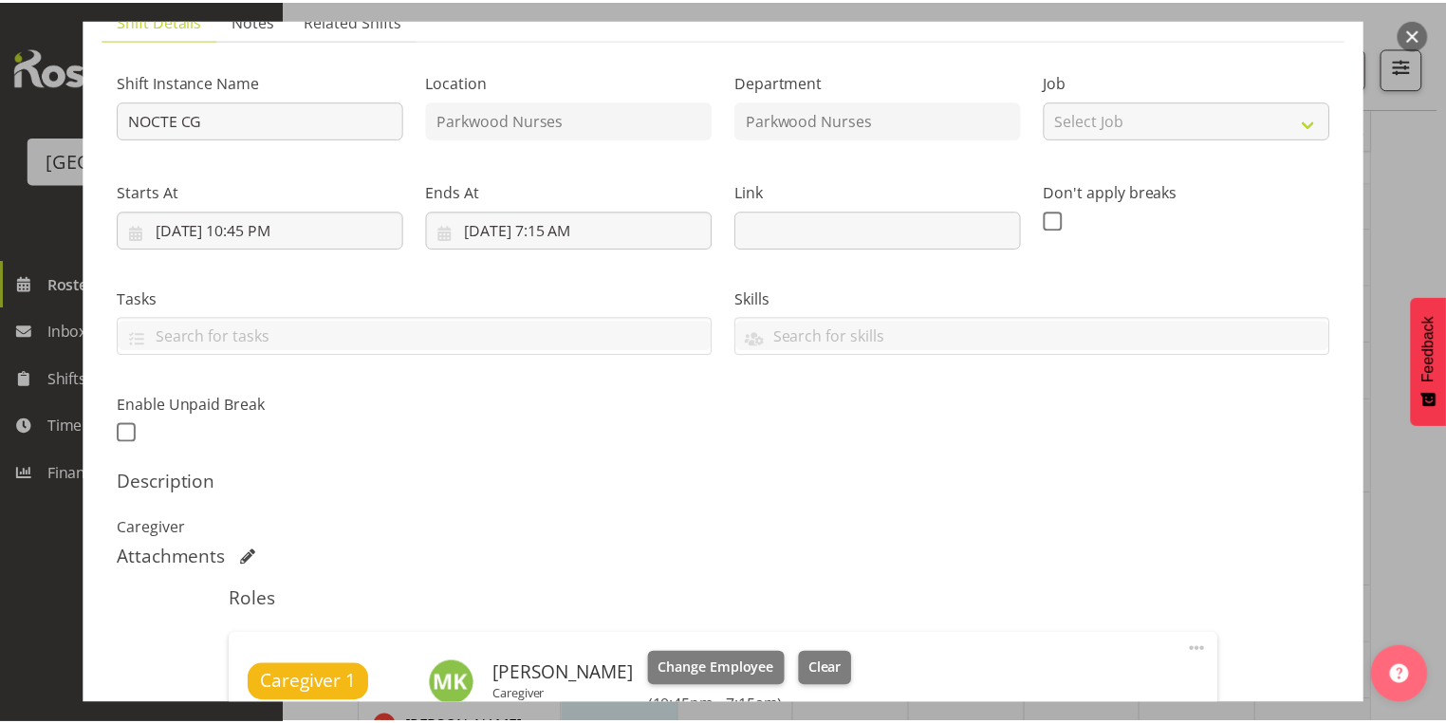
scroll to position [0, 0]
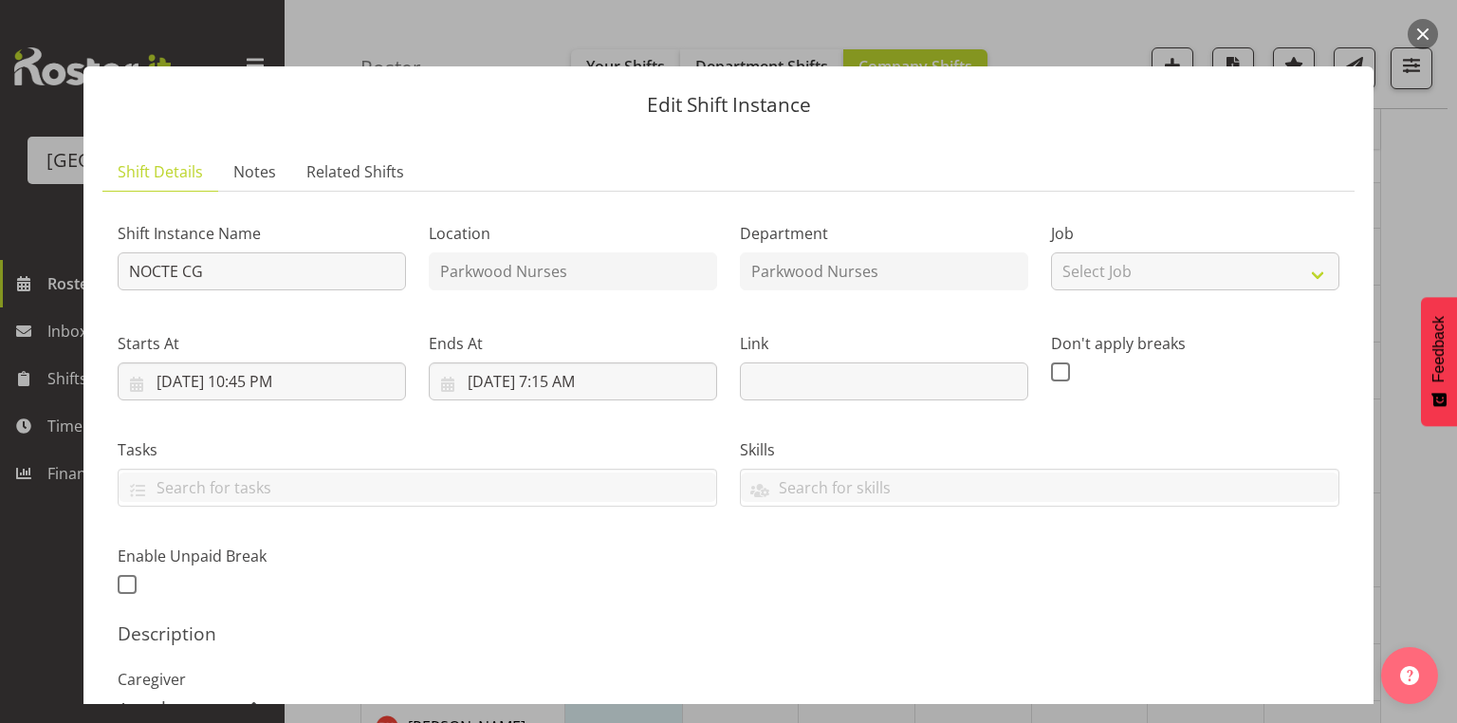
click at [1423, 28] on button "button" at bounding box center [1423, 34] width 30 height 30
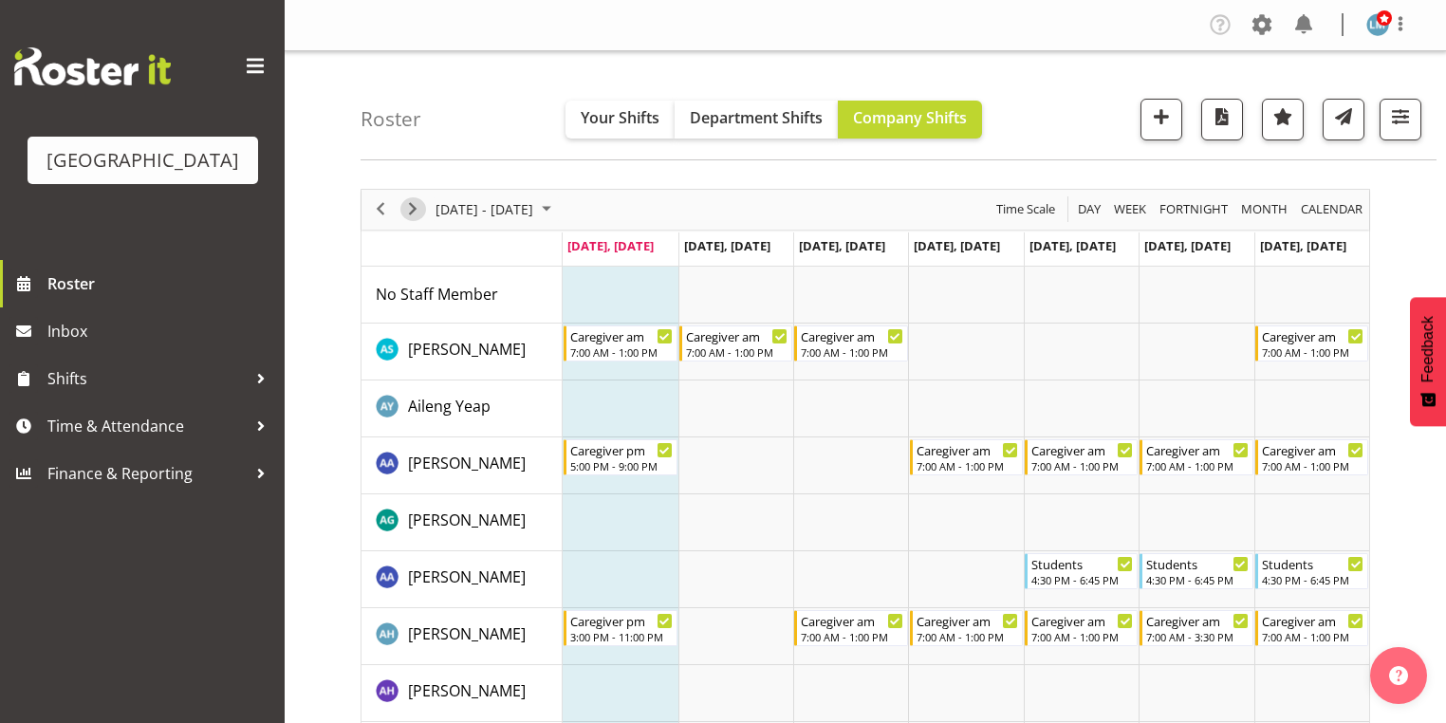
click at [414, 201] on span "Next" at bounding box center [412, 209] width 23 height 24
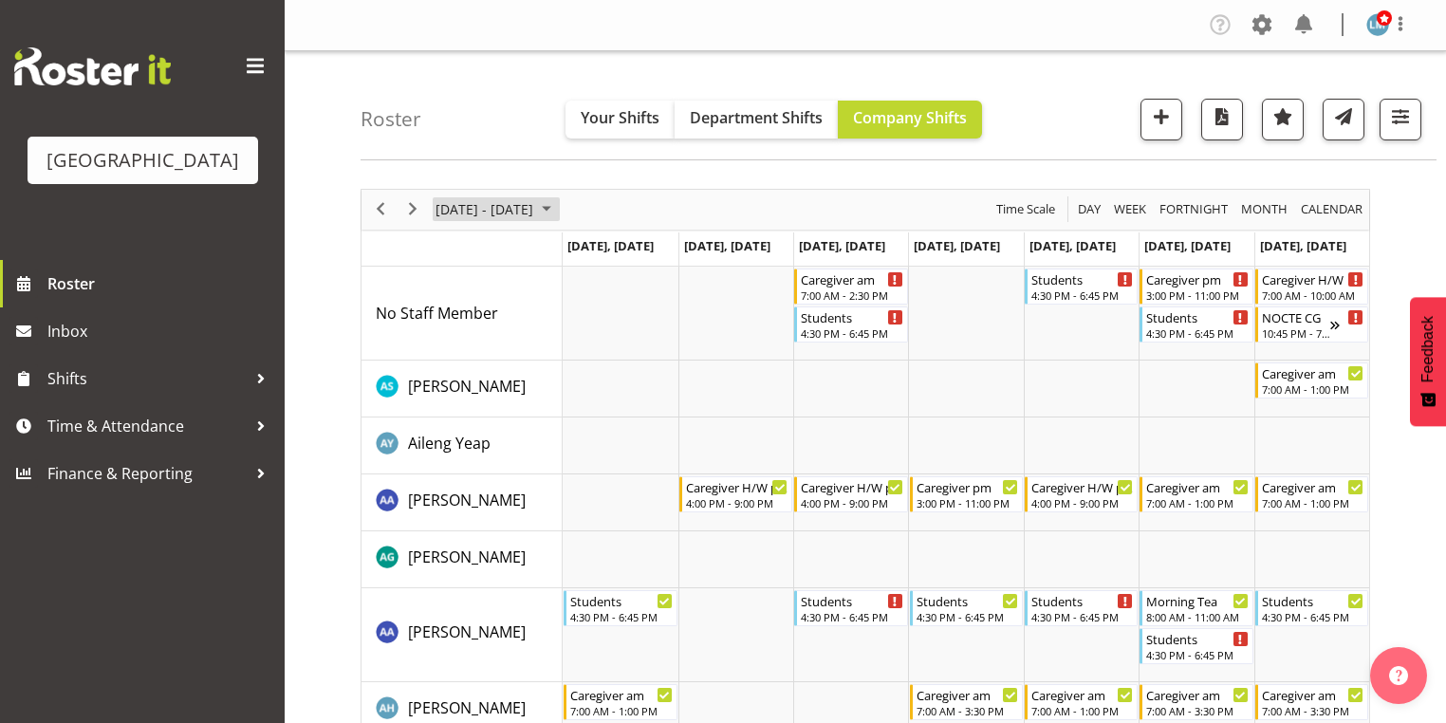
click at [558, 203] on span "October 2025" at bounding box center [546, 209] width 23 height 24
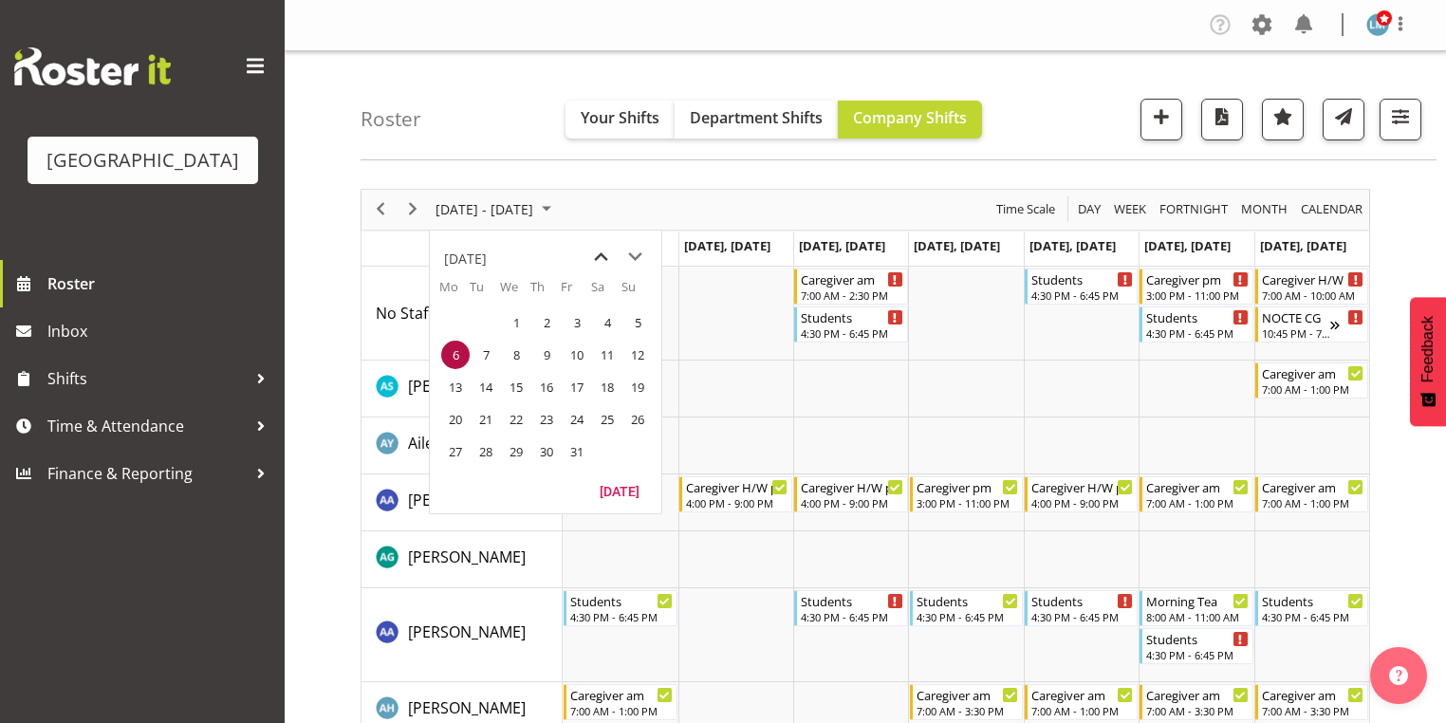
click at [598, 252] on span "previous month" at bounding box center [600, 257] width 33 height 34
click at [456, 420] on span "22" at bounding box center [455, 419] width 28 height 28
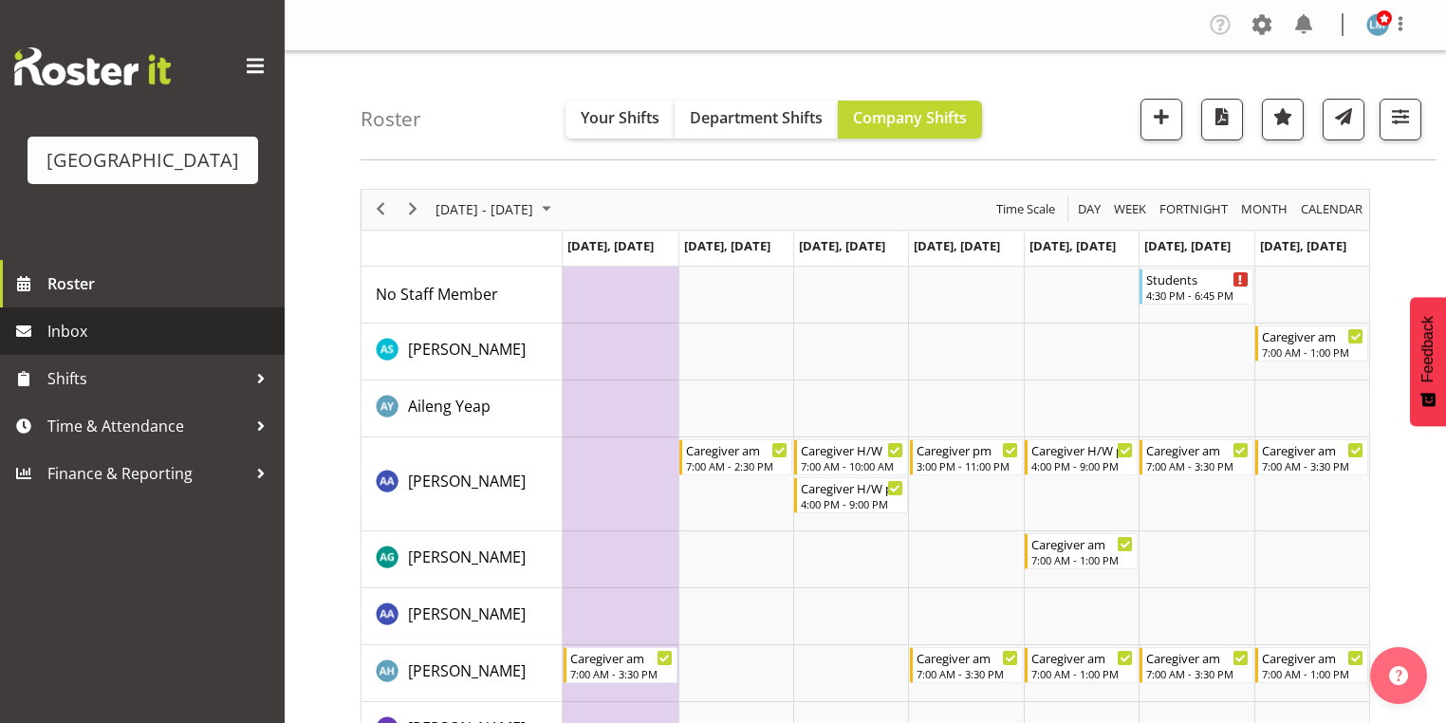
click at [78, 345] on span "Inbox" at bounding box center [161, 331] width 228 height 28
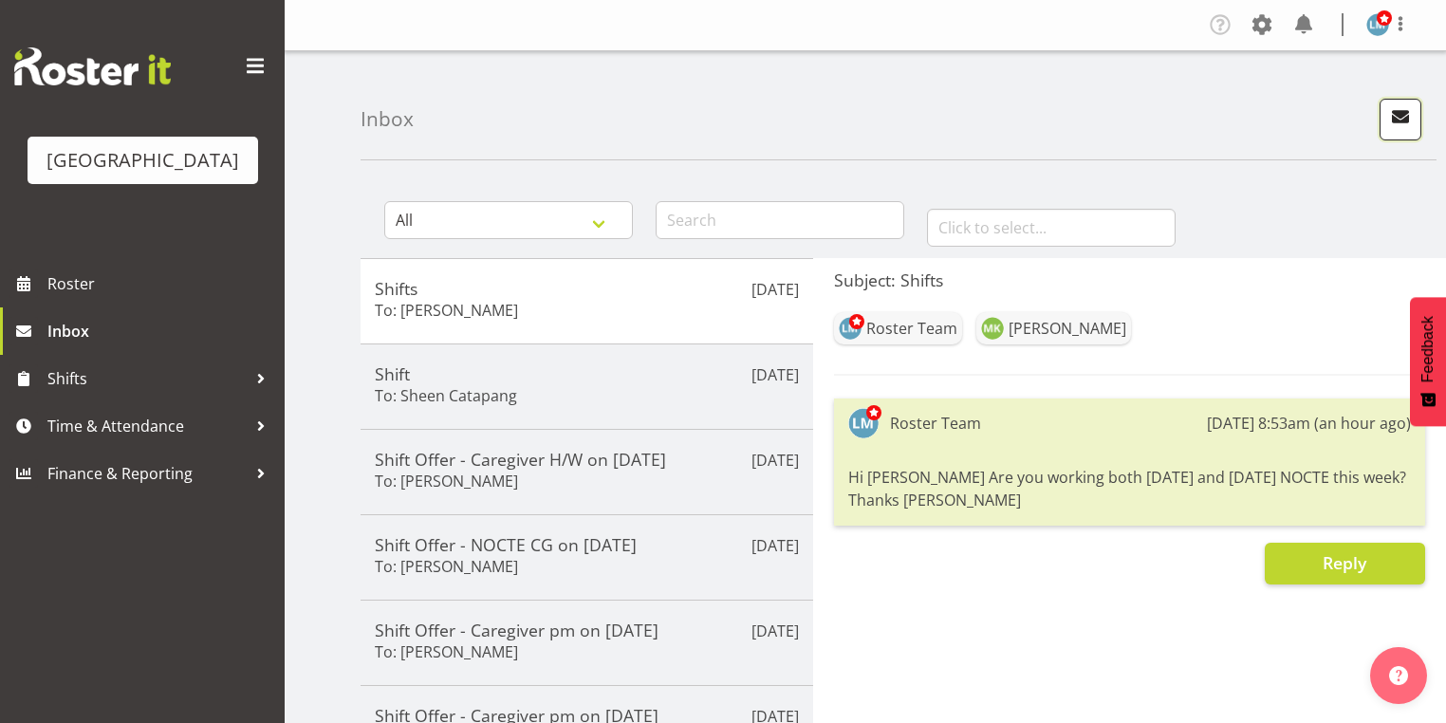
click at [1392, 115] on span "button" at bounding box center [1400, 116] width 25 height 25
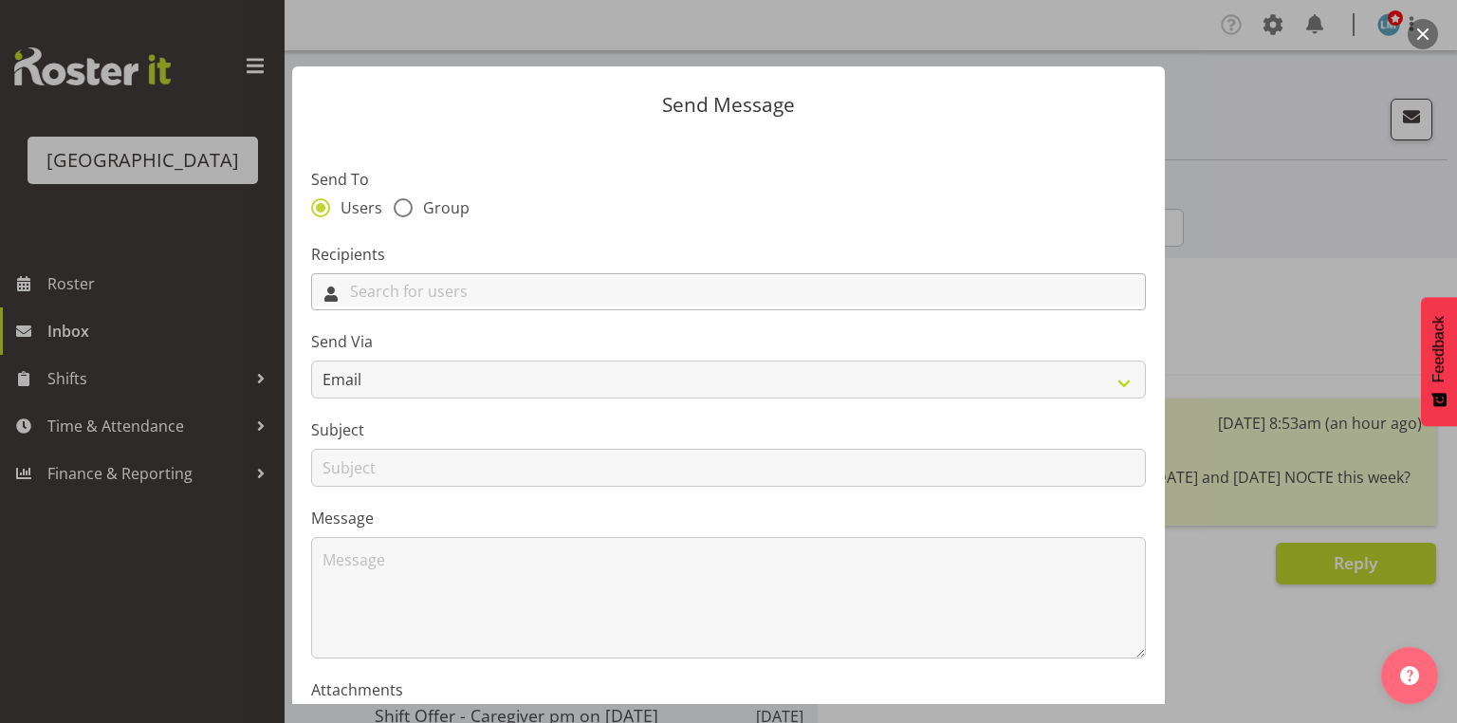
click at [486, 296] on input "text" at bounding box center [728, 291] width 833 height 29
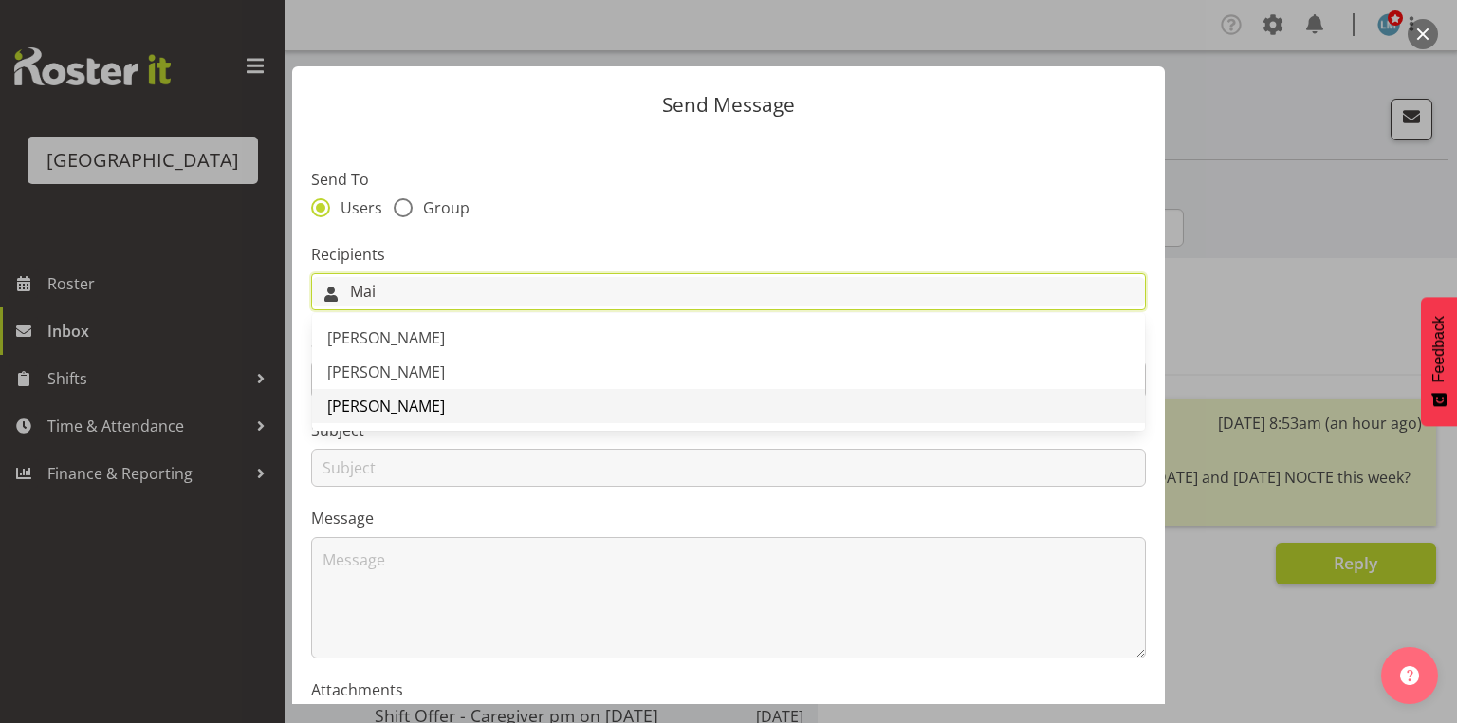
type input "Mai"
click at [383, 400] on span "[PERSON_NAME]" at bounding box center [386, 406] width 118 height 21
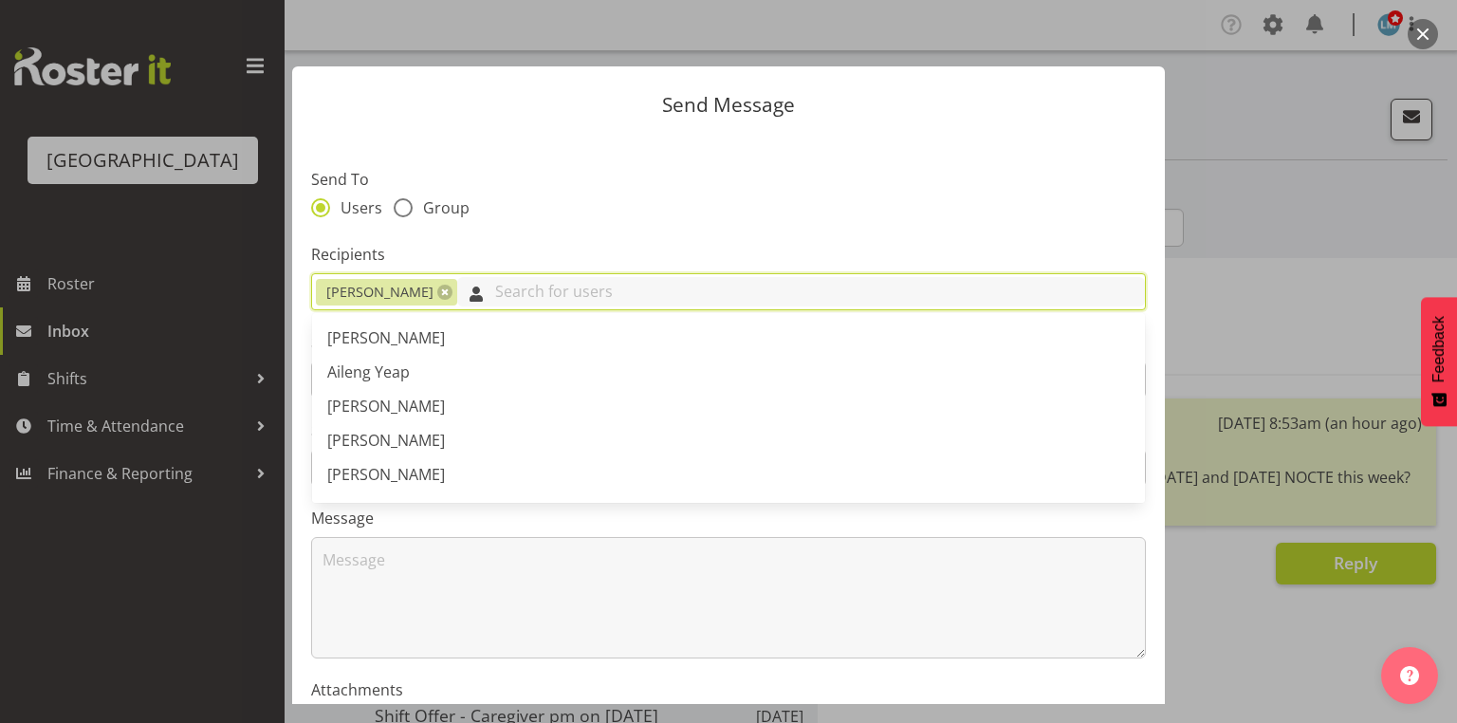
click at [459, 304] on input "text" at bounding box center [801, 291] width 688 height 29
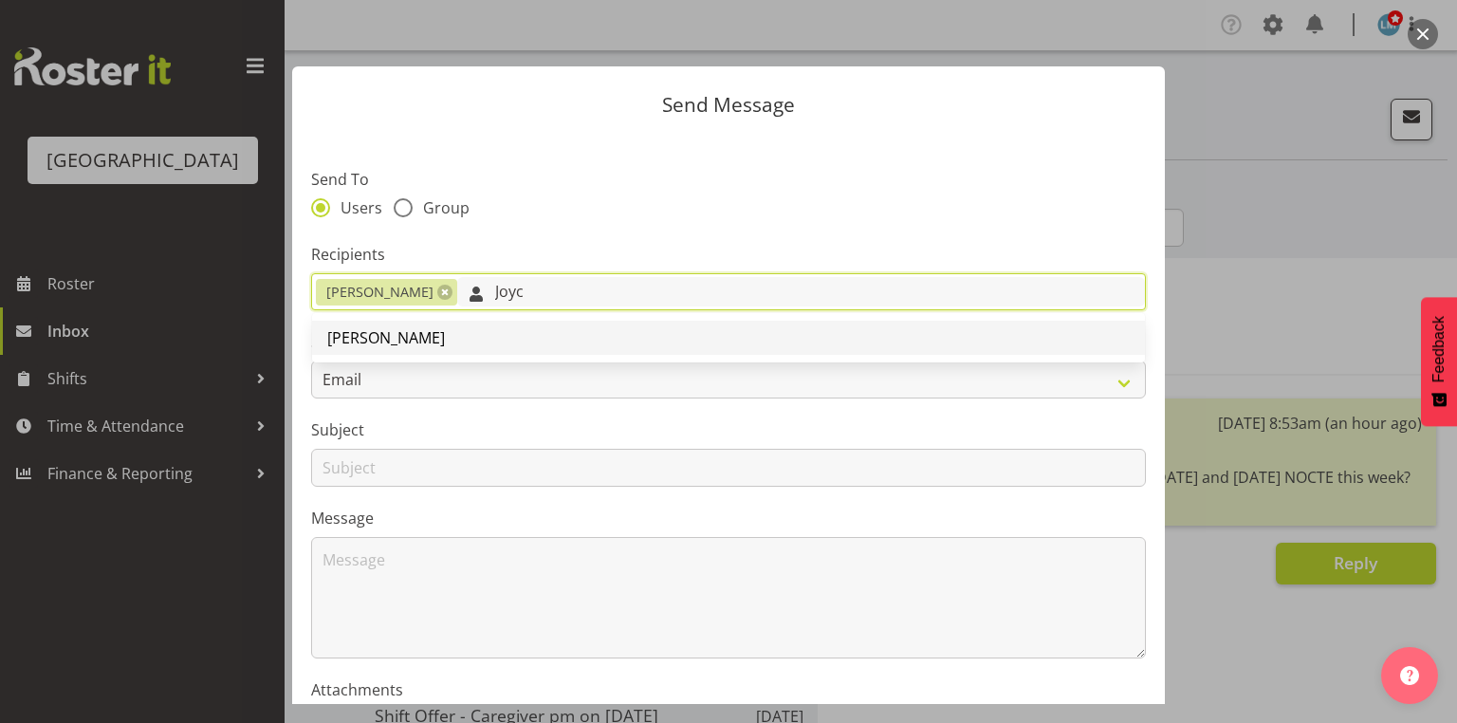
type input "Joyc"
click at [372, 336] on span "[PERSON_NAME]" at bounding box center [386, 337] width 118 height 21
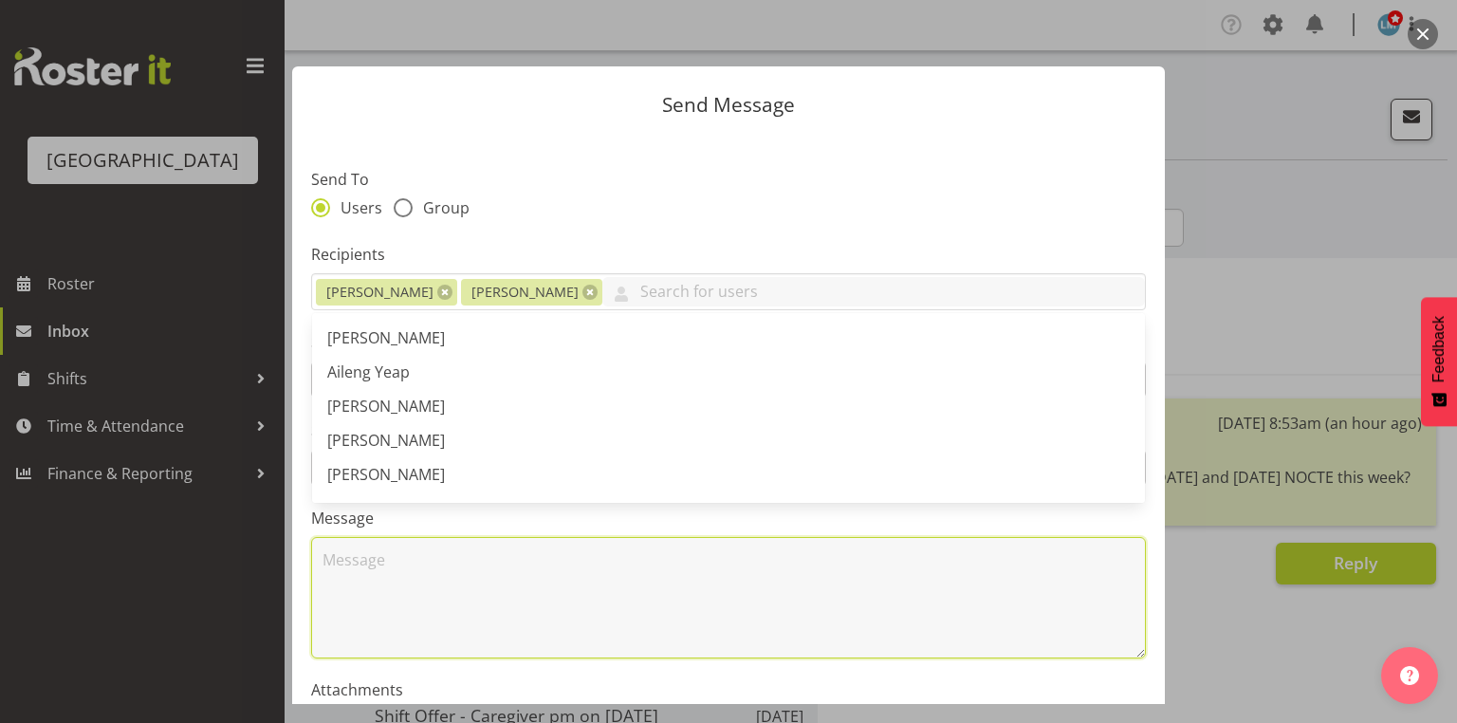
click at [395, 581] on textarea at bounding box center [728, 597] width 835 height 121
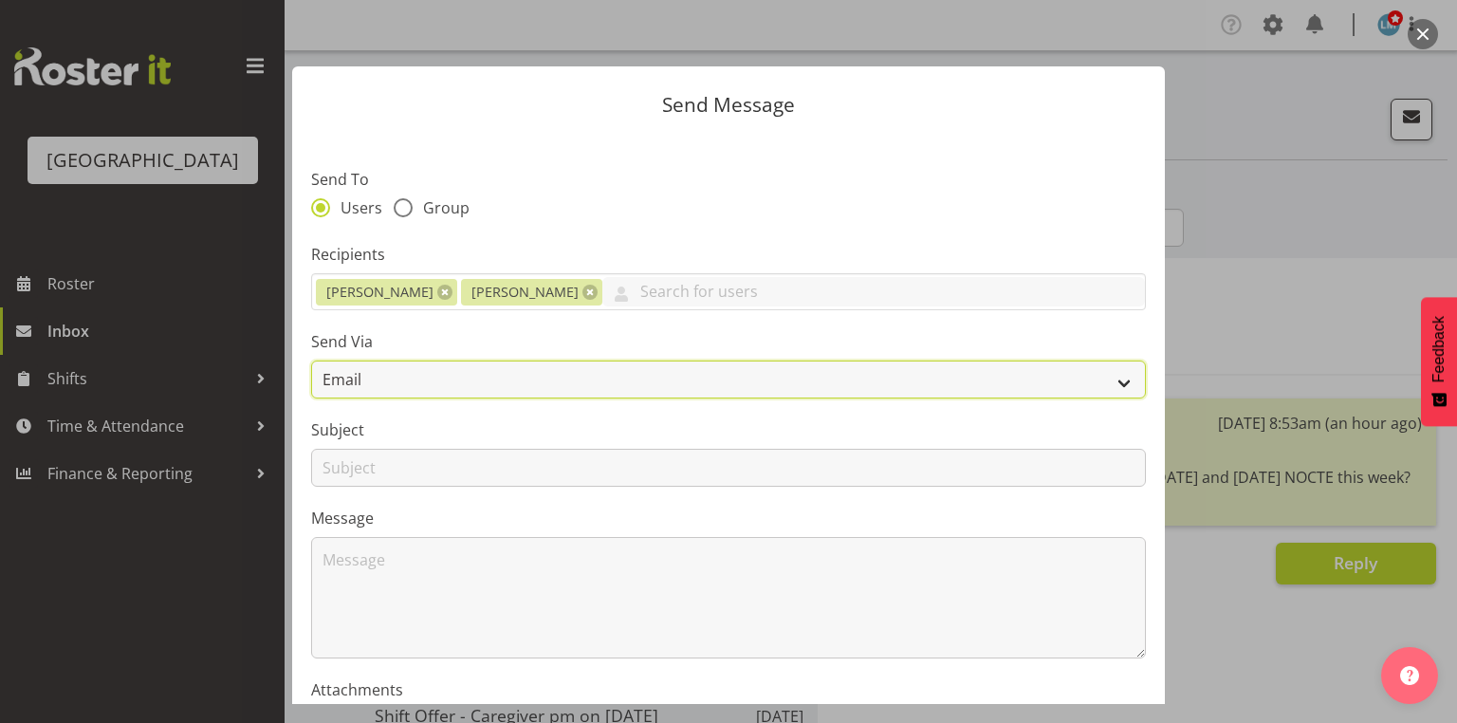
click at [1109, 383] on select "Email SMS" at bounding box center [728, 379] width 835 height 38
select select "sms"
click at [311, 360] on select "Email SMS" at bounding box center [728, 379] width 835 height 38
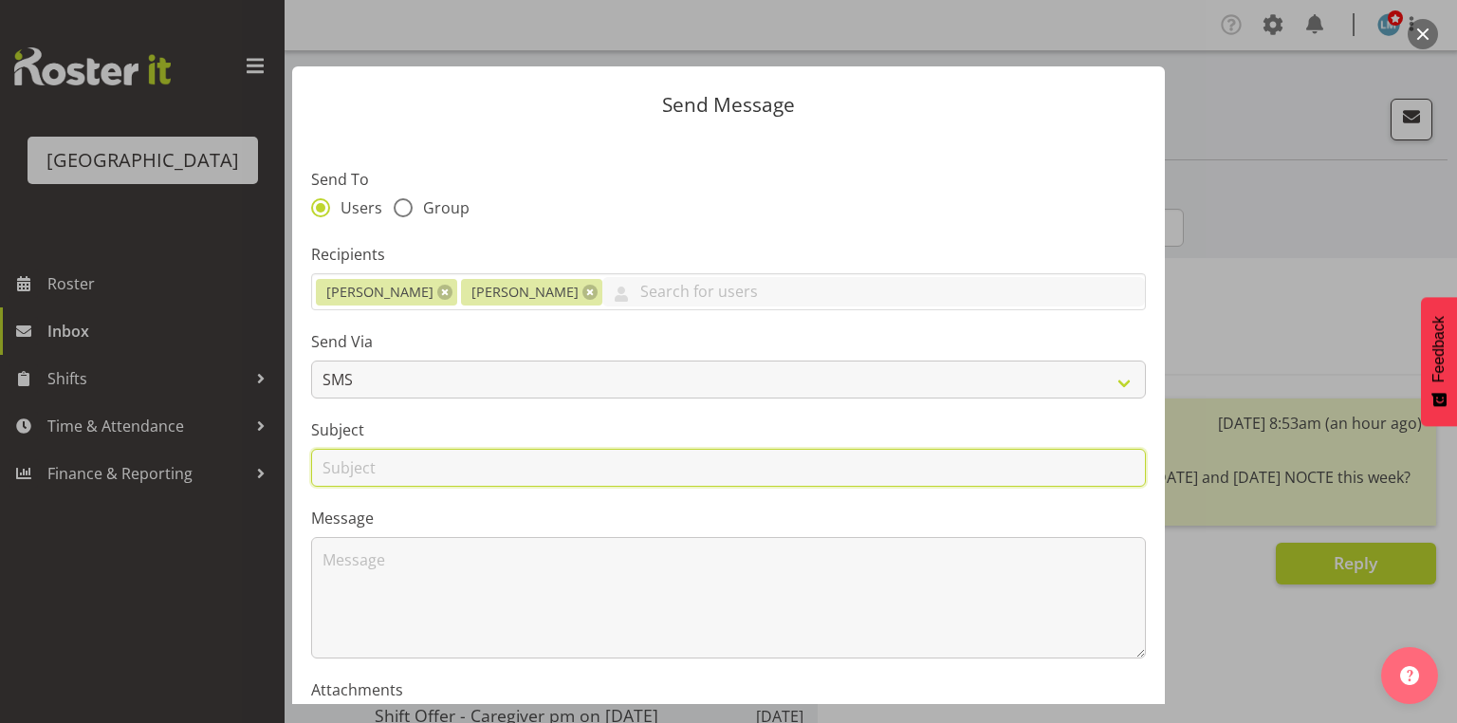
click at [348, 462] on input "text" at bounding box center [728, 468] width 835 height 38
type input "Permanent Shifts"
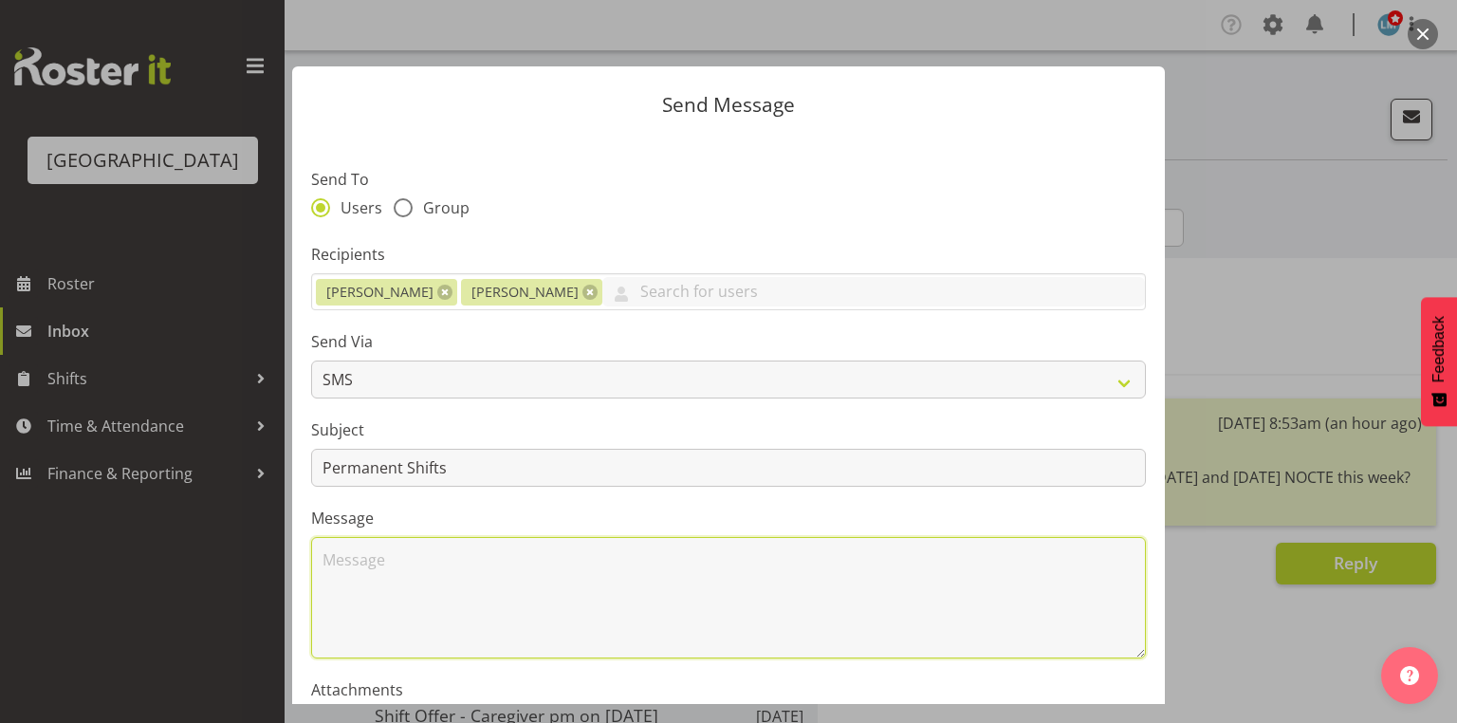
click at [368, 573] on textarea at bounding box center [728, 597] width 835 height 121
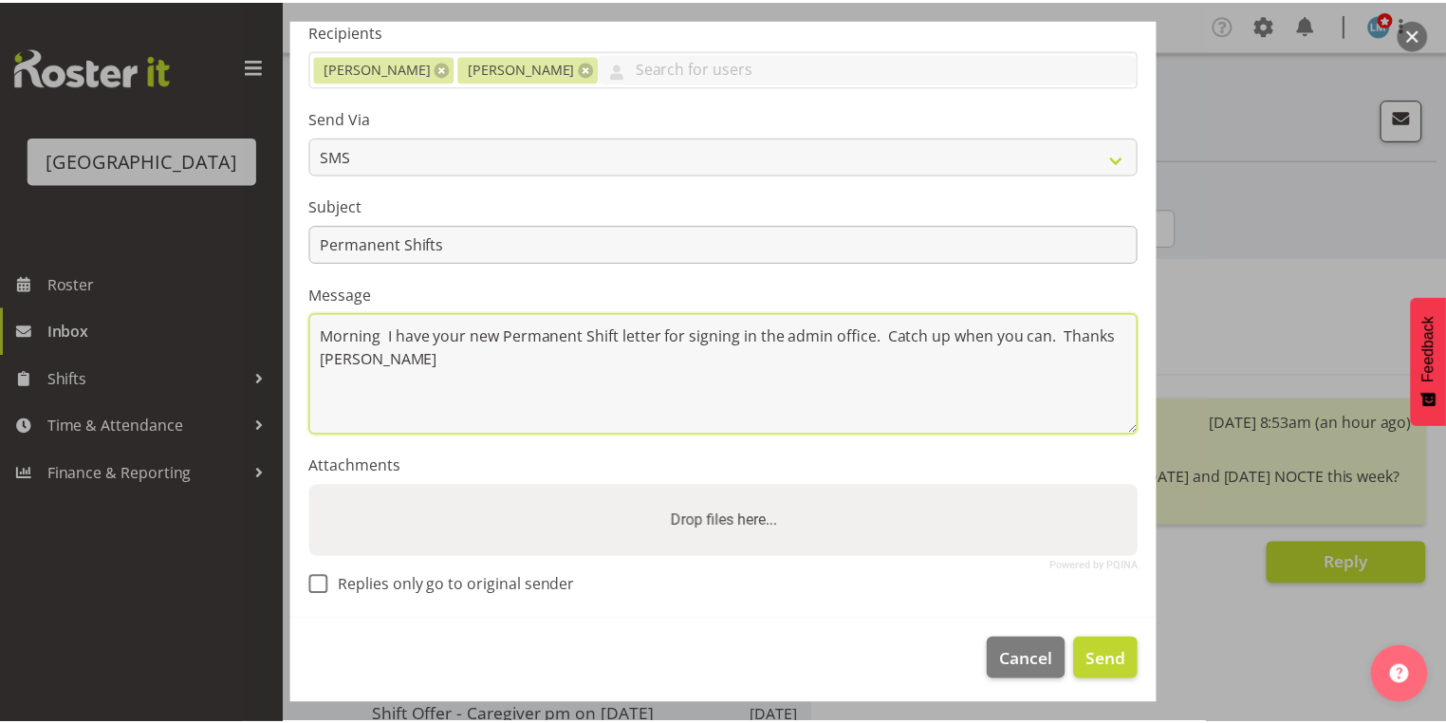
scroll to position [229, 0]
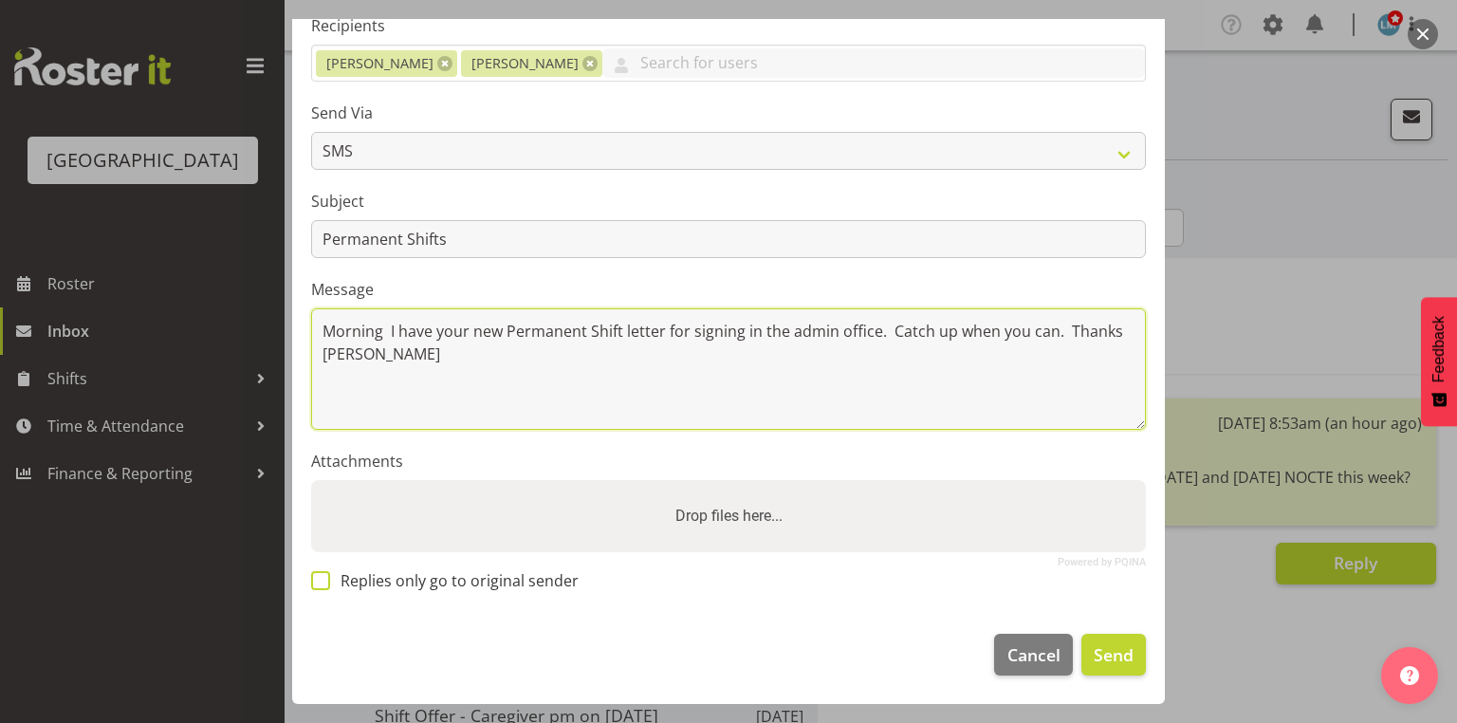
type textarea "Morning I have your new Permanent Shift letter for signing in the admin office.…"
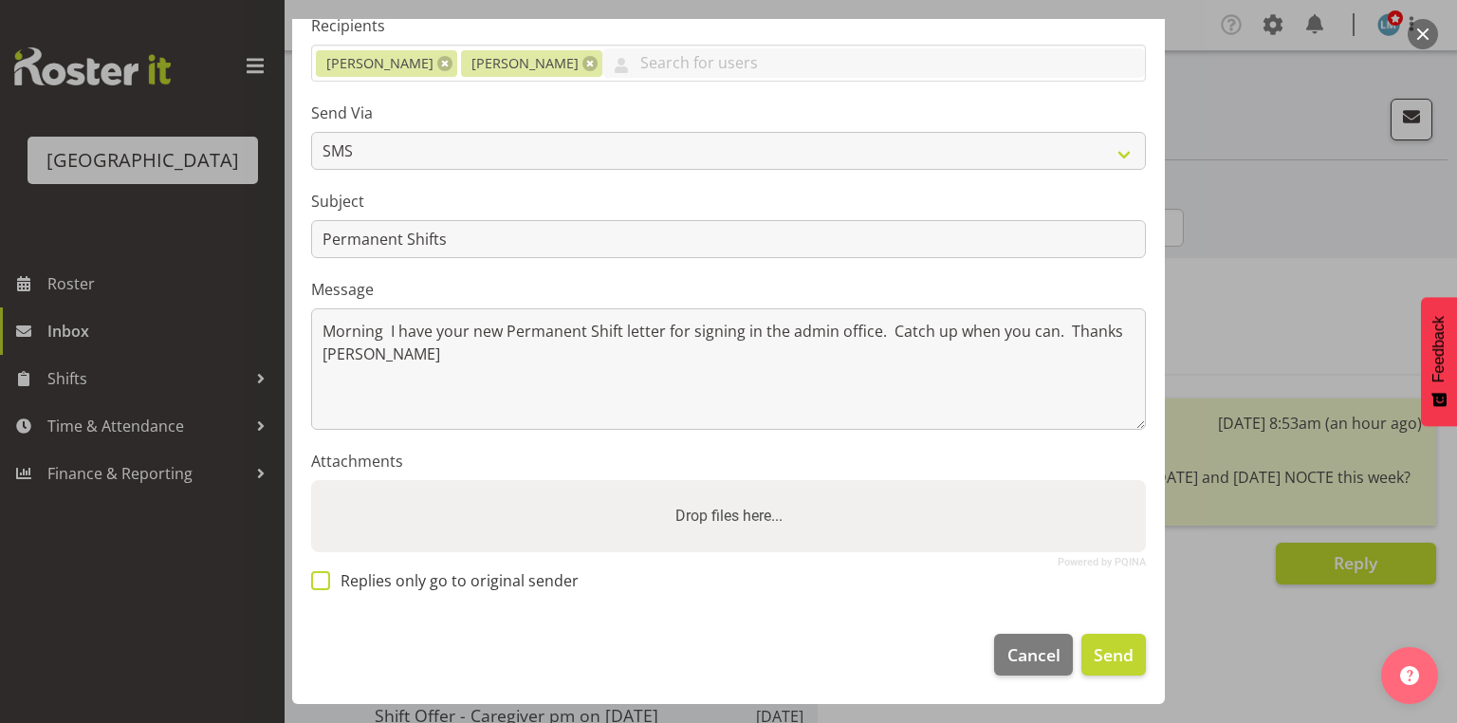
click at [320, 583] on span at bounding box center [320, 580] width 19 height 19
click at [320, 583] on input "Replies only go to original sender" at bounding box center [317, 581] width 12 height 12
checkbox input "true"
click at [1096, 651] on span "Send" at bounding box center [1114, 654] width 40 height 25
